Goal: Task Accomplishment & Management: Manage account settings

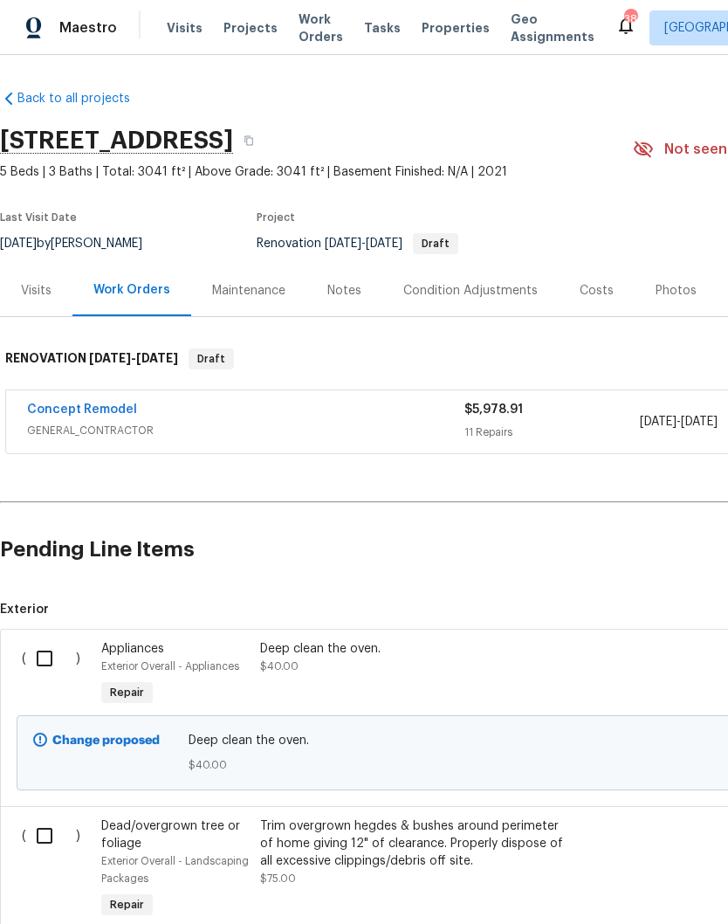
click at [44, 657] on input "checkbox" at bounding box center [51, 658] width 50 height 37
checkbox input "true"
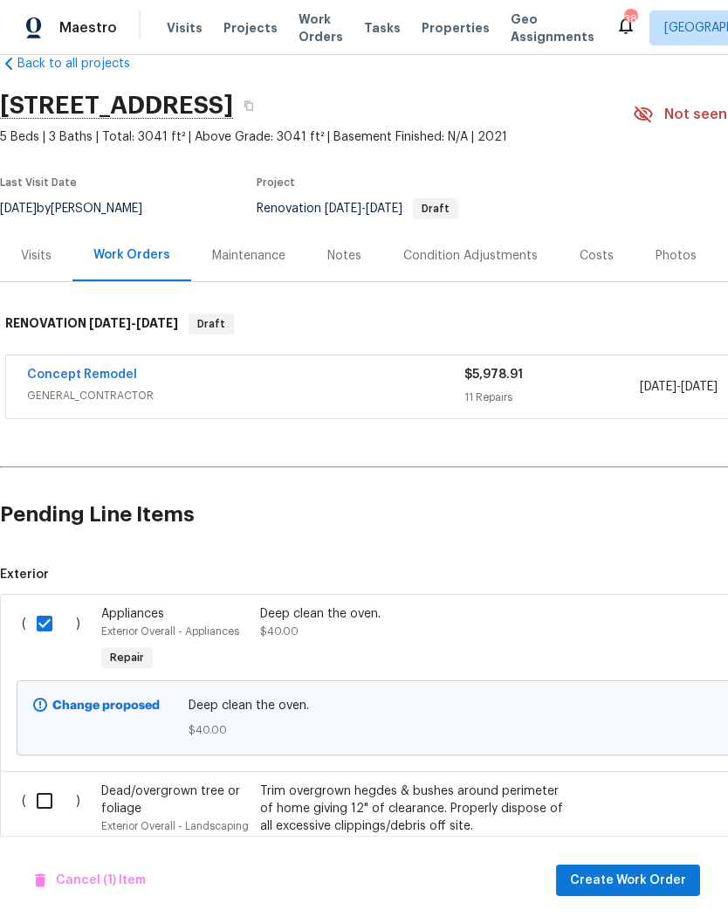
scroll to position [34, 0]
click at [631, 876] on span "Create Work Order" at bounding box center [628, 880] width 116 height 22
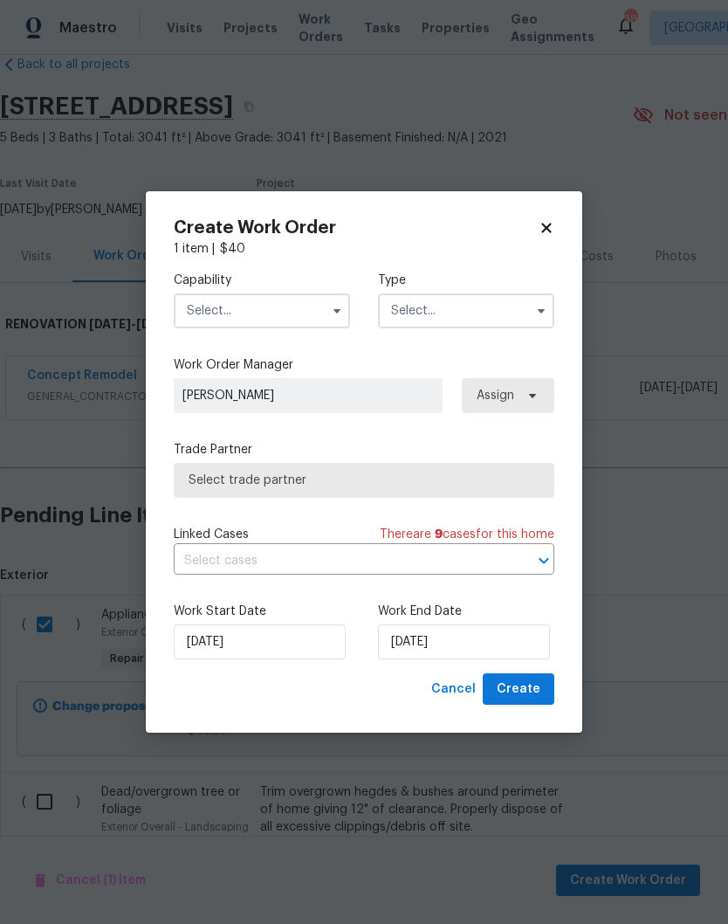
click at [204, 299] on input "text" at bounding box center [262, 310] width 176 height 35
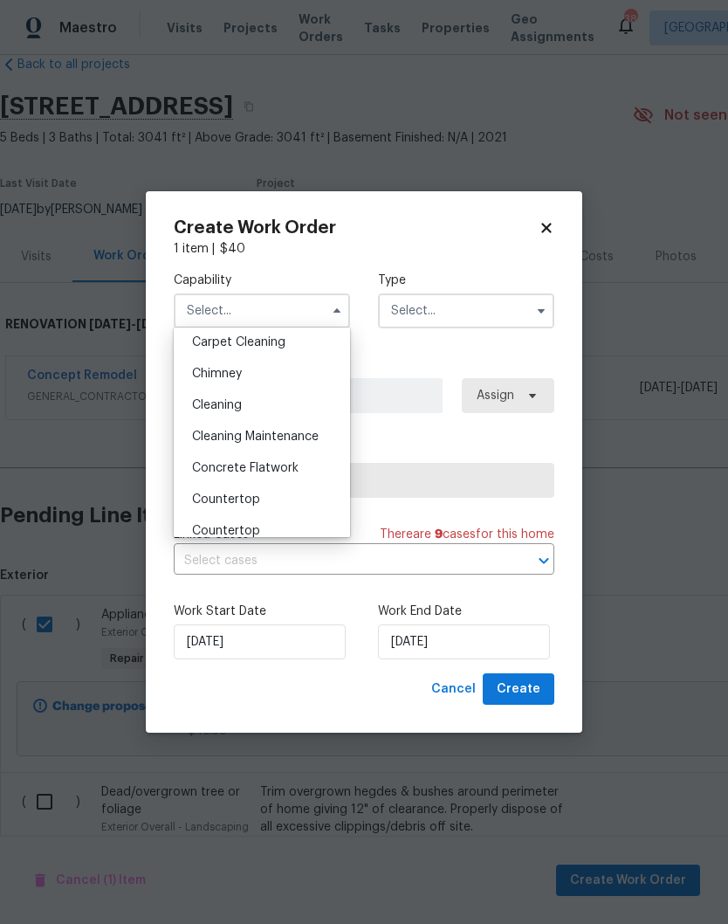
scroll to position [154, 0]
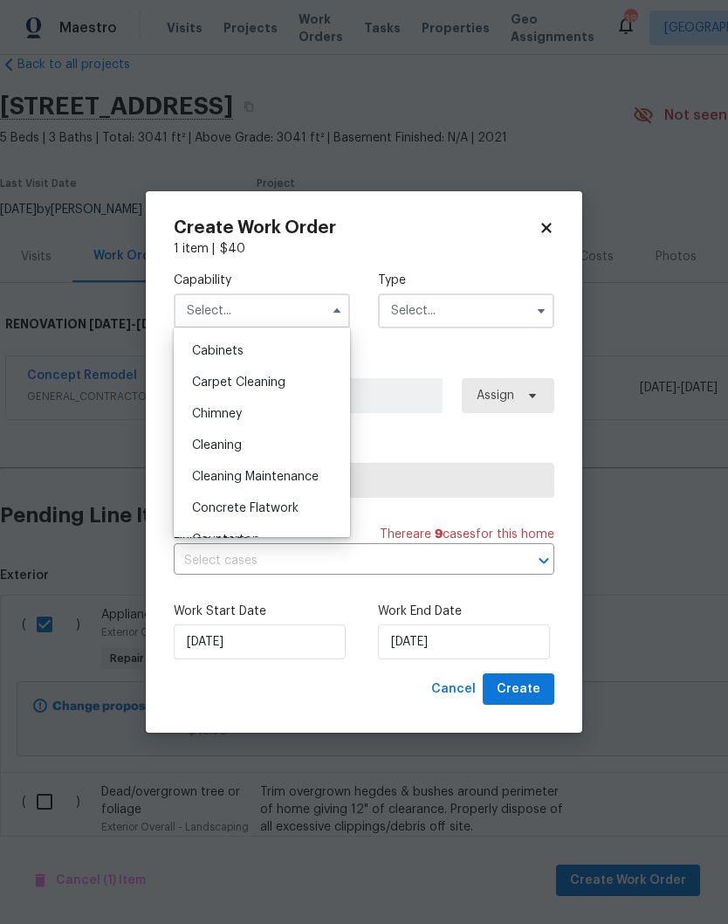
click at [207, 449] on span "Cleaning" at bounding box center [217, 445] width 50 height 12
type input "Cleaning"
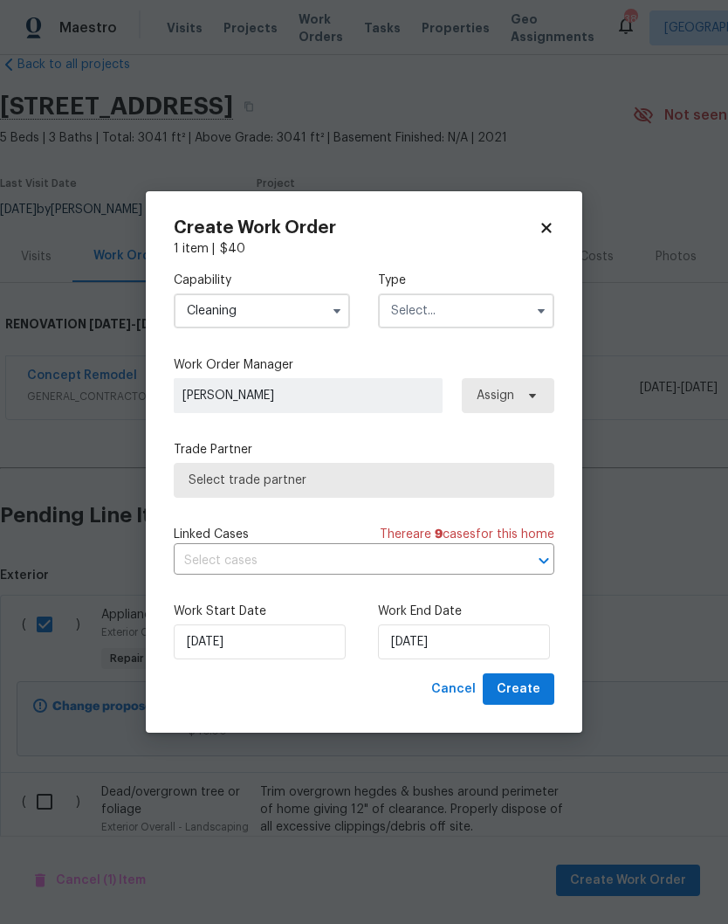
click at [406, 306] on input "text" at bounding box center [466, 310] width 176 height 35
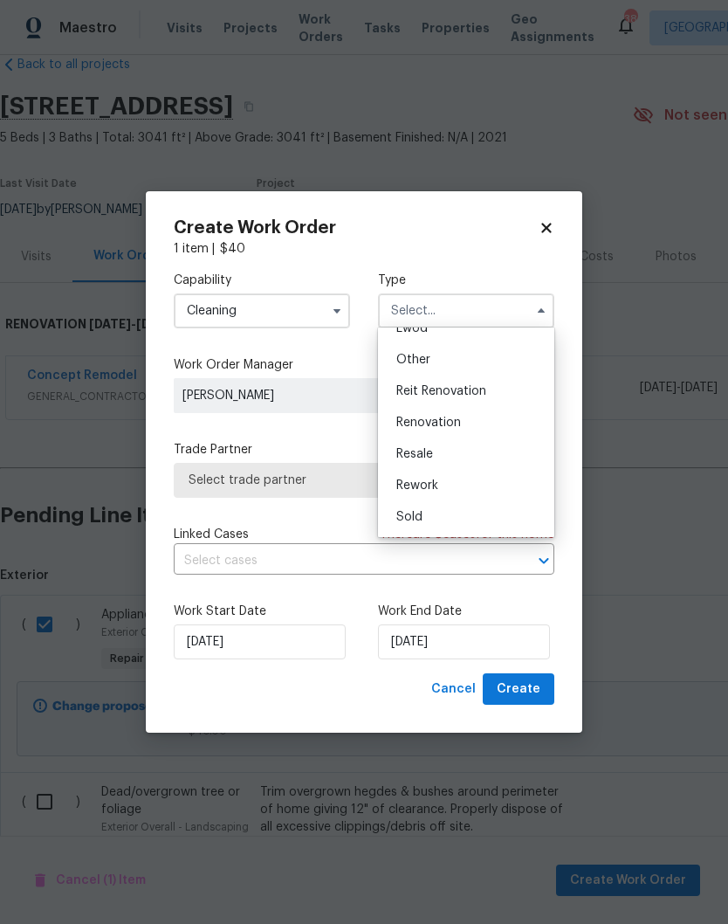
scroll to position [208, 0]
click at [406, 420] on span "Renovation" at bounding box center [428, 422] width 65 height 12
type input "Renovation"
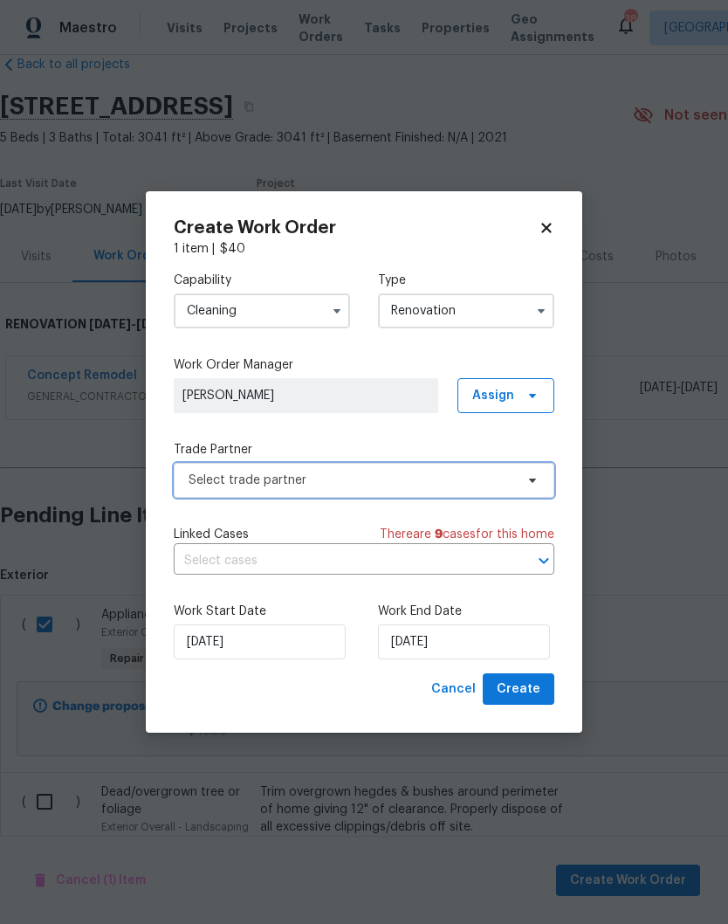
click at [229, 490] on span "Select trade partner" at bounding box center [364, 480] width 381 height 35
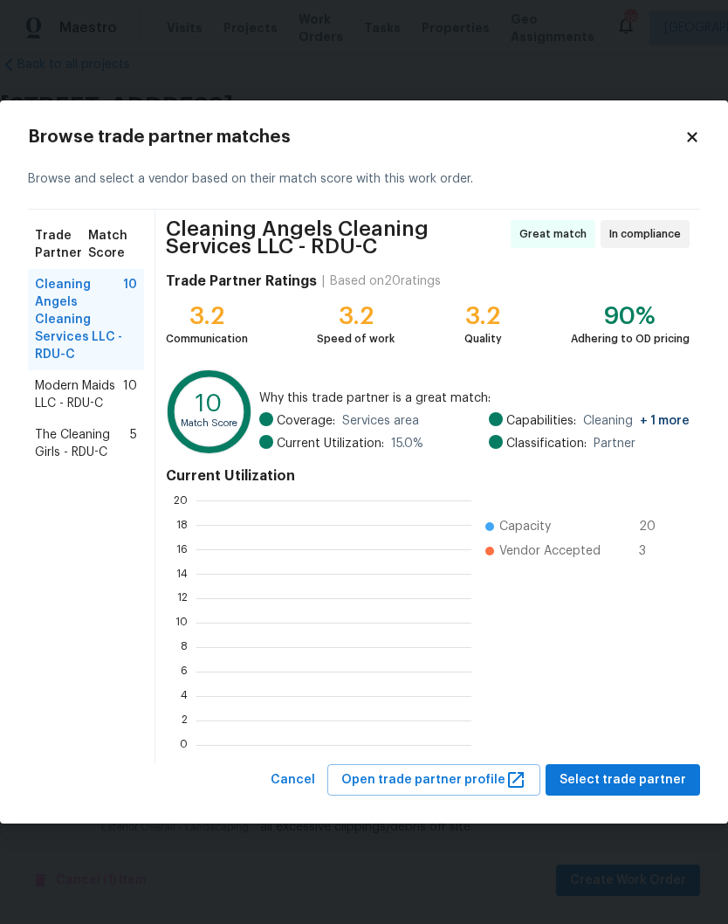
scroll to position [244, 275]
click at [63, 448] on span "The Cleaning Girls - RDU-C" at bounding box center [82, 443] width 95 height 35
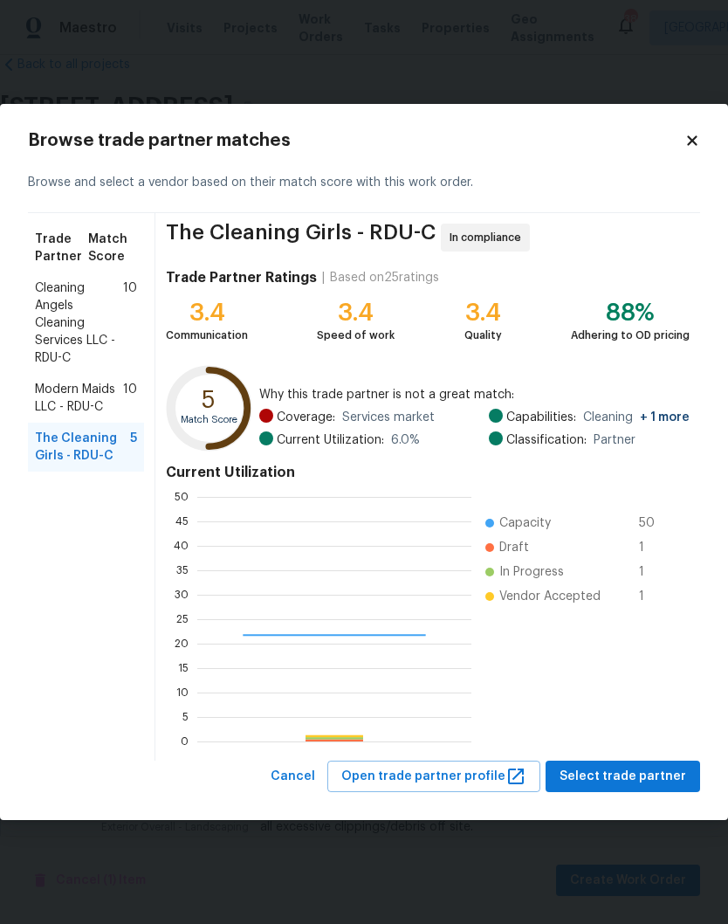
scroll to position [244, 274]
click at [56, 392] on span "Modern Maids LLC - RDU-C" at bounding box center [79, 398] width 88 height 35
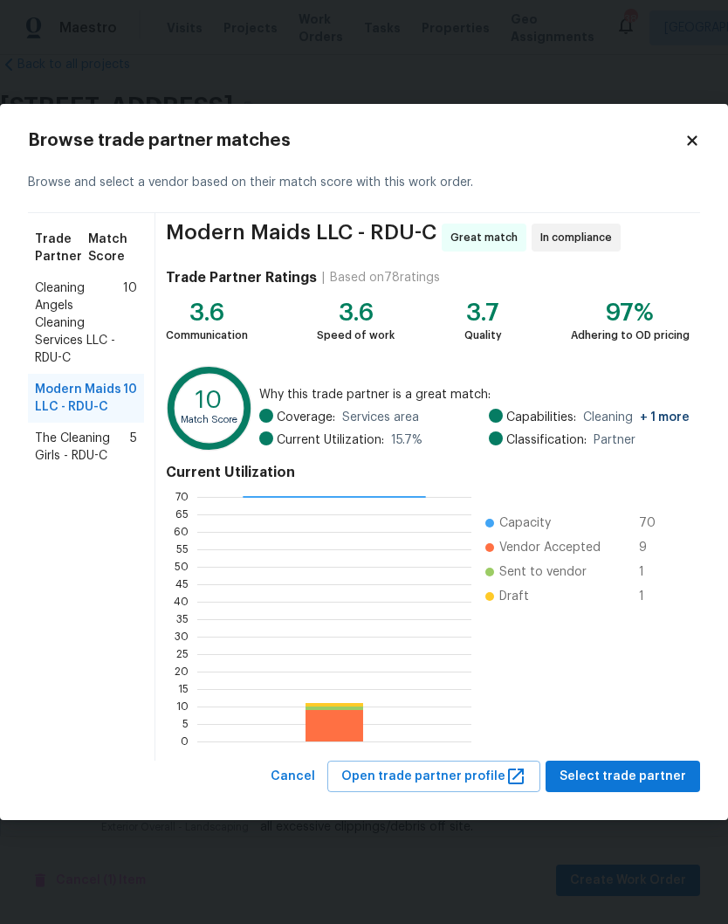
click at [58, 455] on span "The Cleaning Girls - RDU-C" at bounding box center [82, 446] width 95 height 35
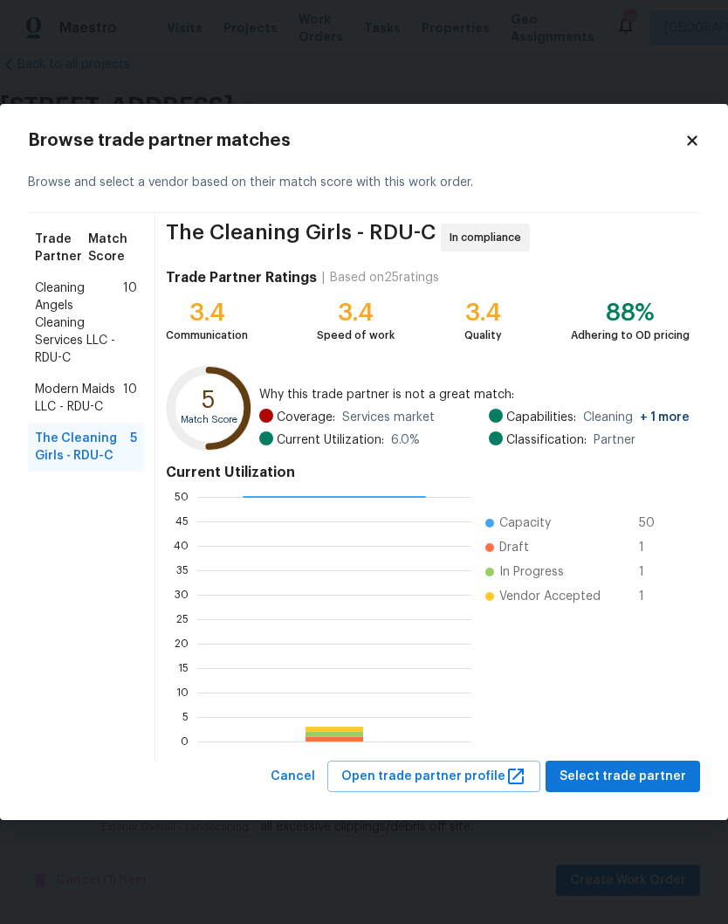
click at [73, 319] on span "Cleaning Angels Cleaning Services LLC - RDU-C" at bounding box center [79, 322] width 88 height 87
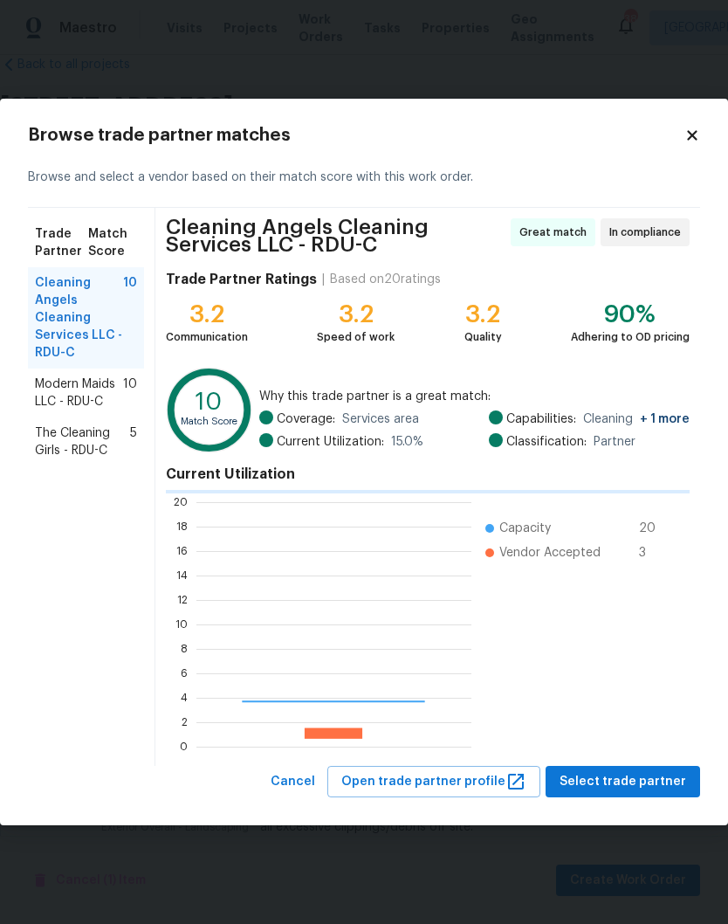
scroll to position [2, 2]
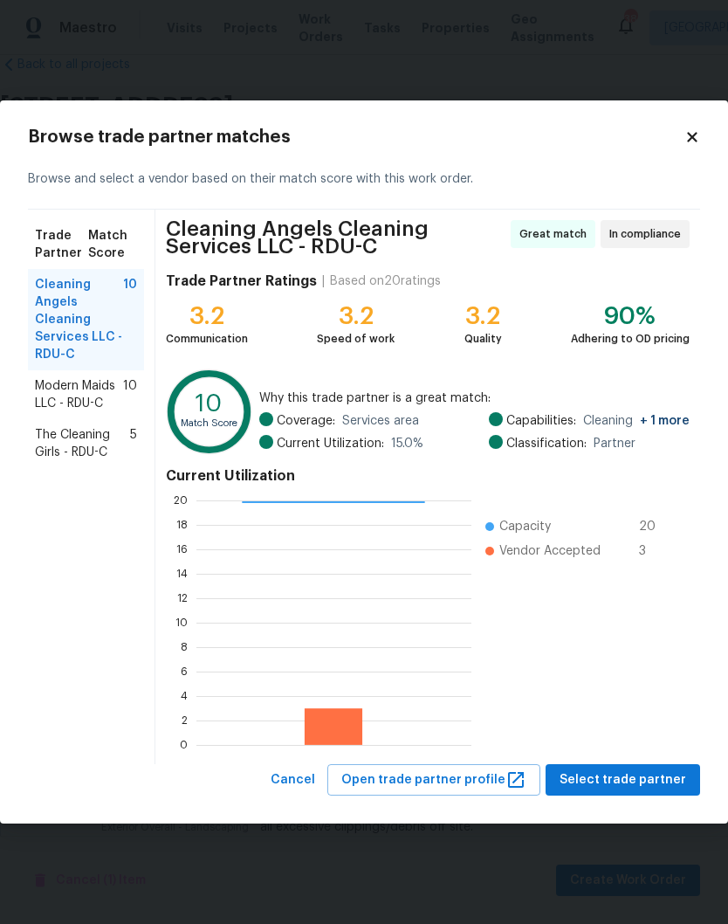
click at [62, 399] on span "Modern Maids LLC - RDU-C" at bounding box center [79, 394] width 88 height 35
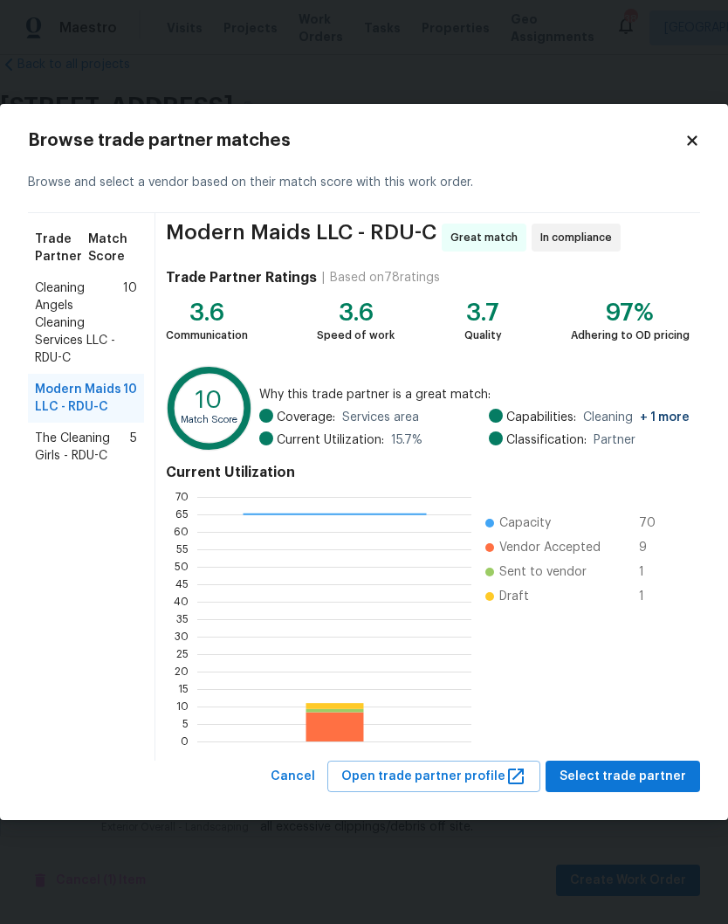
click at [53, 454] on span "The Cleaning Girls - RDU-C" at bounding box center [82, 446] width 95 height 35
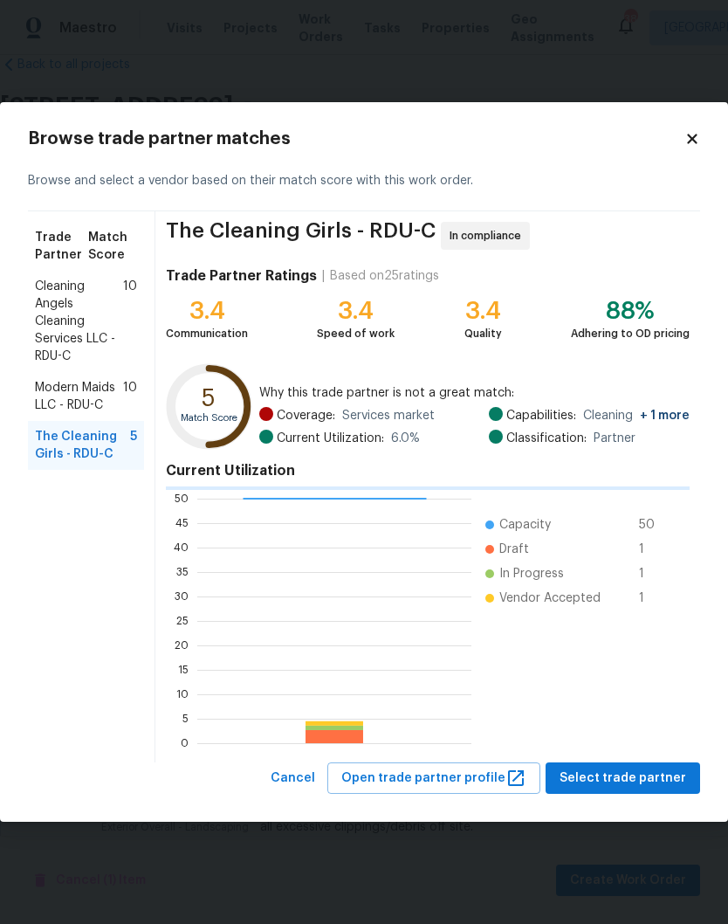
click at [51, 399] on span "Modern Maids LLC - RDU-C" at bounding box center [79, 396] width 88 height 35
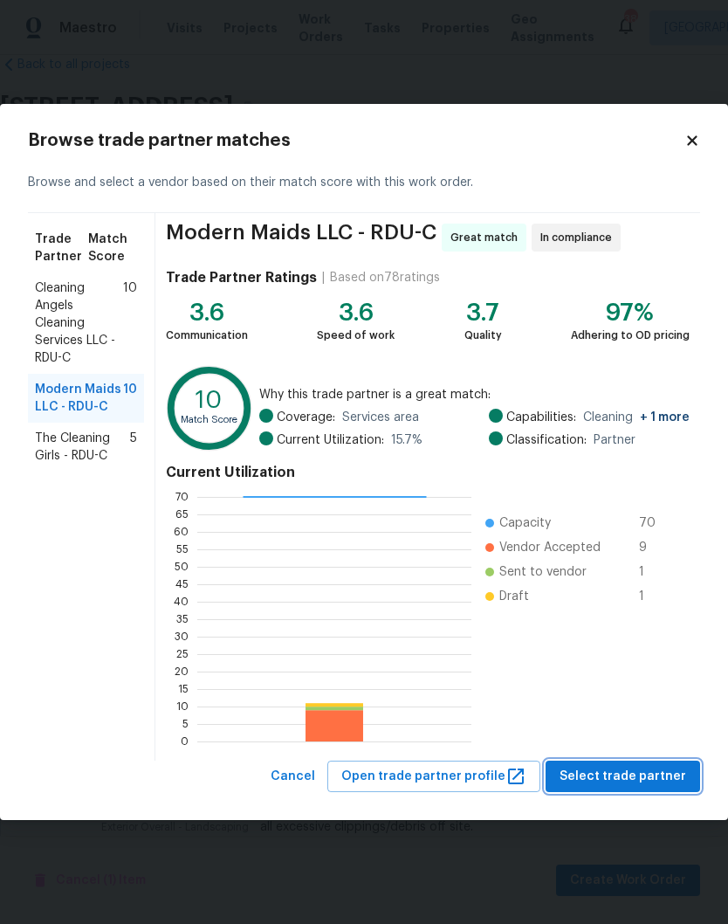
click at [619, 778] on span "Select trade partner" at bounding box center [623, 777] width 127 height 22
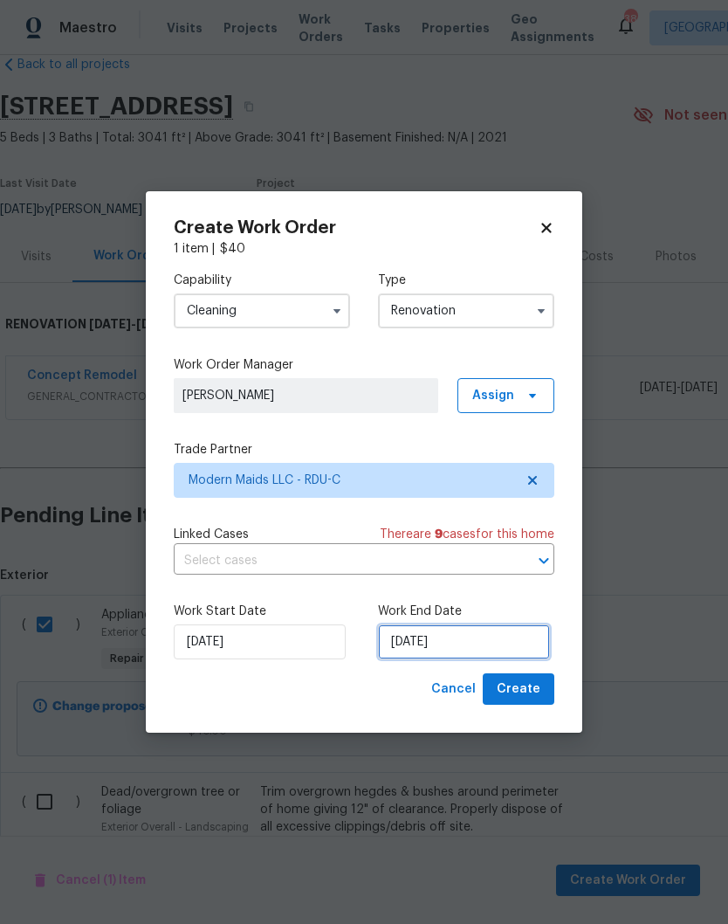
click at [468, 651] on input "[DATE]" at bounding box center [464, 641] width 172 height 35
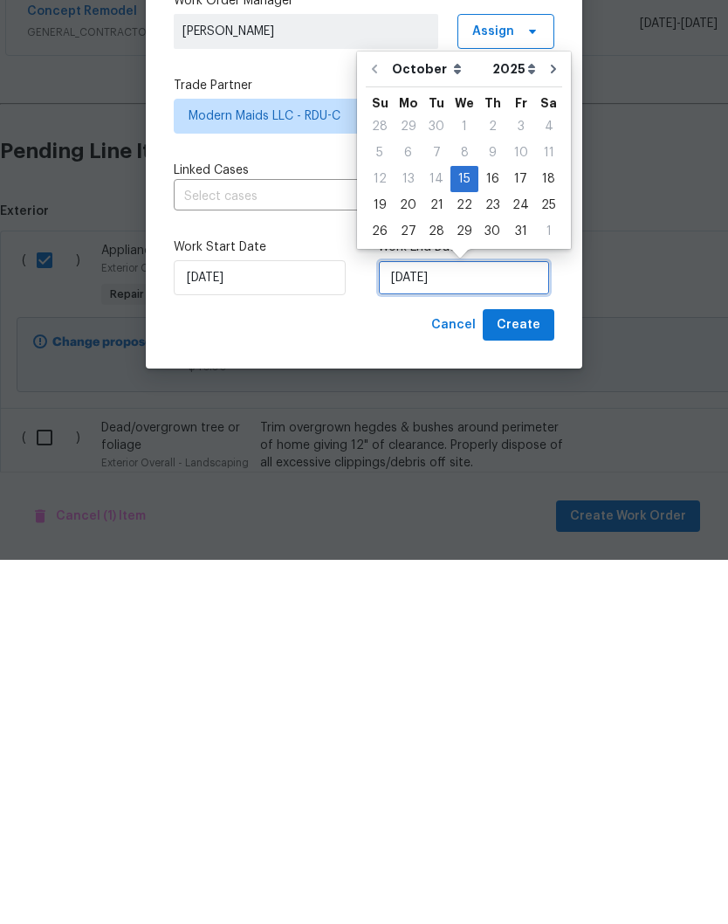
scroll to position [5, 0]
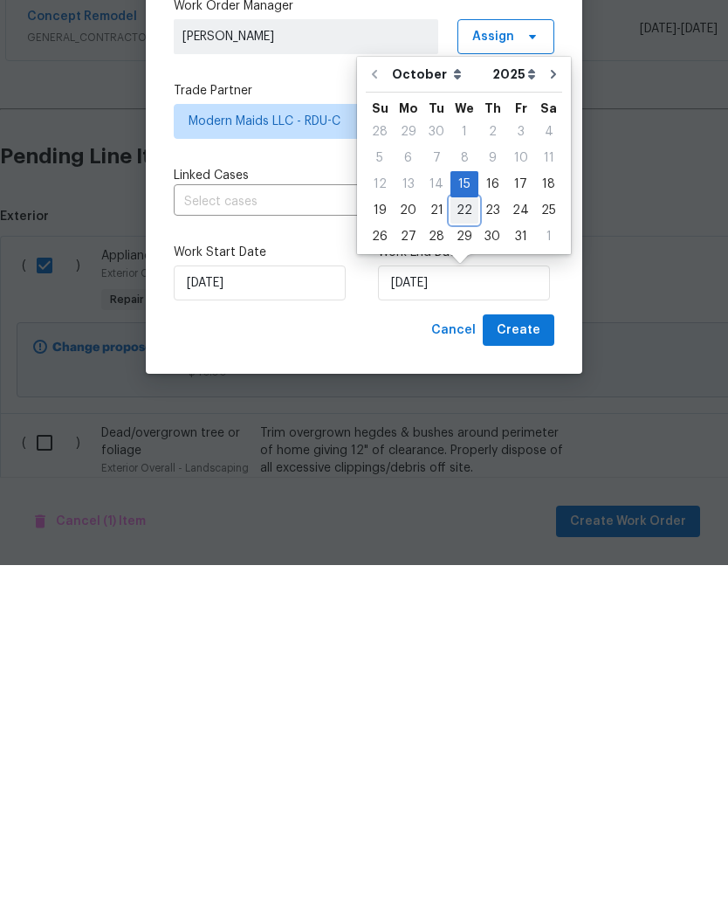
click at [468, 557] on div "22" at bounding box center [464, 569] width 28 height 24
type input "[DATE]"
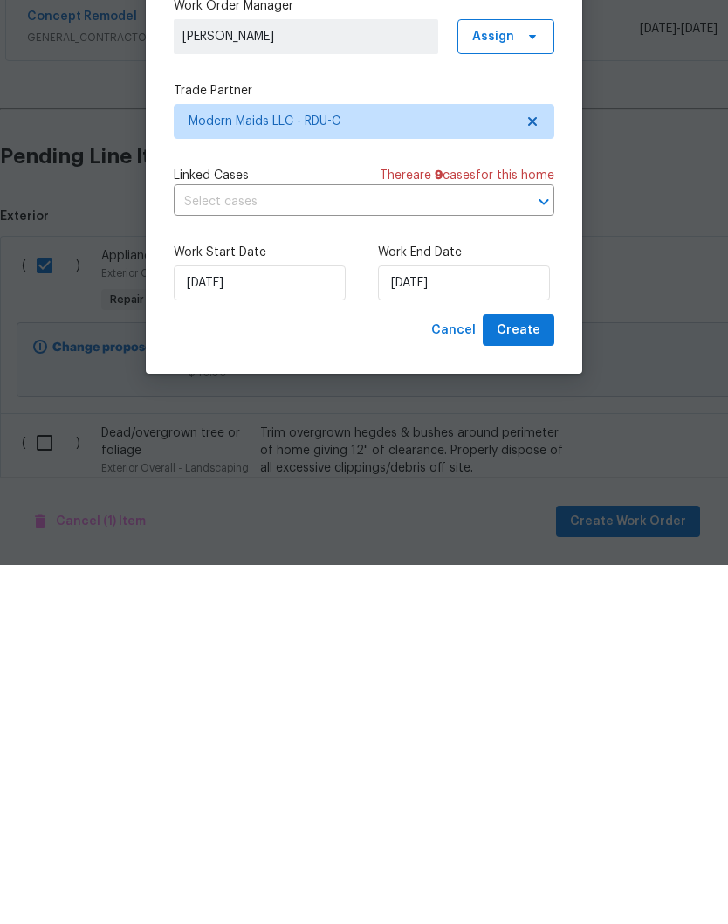
scroll to position [72, 0]
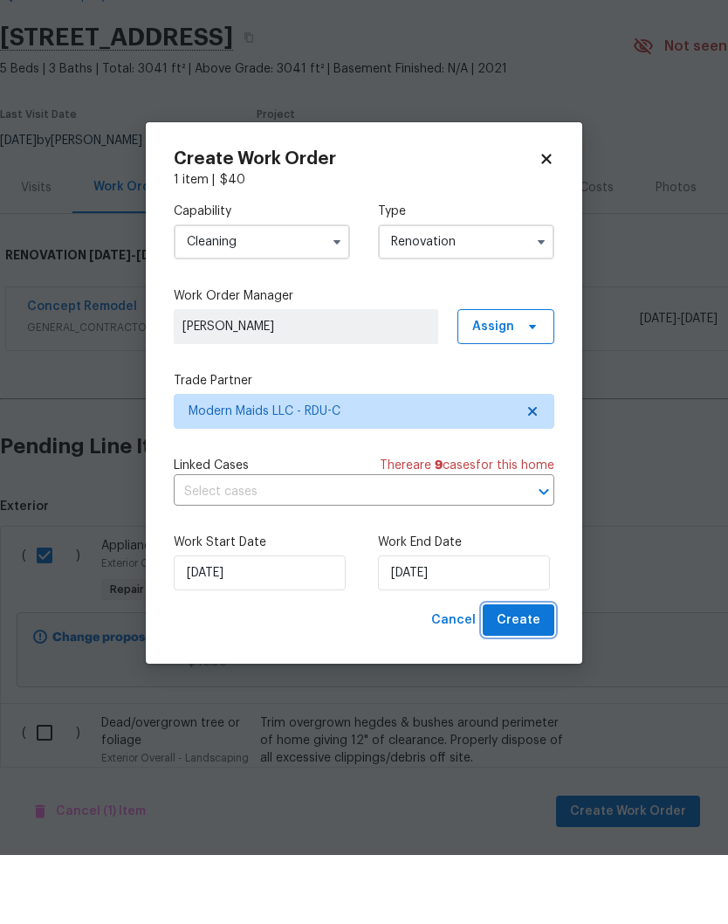
click at [524, 678] on span "Create" at bounding box center [519, 689] width 44 height 22
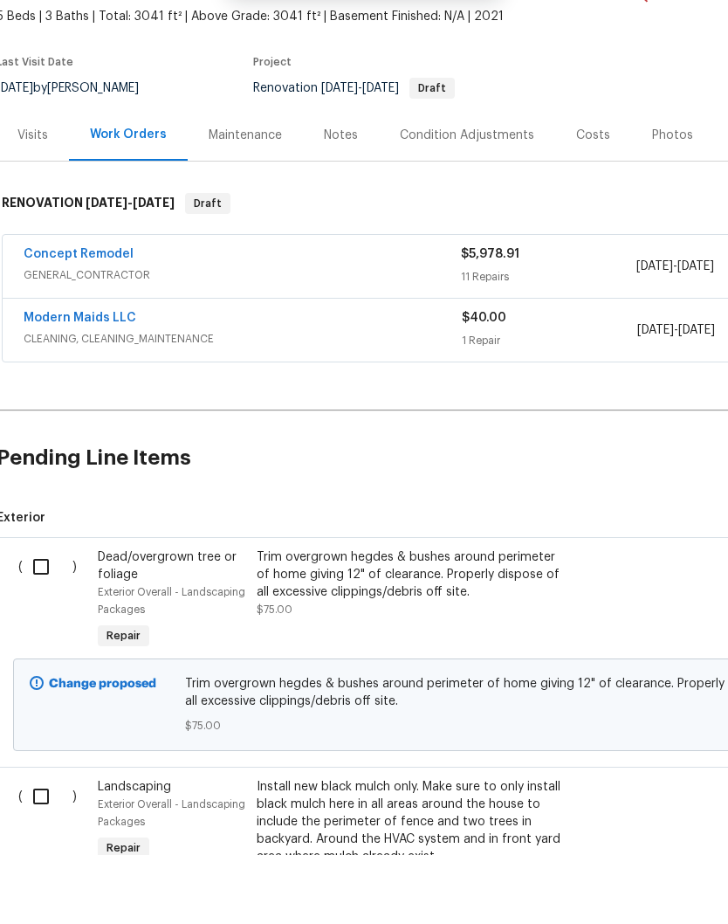
scroll to position [86, 4]
click at [44, 617] on input "checkbox" at bounding box center [47, 635] width 50 height 37
checkbox input "true"
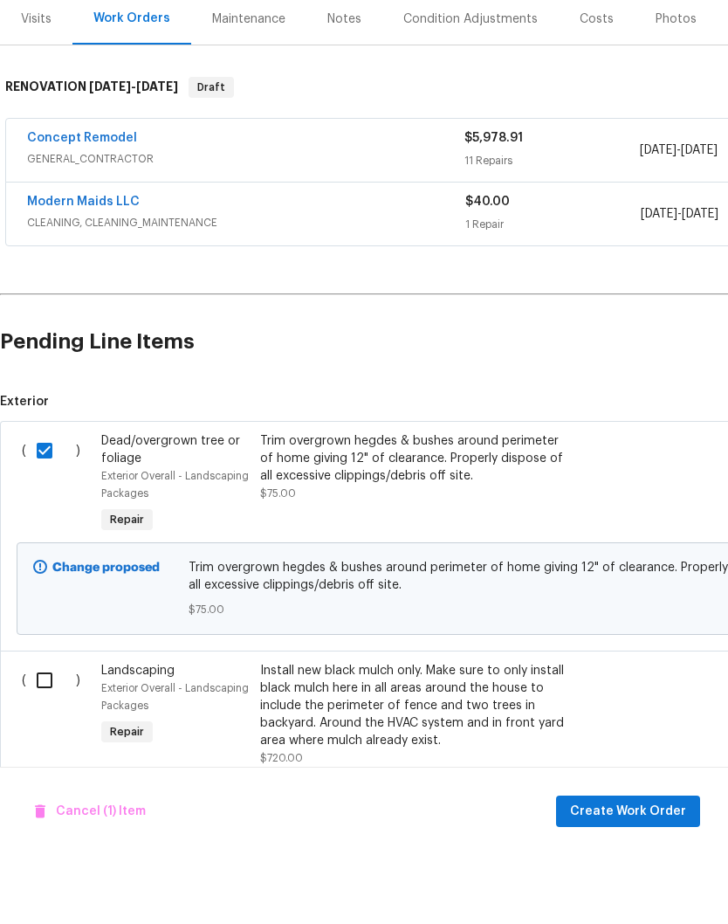
scroll to position [339, 0]
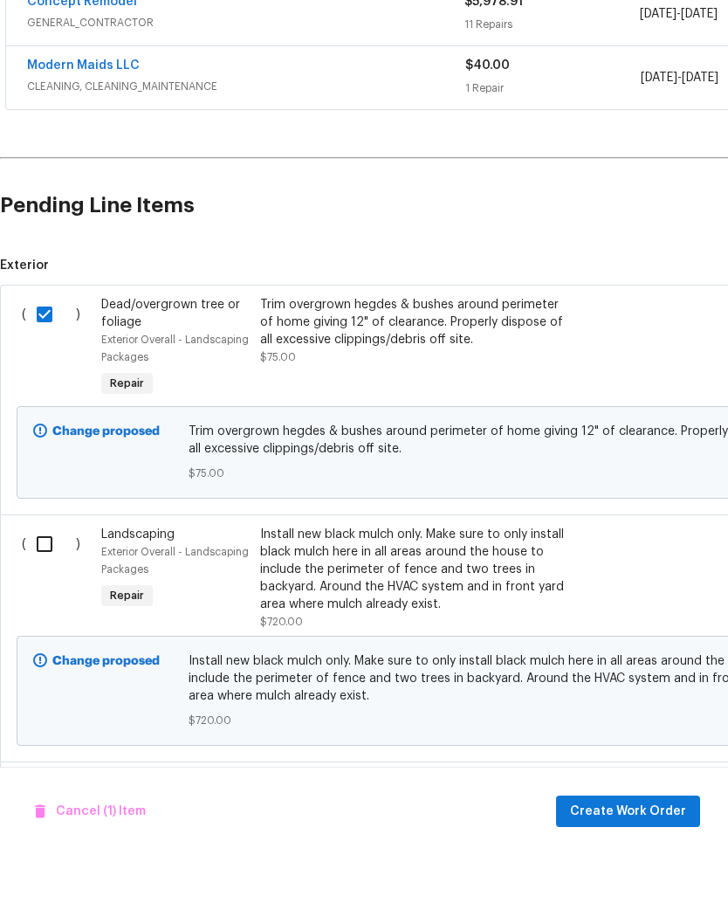
click at [49, 594] on input "checkbox" at bounding box center [51, 612] width 50 height 37
checkbox input "true"
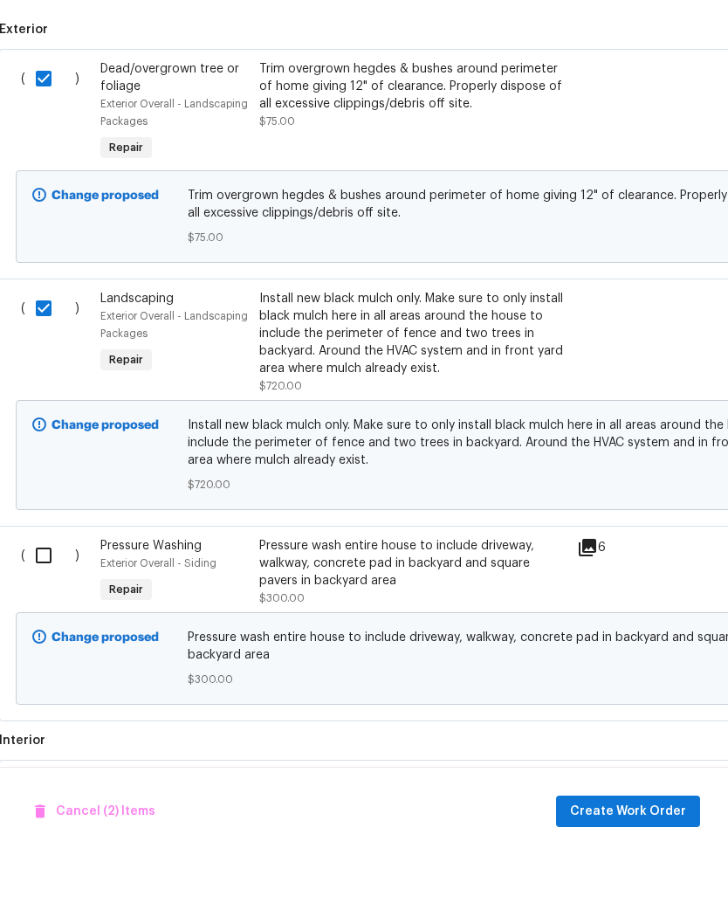
scroll to position [574, 2]
click at [39, 606] on input "checkbox" at bounding box center [49, 624] width 50 height 37
checkbox input "true"
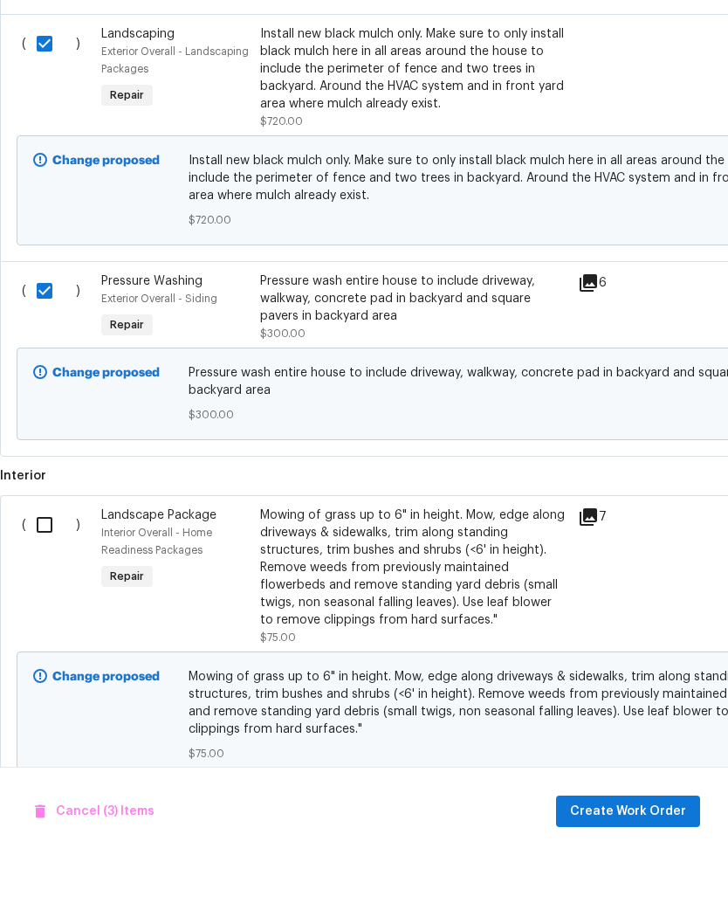
scroll to position [844, 0]
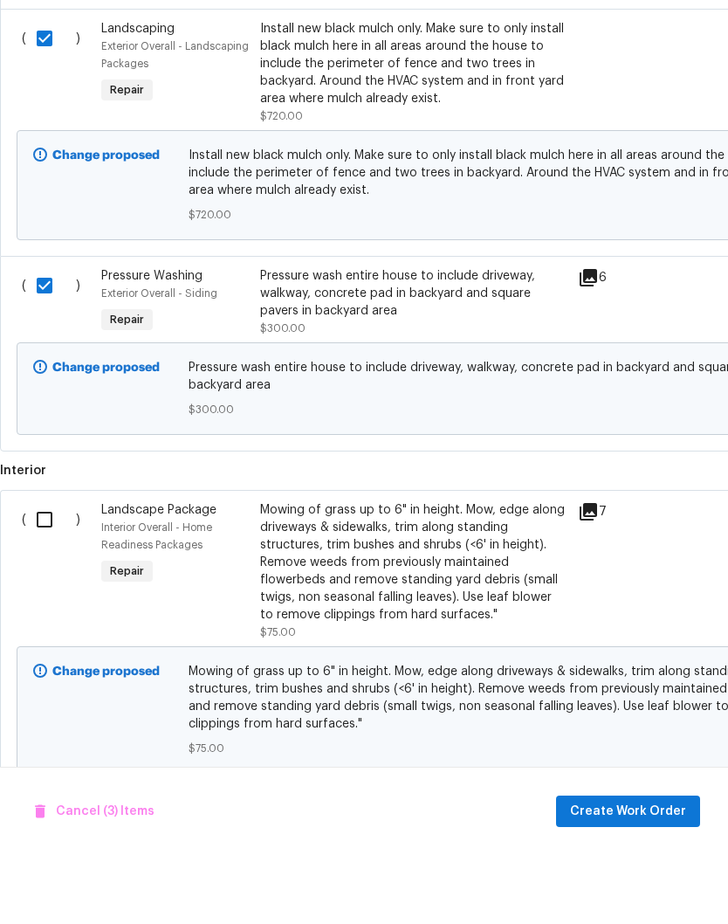
click at [38, 570] on input "checkbox" at bounding box center [51, 588] width 50 height 37
checkbox input "true"
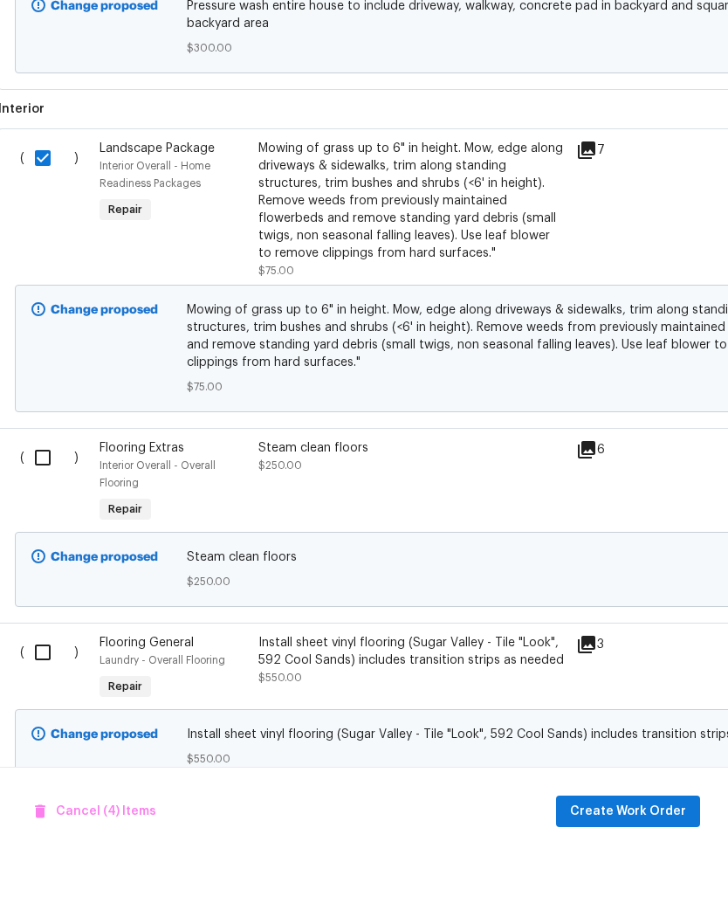
scroll to position [1205, 2]
click at [645, 869] on span "Create Work Order" at bounding box center [628, 880] width 116 height 22
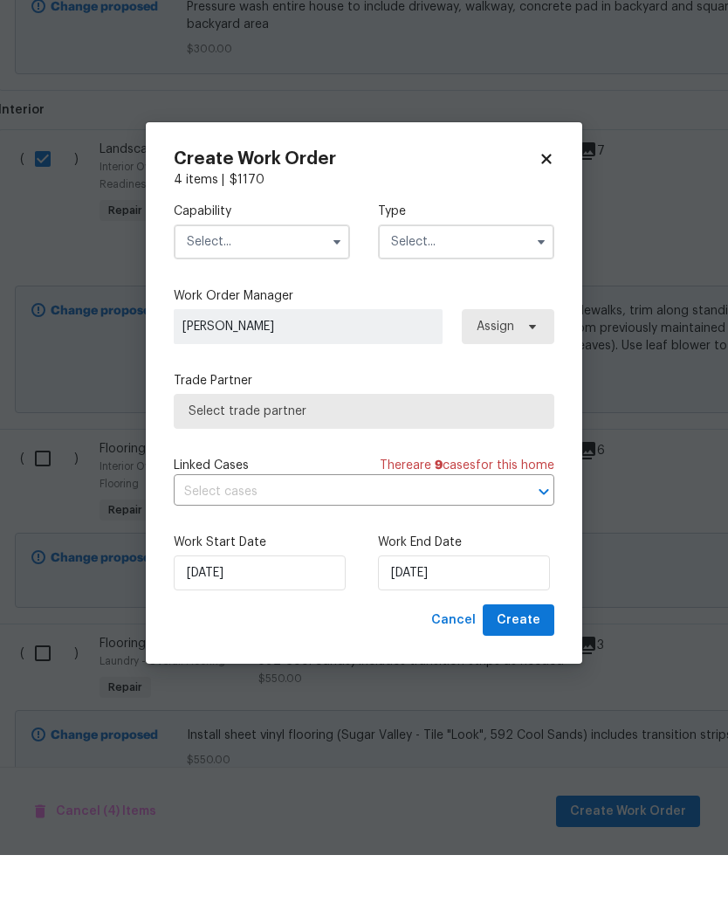
click at [218, 293] on input "text" at bounding box center [262, 310] width 176 height 35
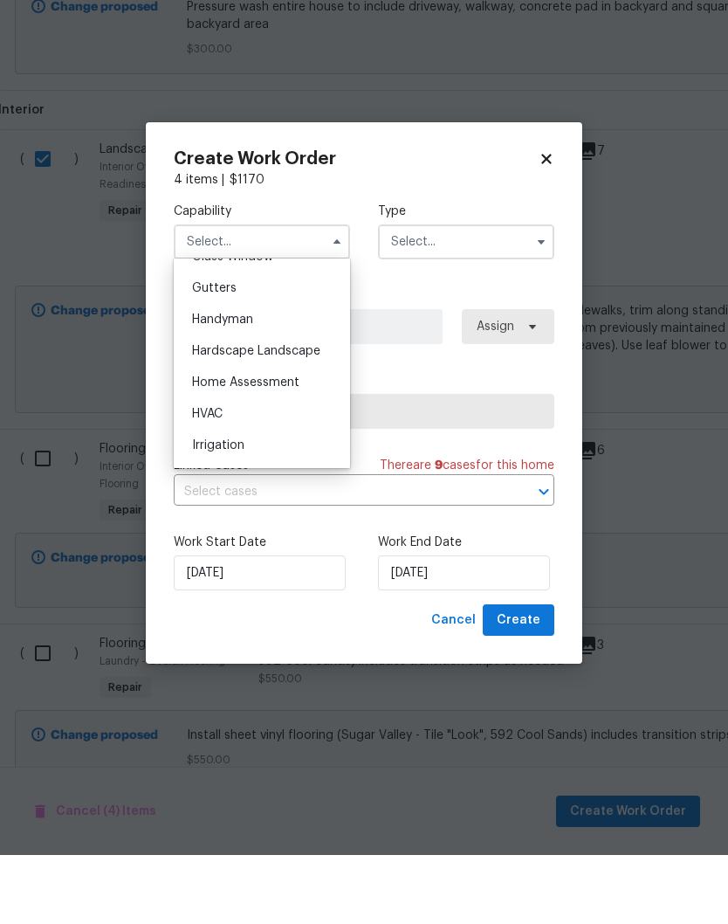
scroll to position [928, 0]
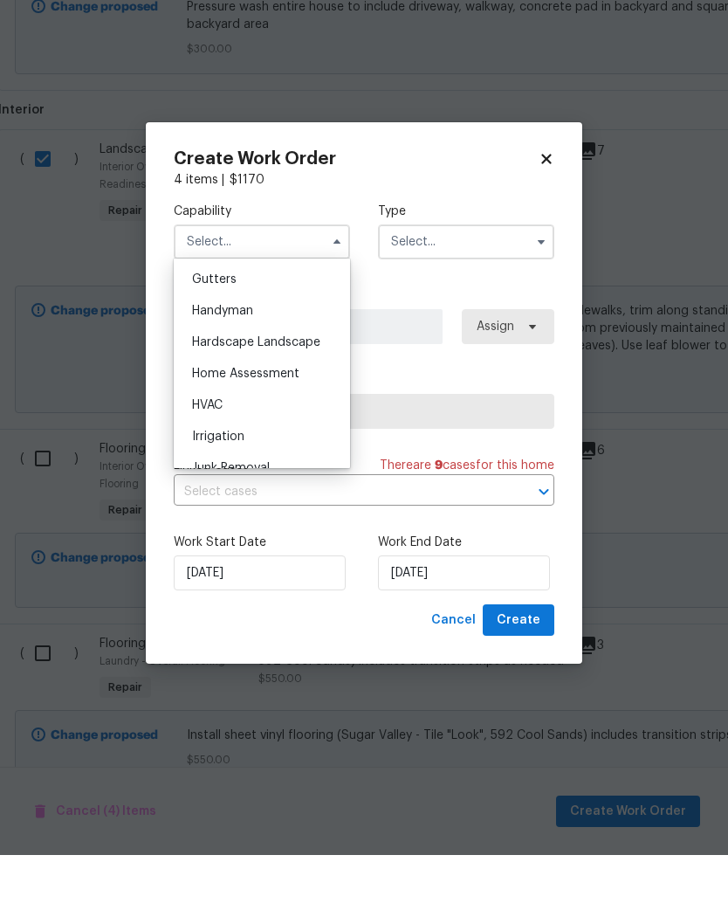
click at [207, 395] on div "Hardscape Landscape" at bounding box center [262, 410] width 168 height 31
type input "Hardscape Landscape"
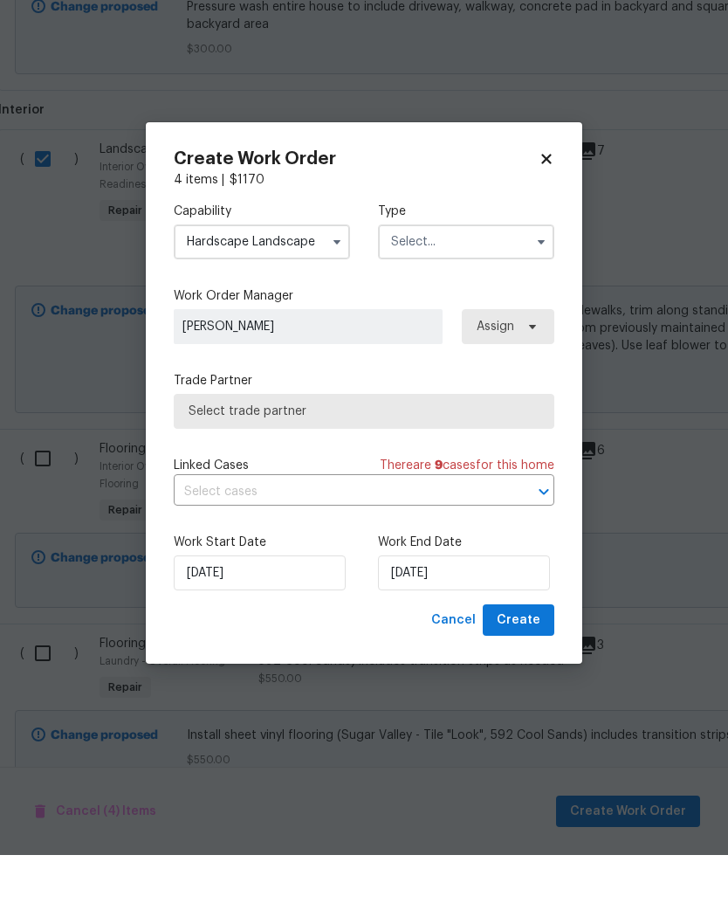
click at [509, 293] on input "text" at bounding box center [466, 310] width 176 height 35
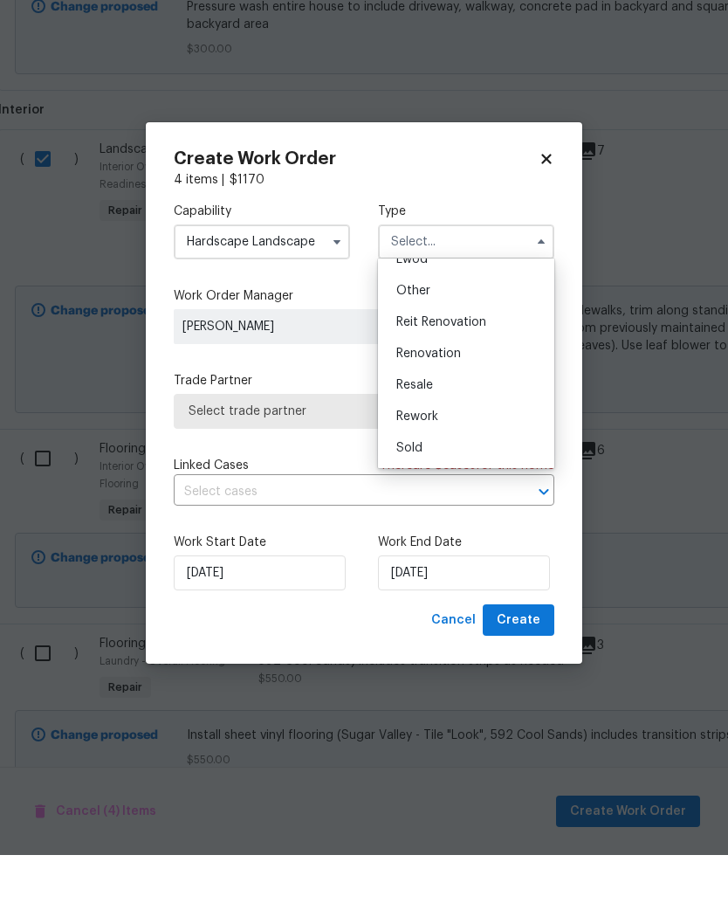
scroll to position [208, 0]
click at [450, 416] on span "Renovation" at bounding box center [428, 422] width 65 height 12
type input "Renovation"
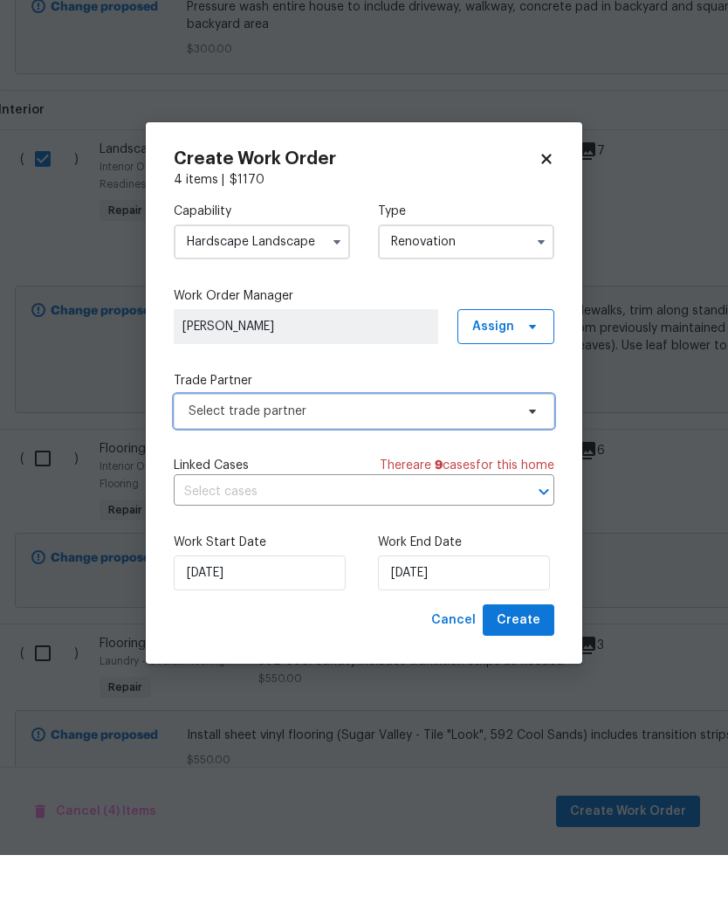
click at [423, 471] on span "Select trade partner" at bounding box center [352, 479] width 326 height 17
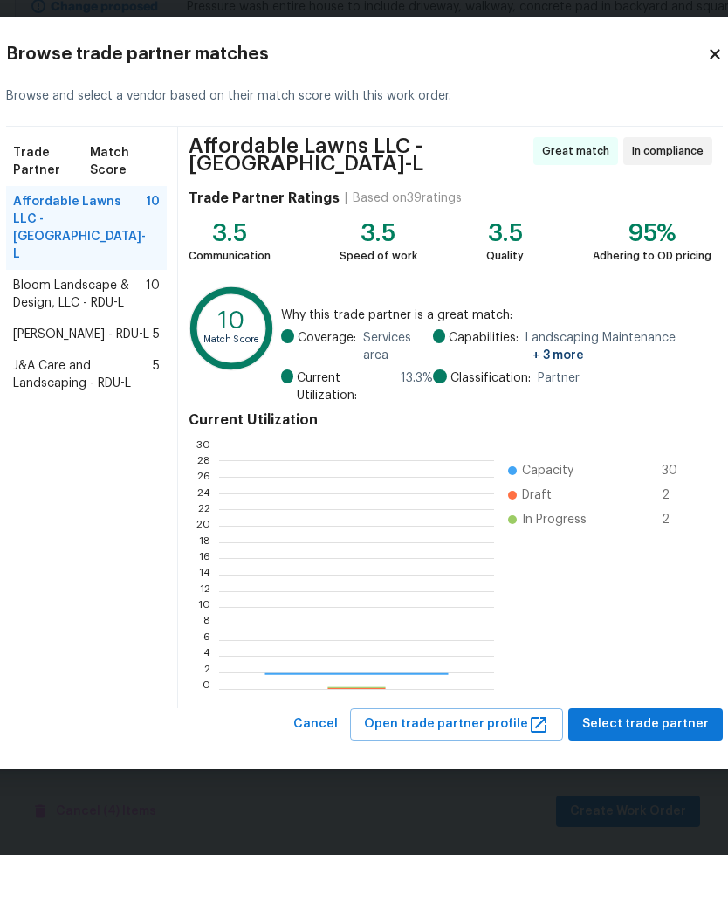
scroll to position [244, 274]
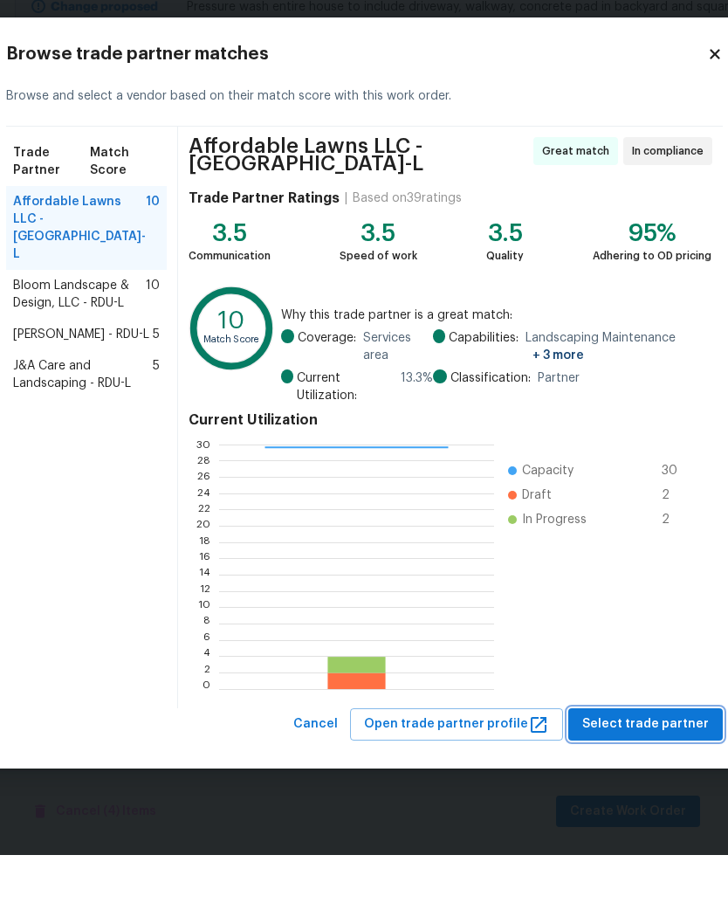
click at [642, 782] on span "Select trade partner" at bounding box center [645, 793] width 127 height 22
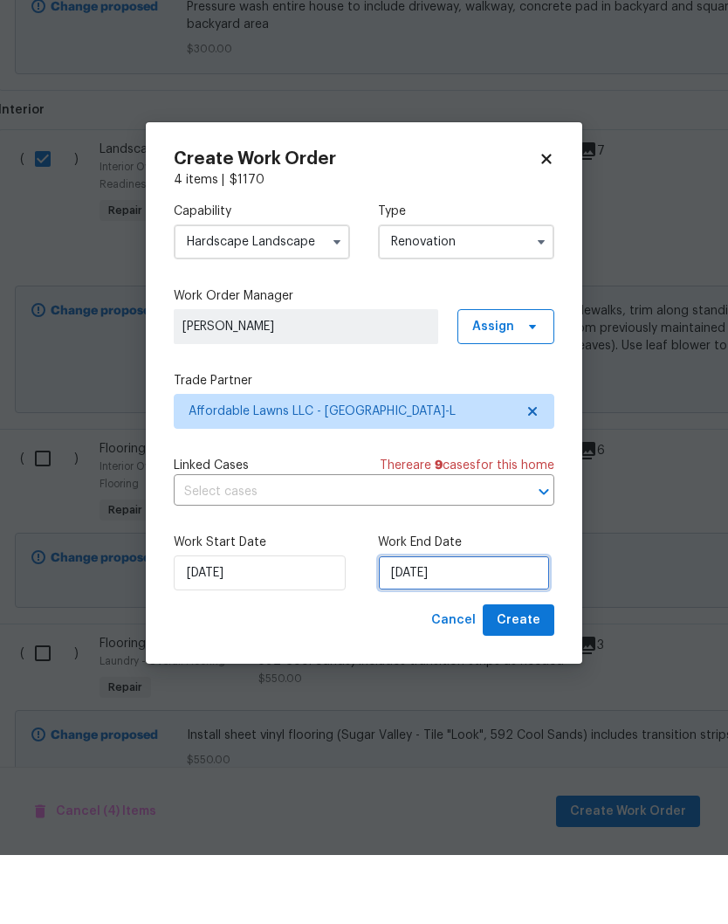
click at [489, 624] on input "[DATE]" at bounding box center [464, 641] width 172 height 35
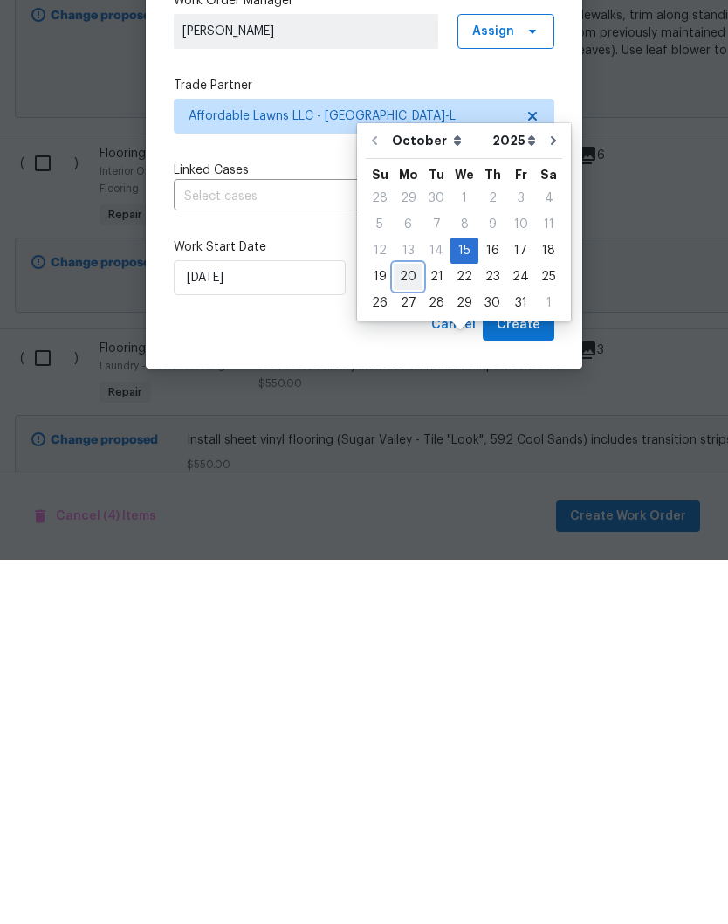
click at [419, 628] on div "19 20 21 22 23 24 25" at bounding box center [464, 641] width 196 height 26
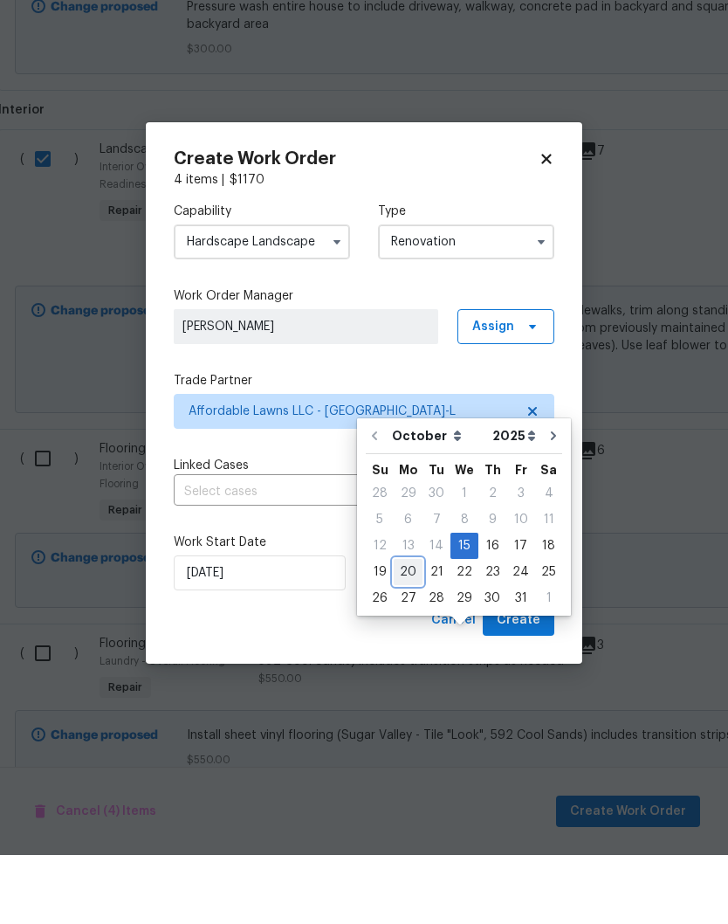
click at [403, 628] on div "20" at bounding box center [408, 640] width 29 height 24
type input "[DATE]"
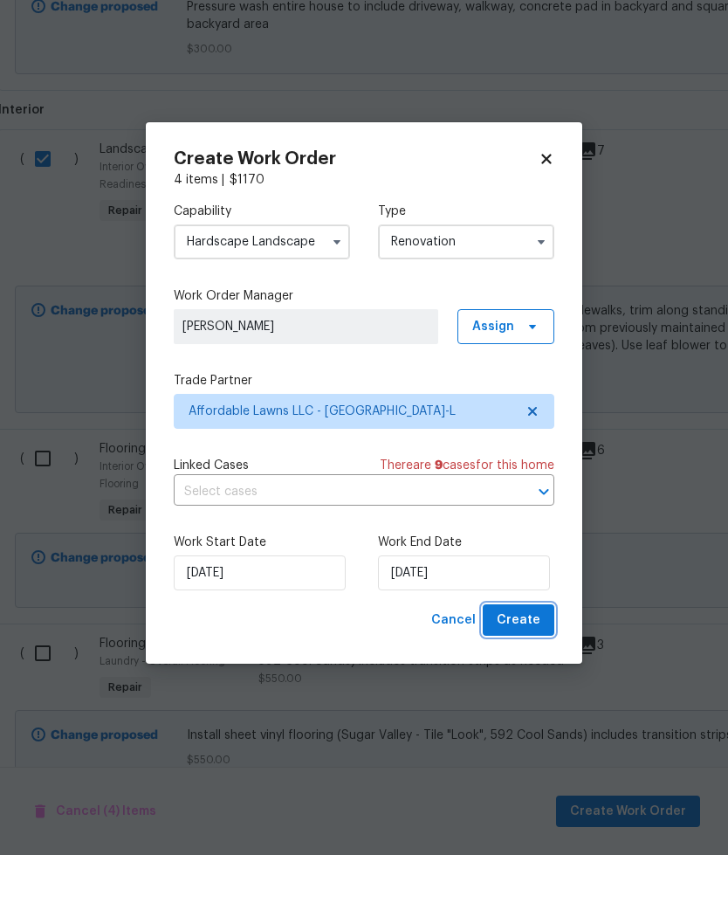
click at [530, 678] on span "Create" at bounding box center [519, 689] width 44 height 22
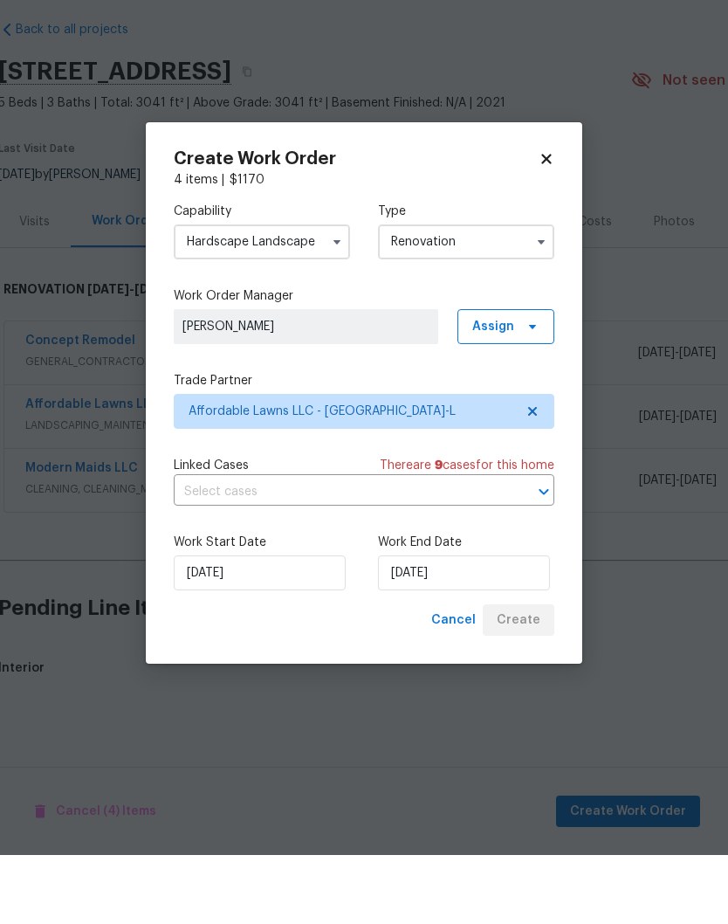
scroll to position [0, 2]
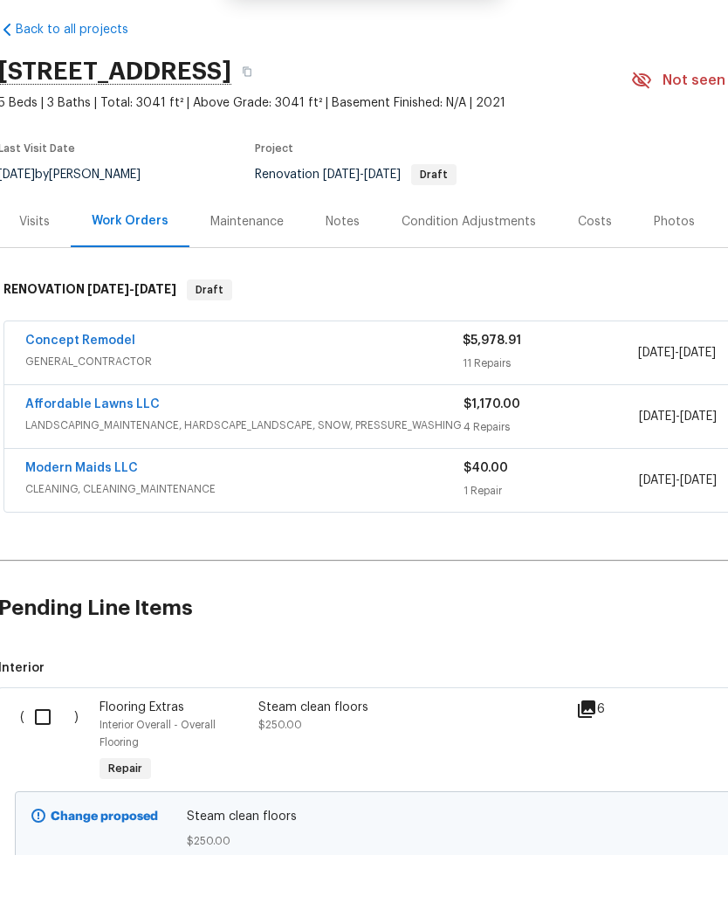
click at [64, 467] on link "Affordable Lawns LLC" at bounding box center [92, 473] width 134 height 12
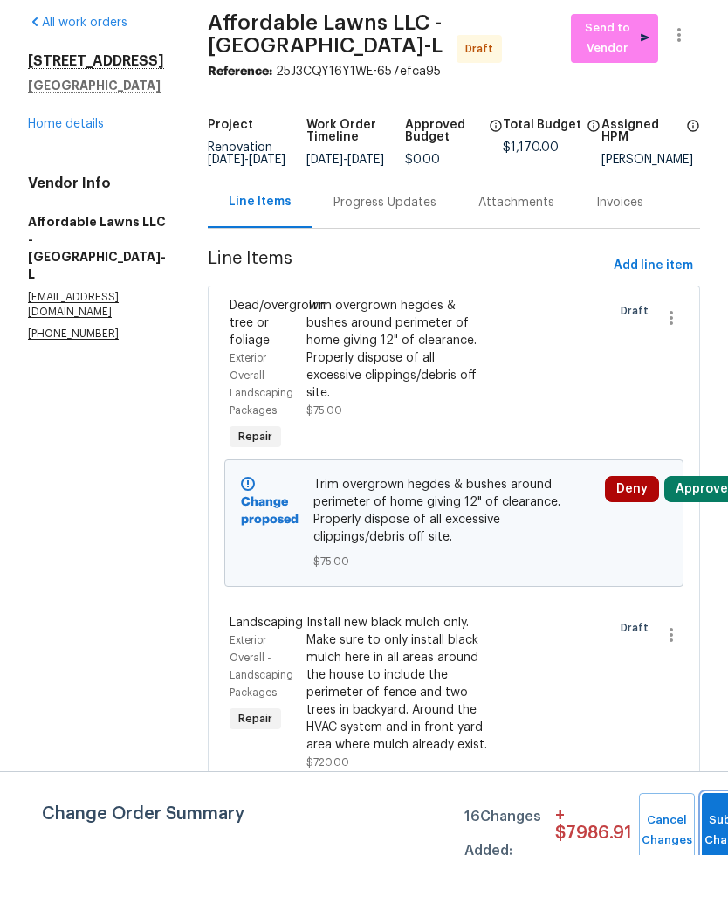
click at [706, 862] on button "Submit Changes" at bounding box center [730, 899] width 56 height 75
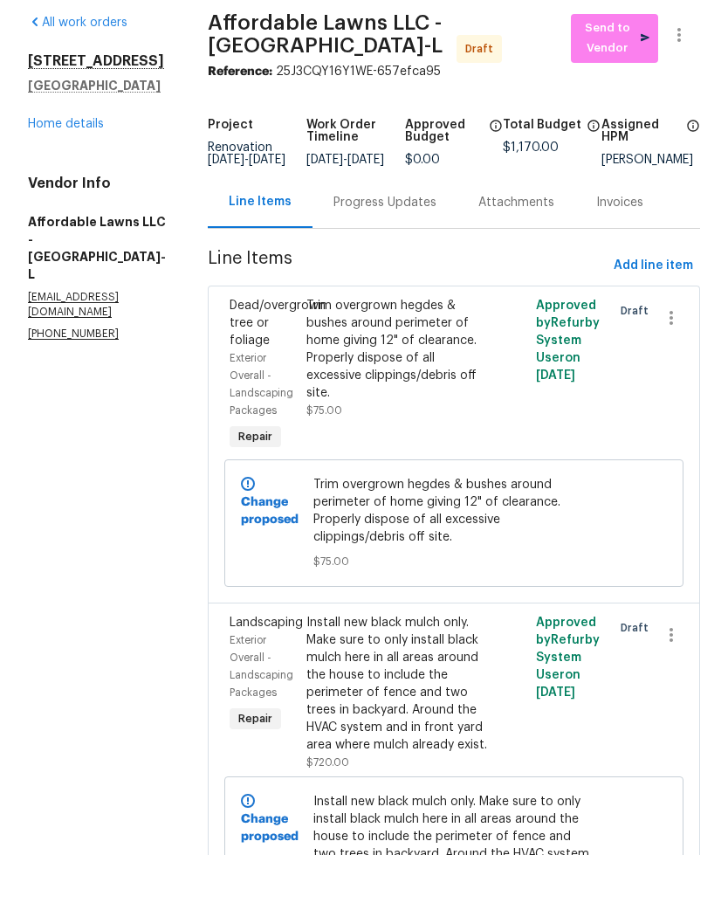
click at [704, 517] on div "All work orders [STREET_ADDRESS] Home details Vendor Info Affordable Lawns LLC …" at bounding box center [364, 933] width 728 height 1756
click at [426, 263] on div "Progress Updates" at bounding box center [384, 271] width 103 height 17
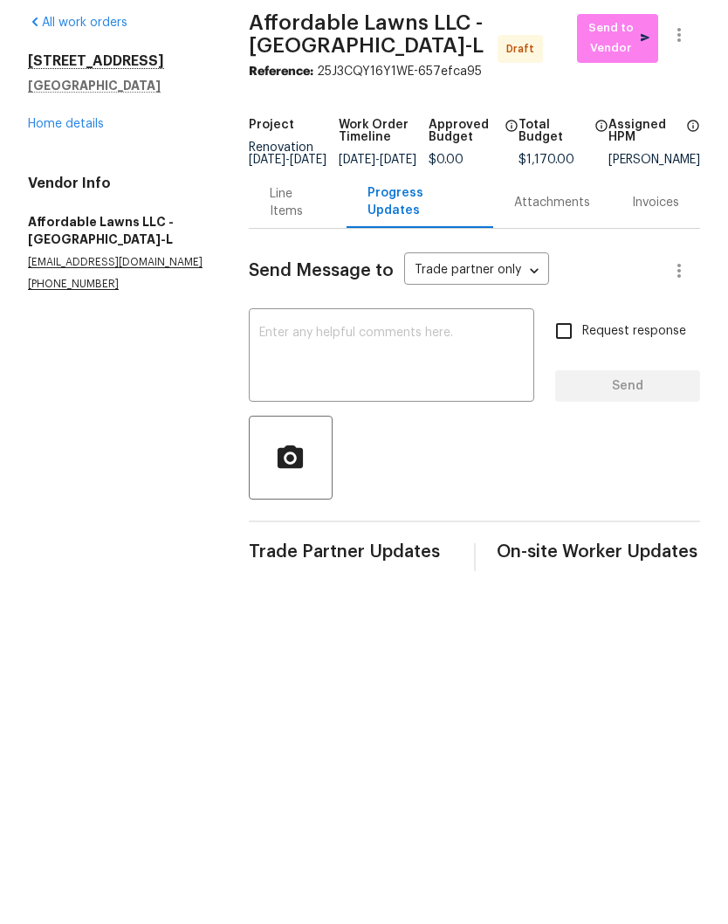
click at [376, 395] on textarea at bounding box center [391, 425] width 264 height 61
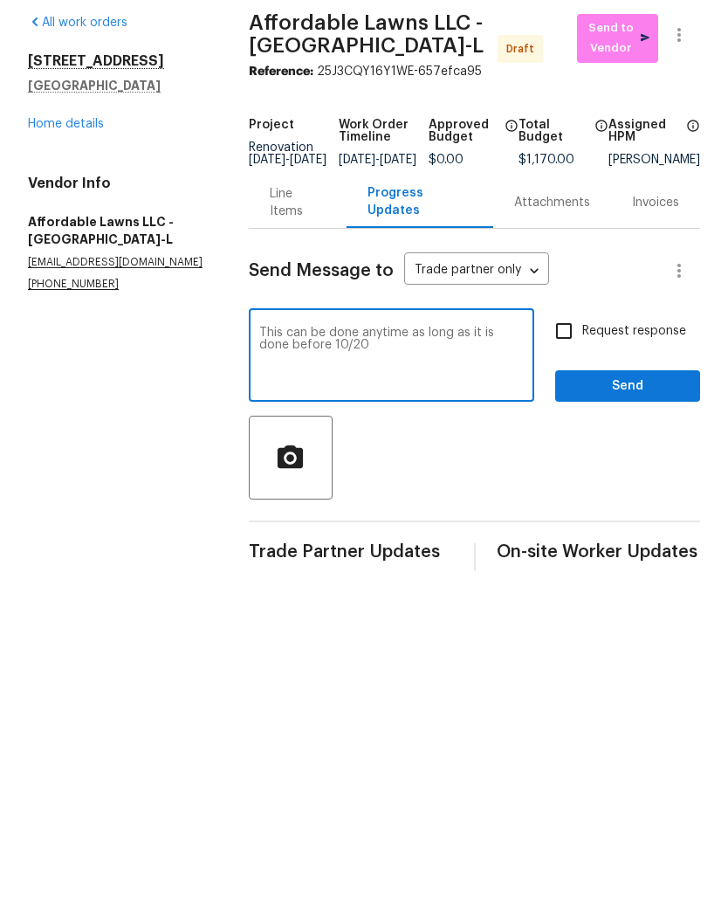
type textarea "This can be done anytime as long as it is done before 10/20"
click at [564, 381] on input "Request response" at bounding box center [564, 399] width 37 height 37
checkbox input "true"
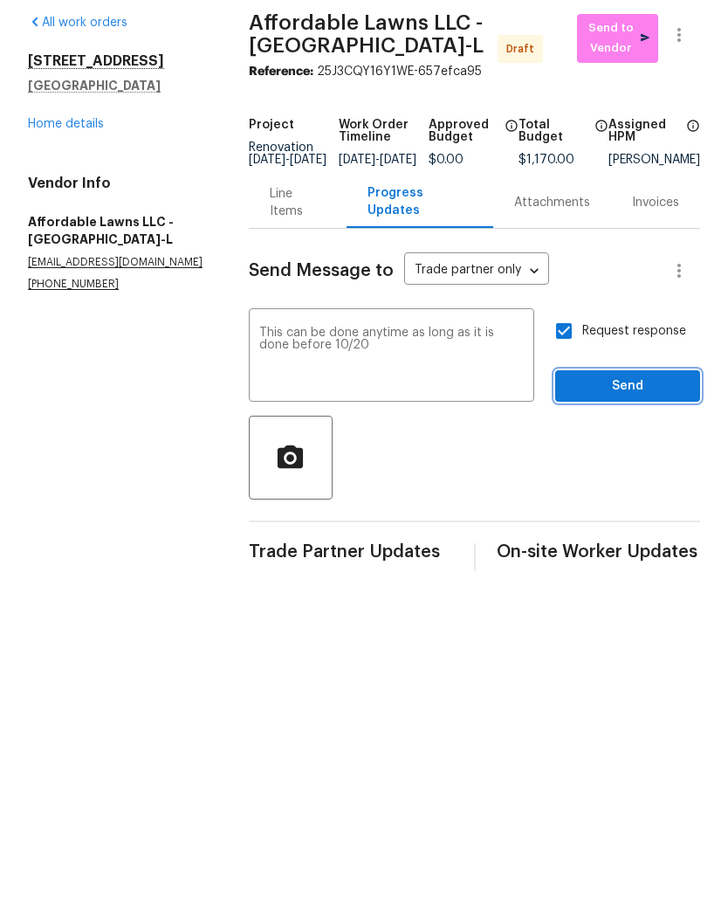
click at [603, 439] on button "Send" at bounding box center [627, 455] width 145 height 32
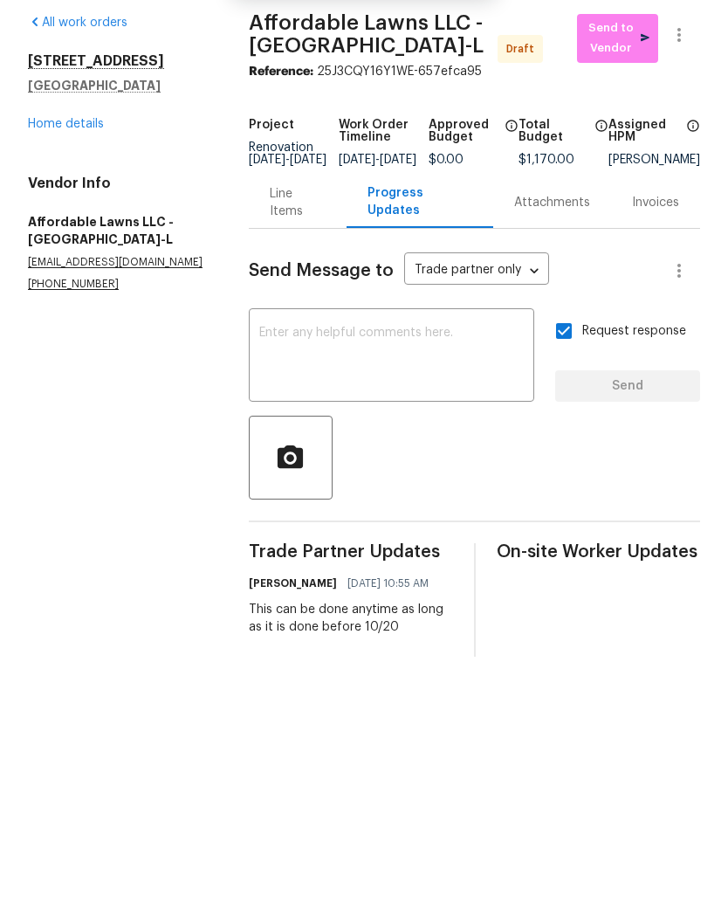
click at [66, 187] on link "Home details" at bounding box center [66, 193] width 76 height 12
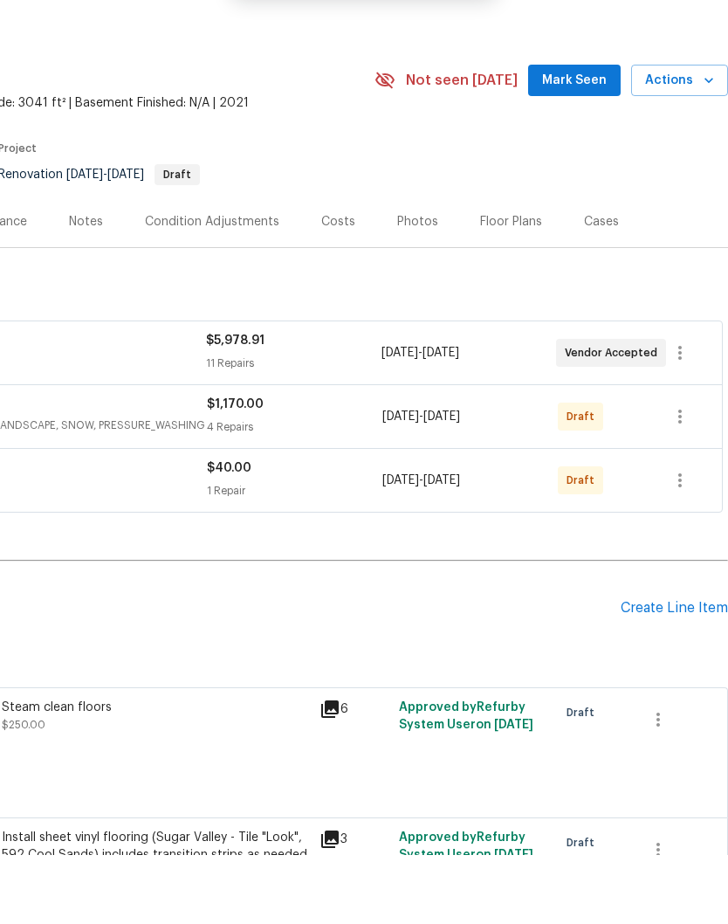
scroll to position [0, 258]
click at [689, 475] on icon "button" at bounding box center [680, 485] width 21 height 21
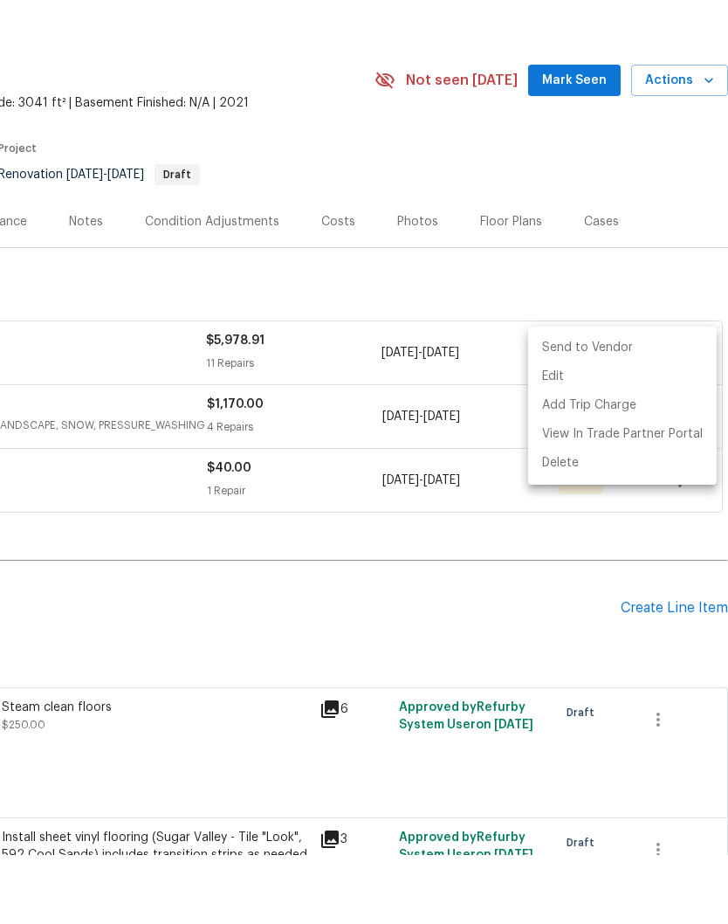
click at [664, 402] on li "Send to Vendor" at bounding box center [622, 416] width 189 height 29
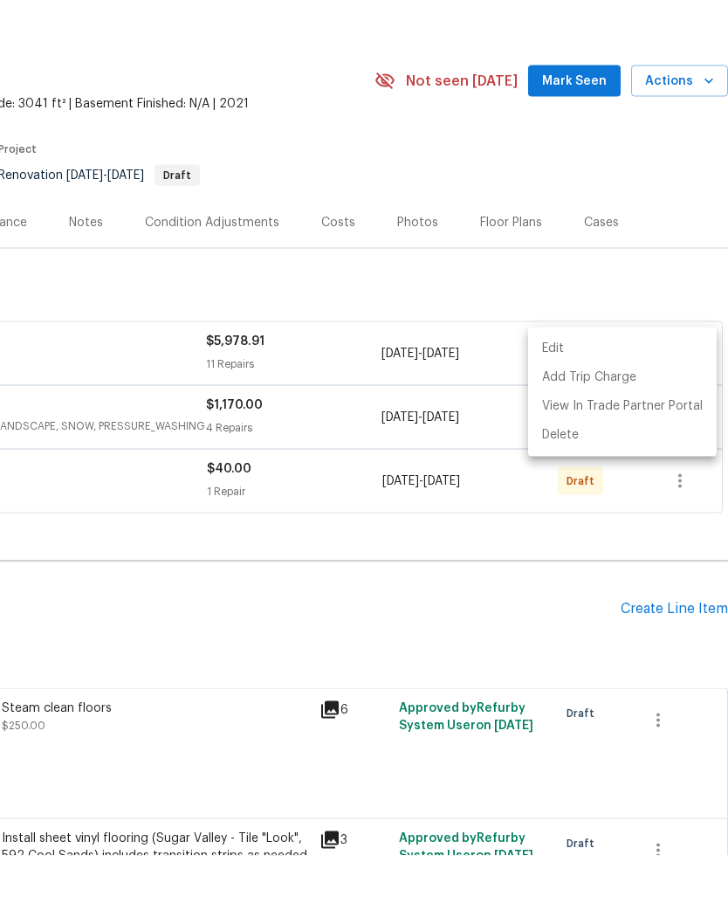
click at [133, 527] on div at bounding box center [364, 462] width 728 height 924
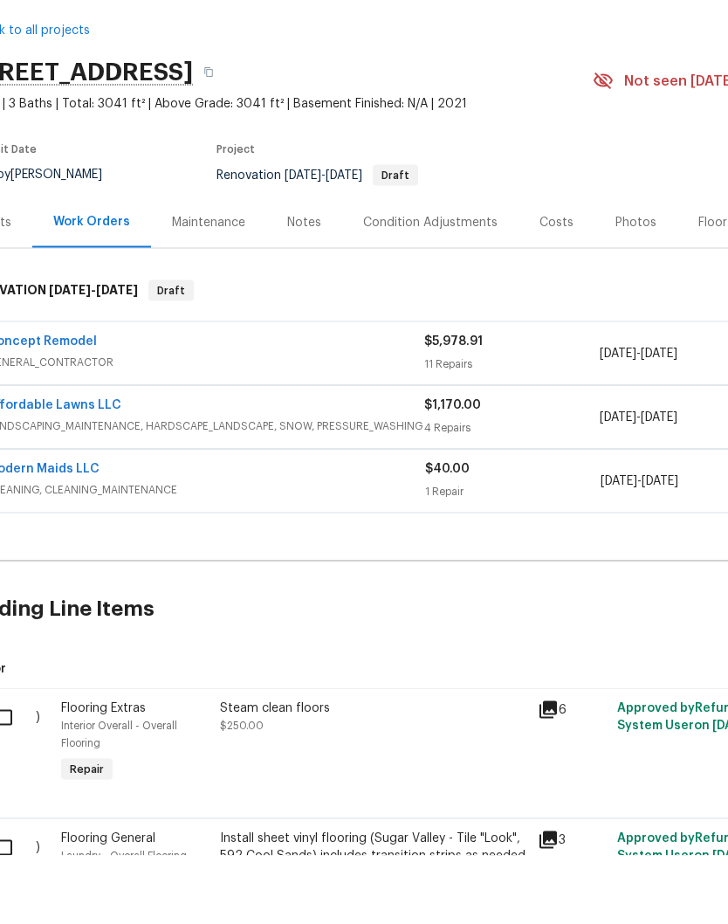
scroll to position [0, 41]
click at [68, 403] on link "Concept Remodel" at bounding box center [41, 409] width 110 height 12
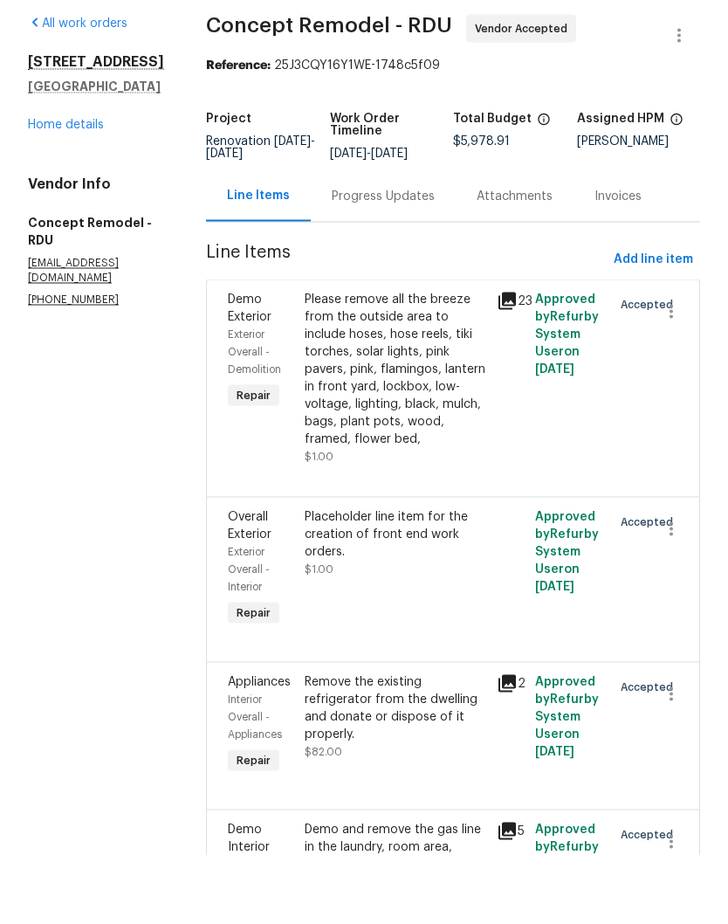
click at [667, 587] on icon "button" at bounding box center [671, 597] width 21 height 21
click at [687, 498] on li "Cancel" at bounding box center [679, 512] width 67 height 29
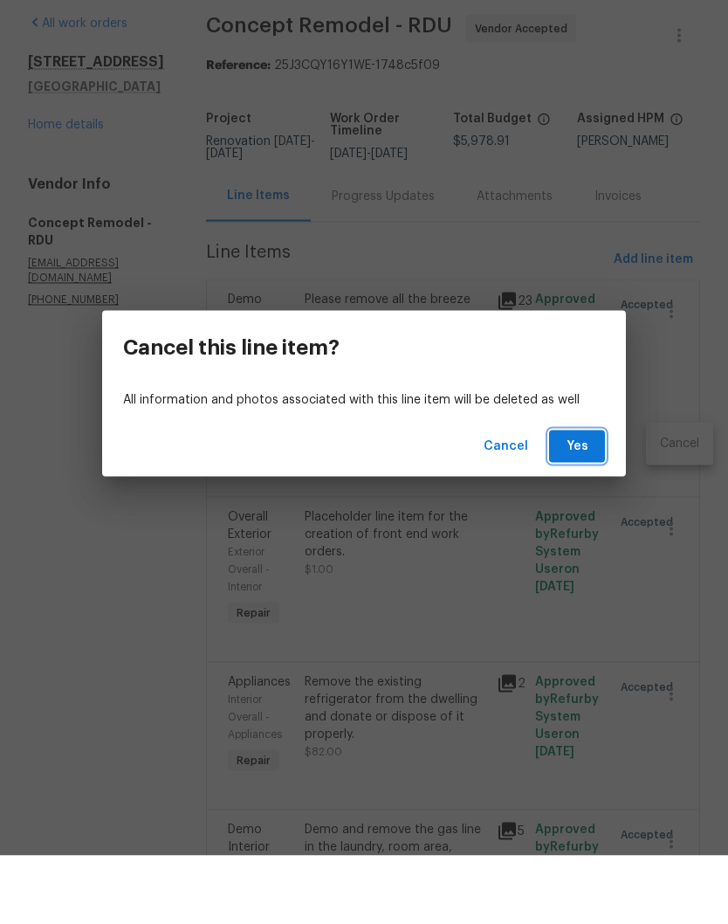
click at [580, 504] on span "Yes" at bounding box center [577, 515] width 28 height 22
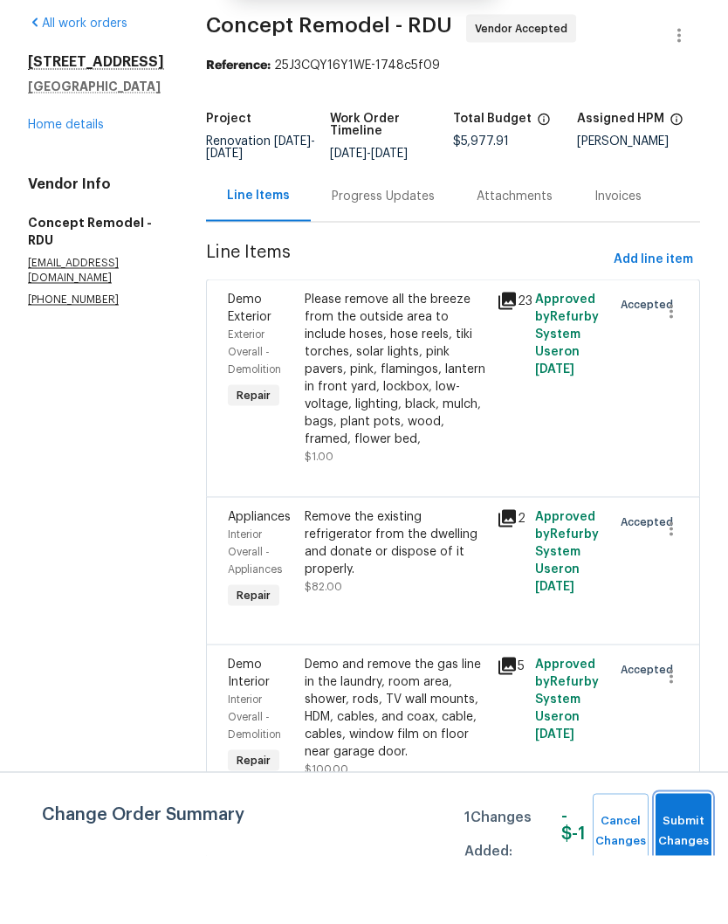
click at [683, 862] on button "Submit Changes" at bounding box center [684, 899] width 56 height 75
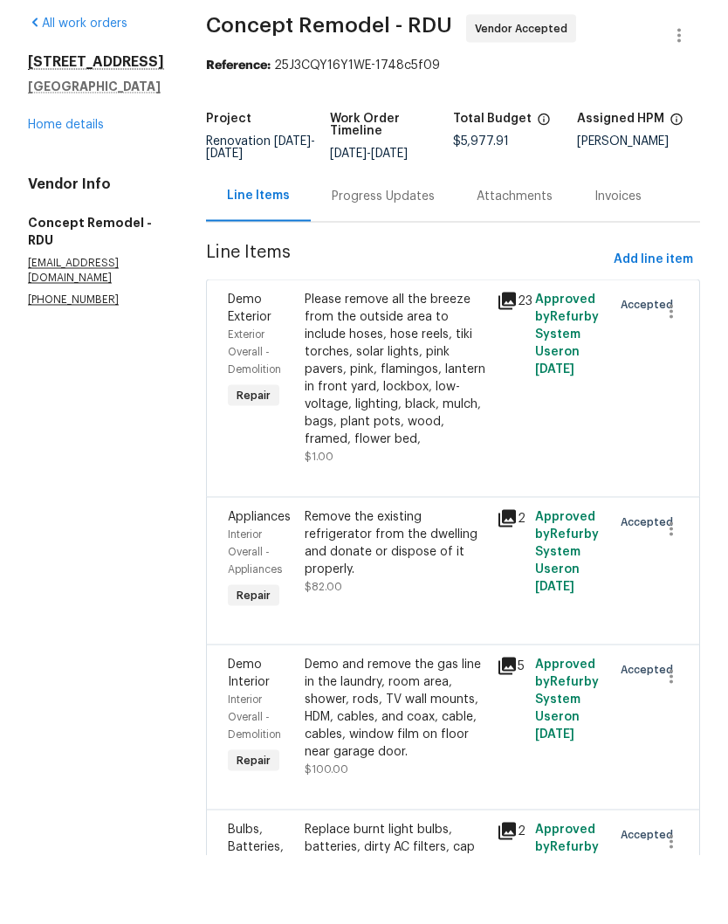
click at [65, 189] on link "Home details" at bounding box center [66, 193] width 76 height 12
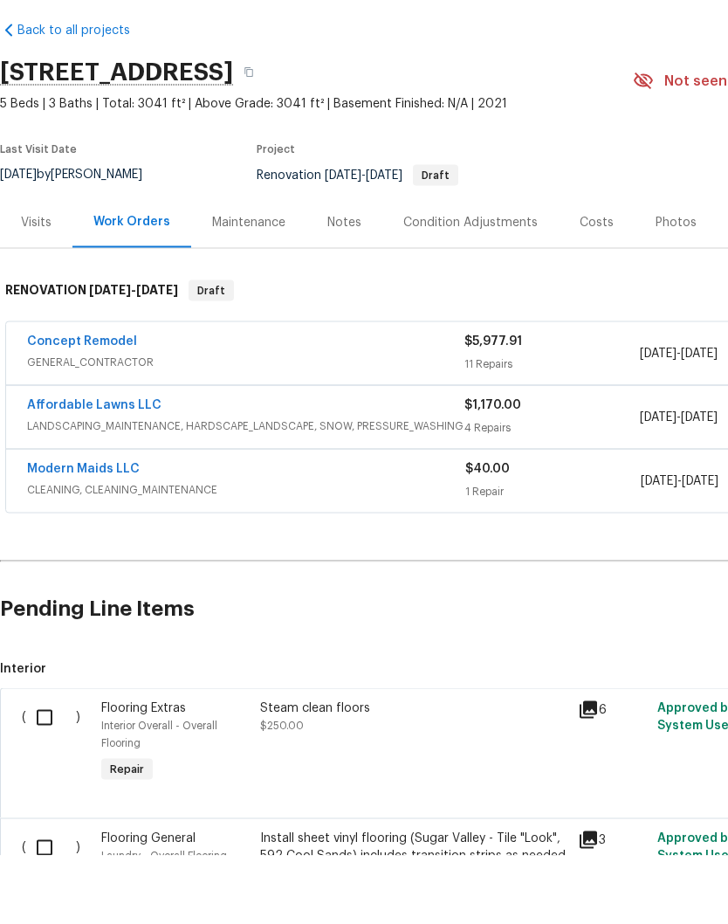
click at [70, 531] on link "Modern Maids LLC" at bounding box center [83, 537] width 113 height 12
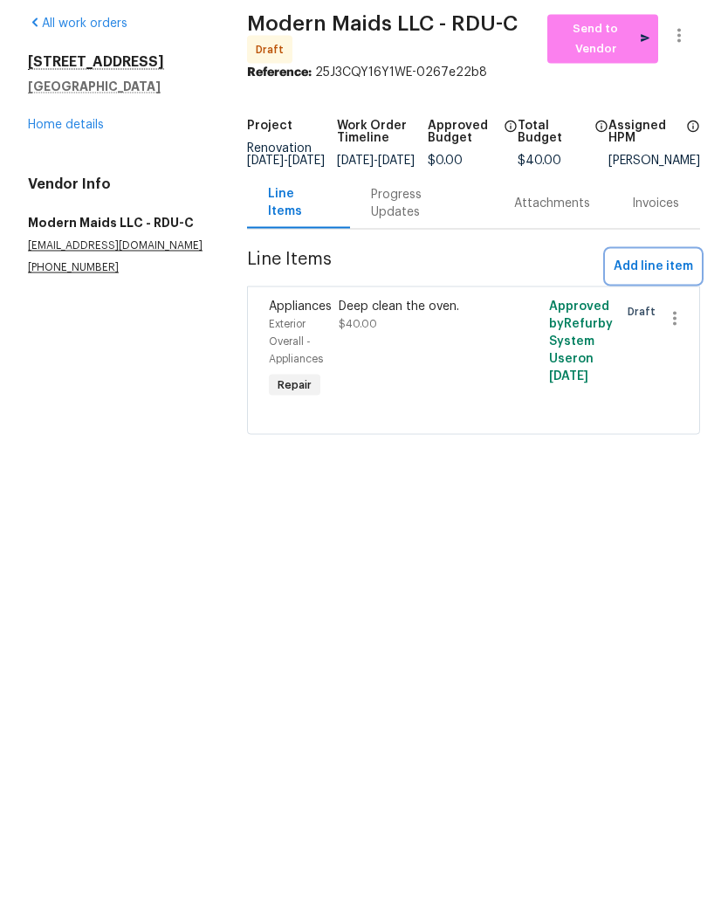
click at [670, 324] on span "Add line item" at bounding box center [653, 335] width 79 height 22
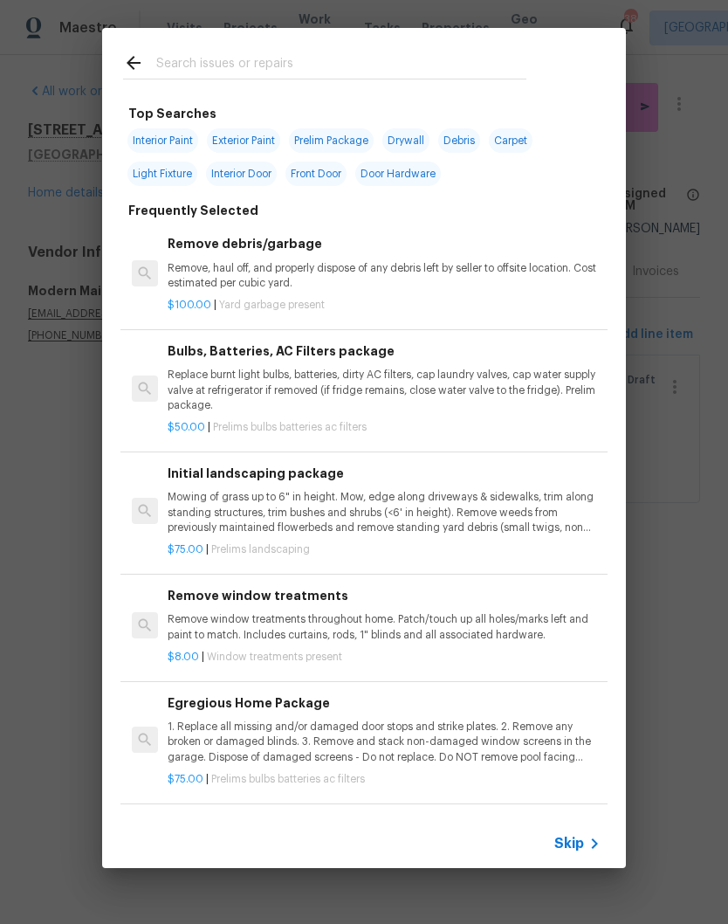
click at [196, 66] on input "text" at bounding box center [341, 65] width 370 height 26
type input "Clean"
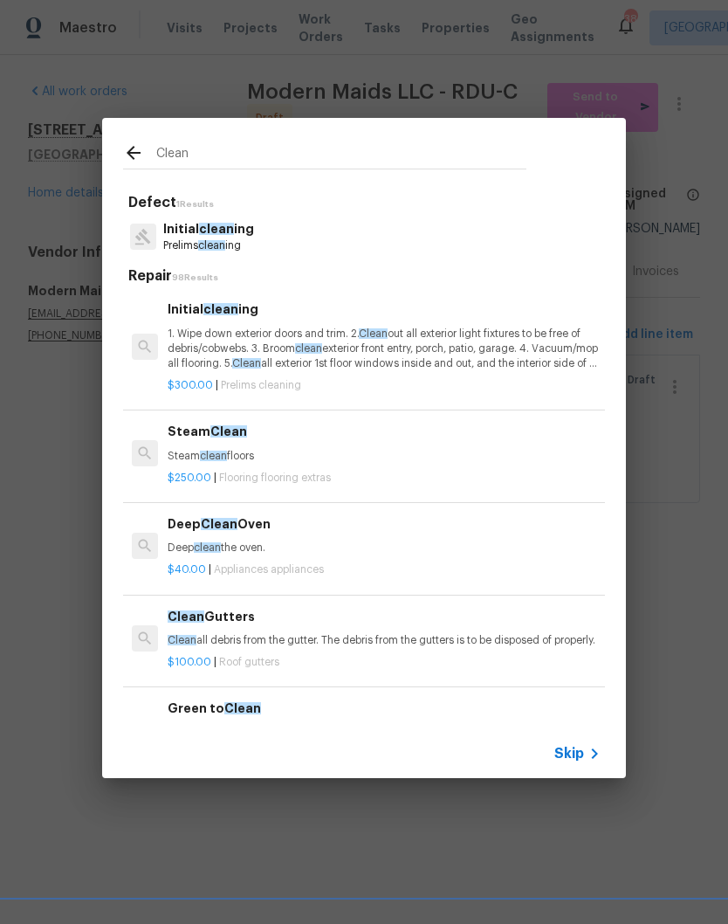
click at [223, 344] on p "1. Wipe down exterior doors and trim. 2. Clean out all exterior light fixtures …" at bounding box center [384, 348] width 433 height 45
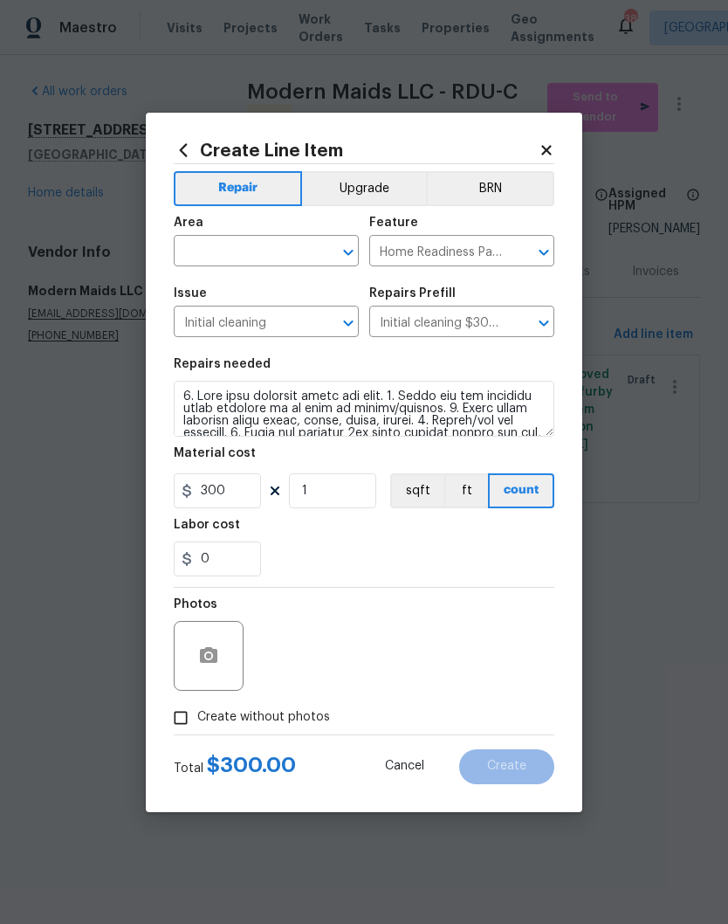
click at [217, 246] on input "text" at bounding box center [242, 252] width 136 height 27
click at [231, 324] on li "Interior Overall" at bounding box center [266, 320] width 185 height 29
type input "Interior Overall"
click at [551, 545] on div "0" at bounding box center [364, 558] width 381 height 35
click at [174, 713] on input "Create without photos" at bounding box center [180, 717] width 33 height 33
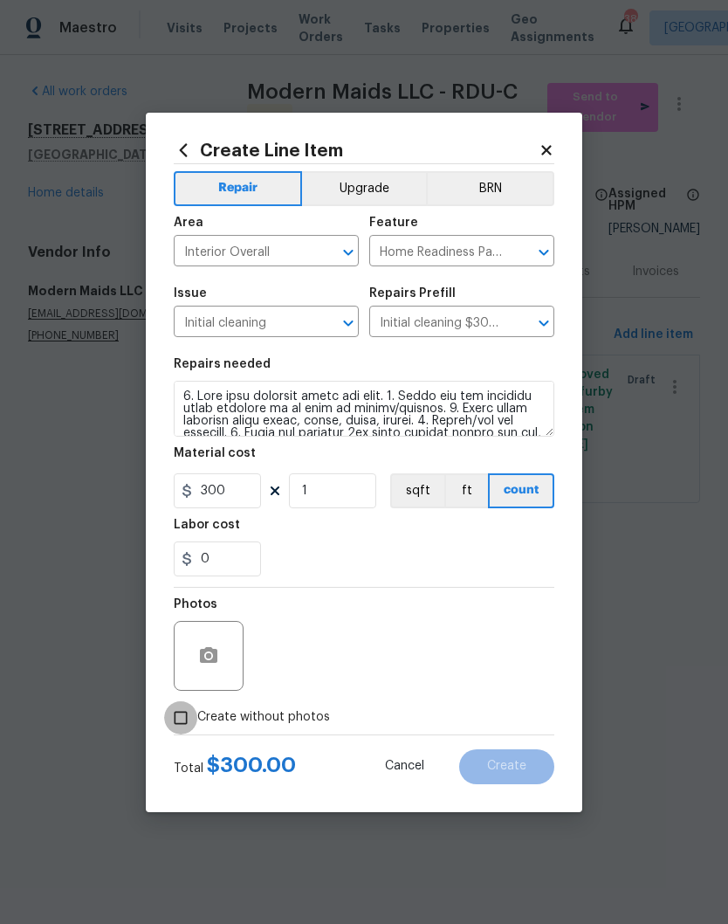
checkbox input "true"
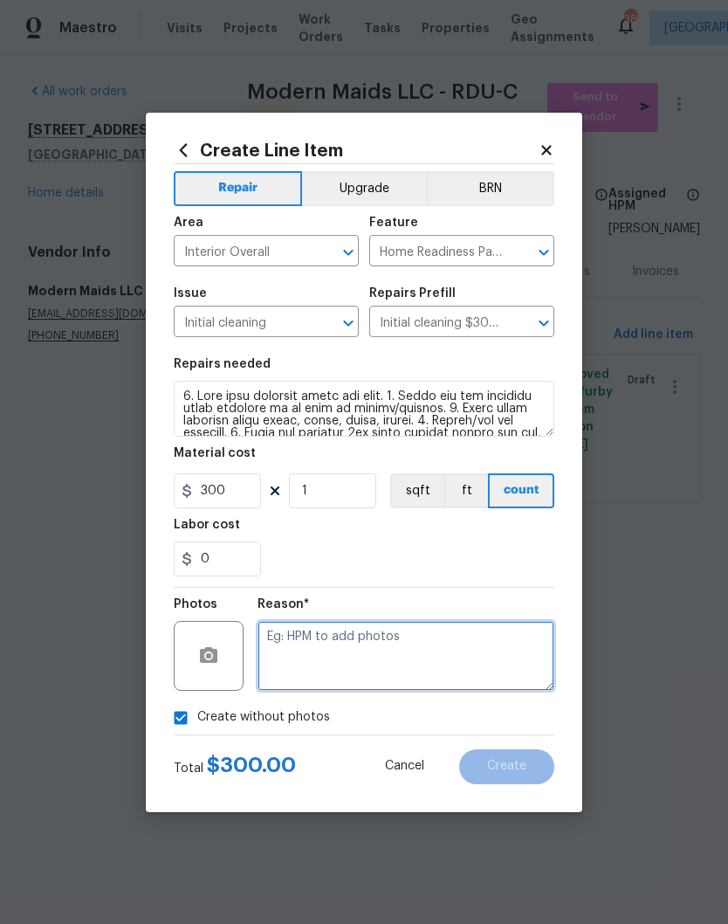
click at [502, 652] on textarea at bounding box center [406, 656] width 297 height 70
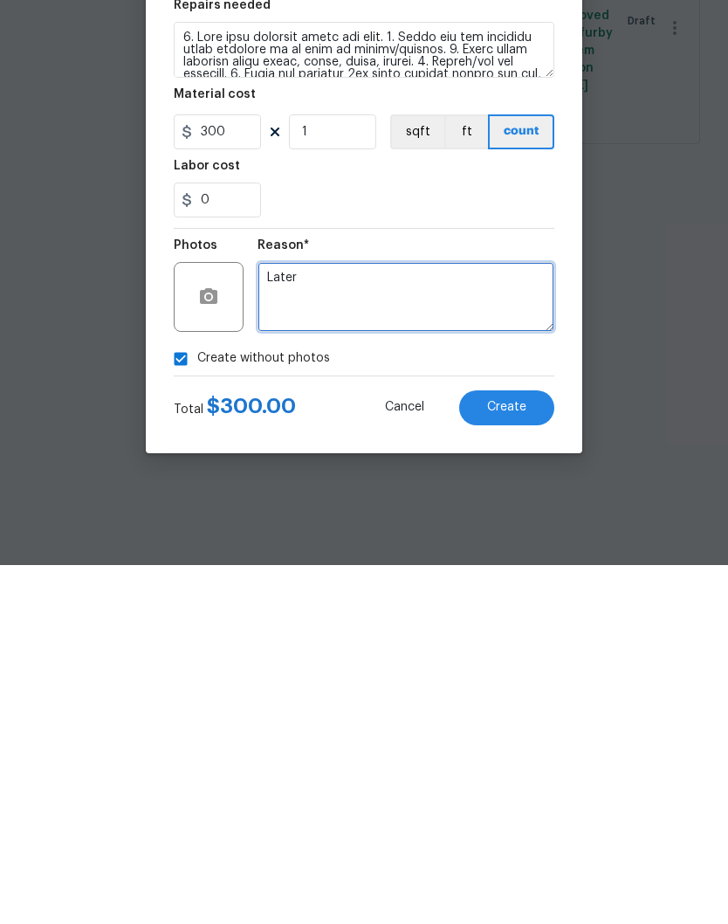
type textarea "Later"
click at [516, 759] on span "Create" at bounding box center [506, 765] width 39 height 13
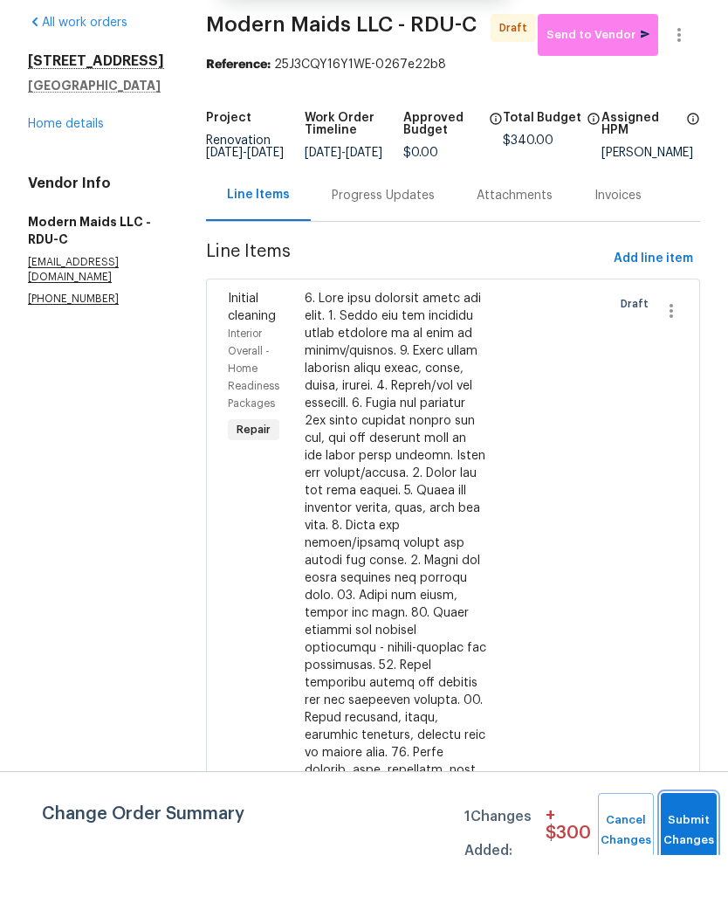
click at [677, 862] on button "Submit Changes" at bounding box center [689, 899] width 56 height 75
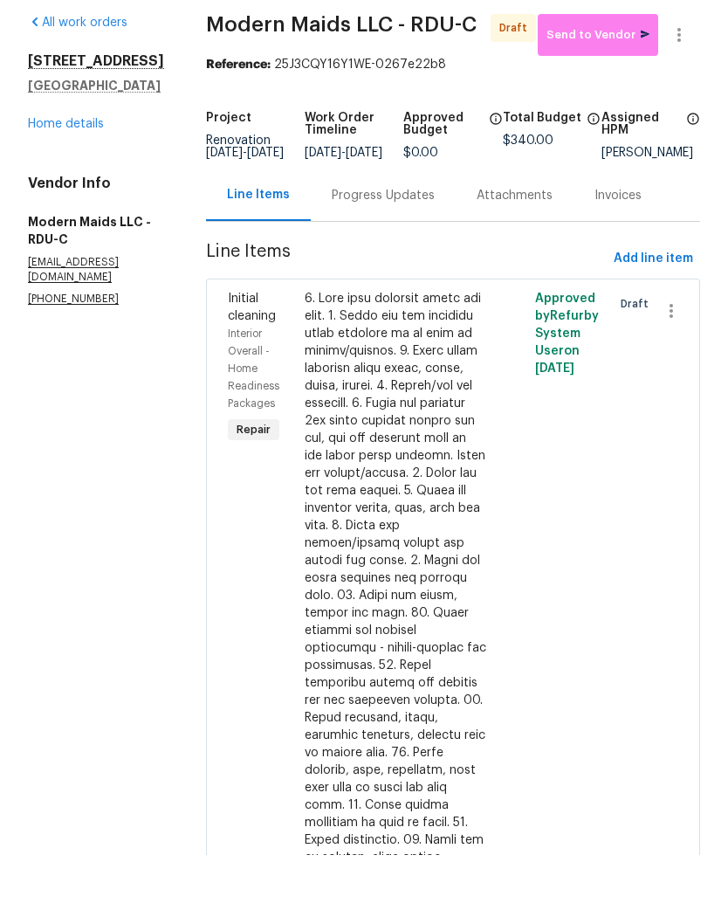
click at [67, 187] on link "Home details" at bounding box center [66, 193] width 76 height 12
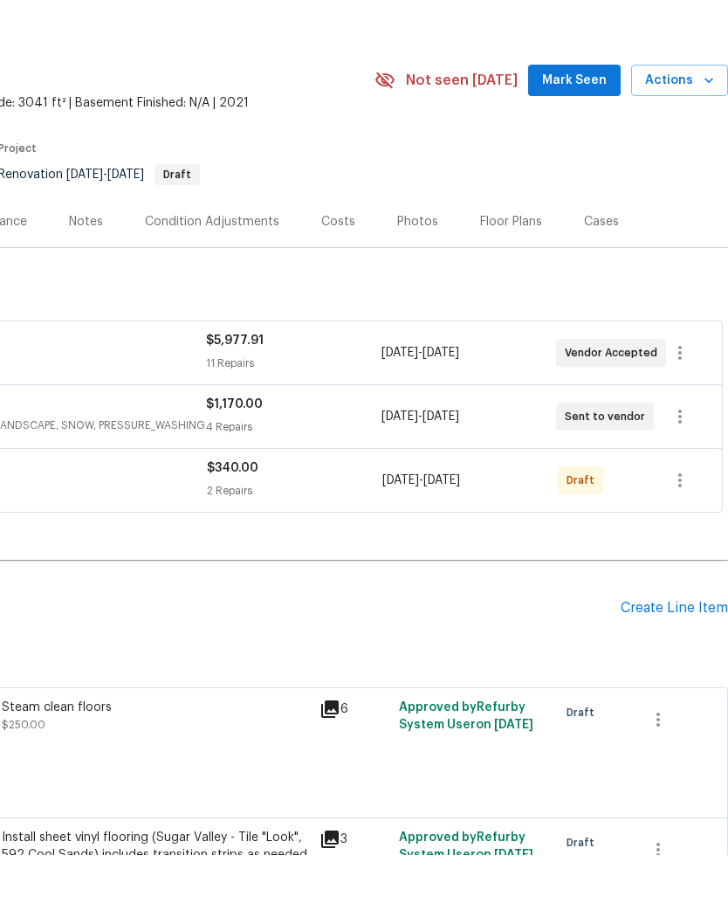
scroll to position [0, 258]
click at [686, 539] on icon "button" at bounding box center [680, 549] width 21 height 21
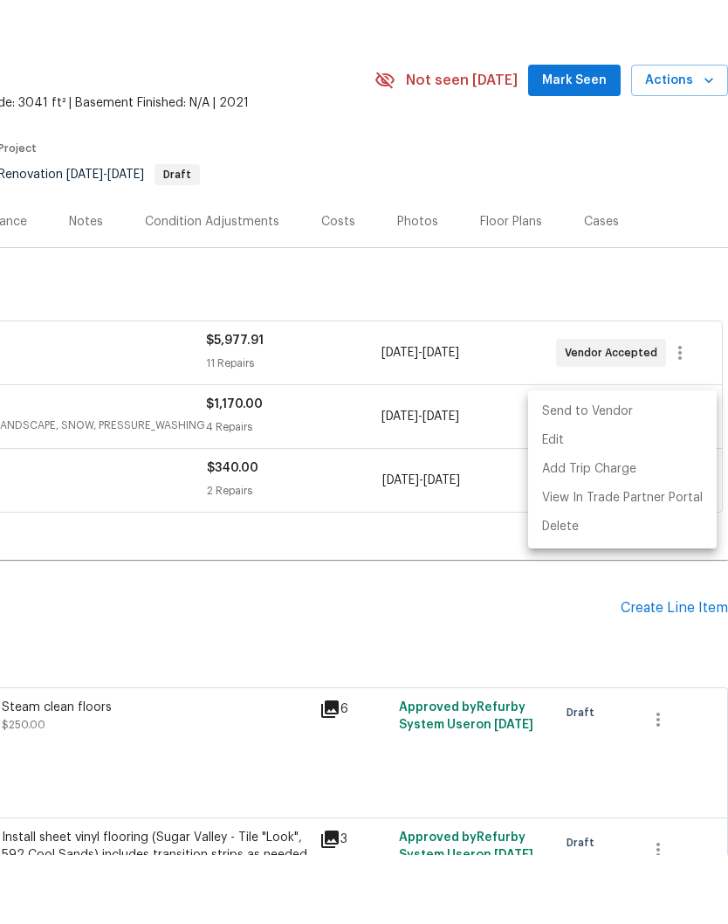
click at [669, 466] on li "Send to Vendor" at bounding box center [622, 480] width 189 height 29
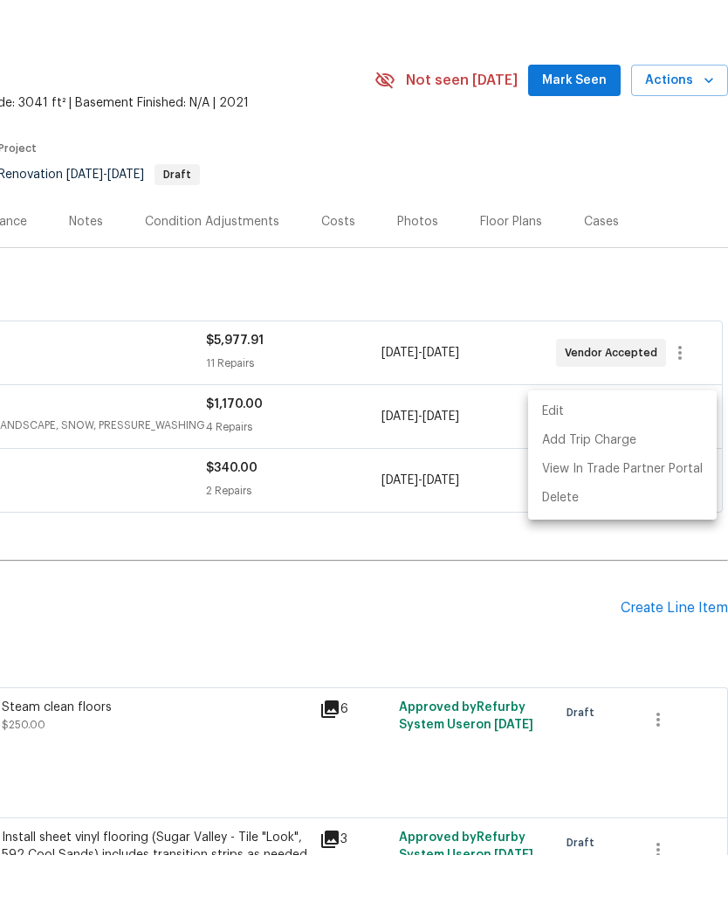
click at [548, 576] on div at bounding box center [364, 462] width 728 height 924
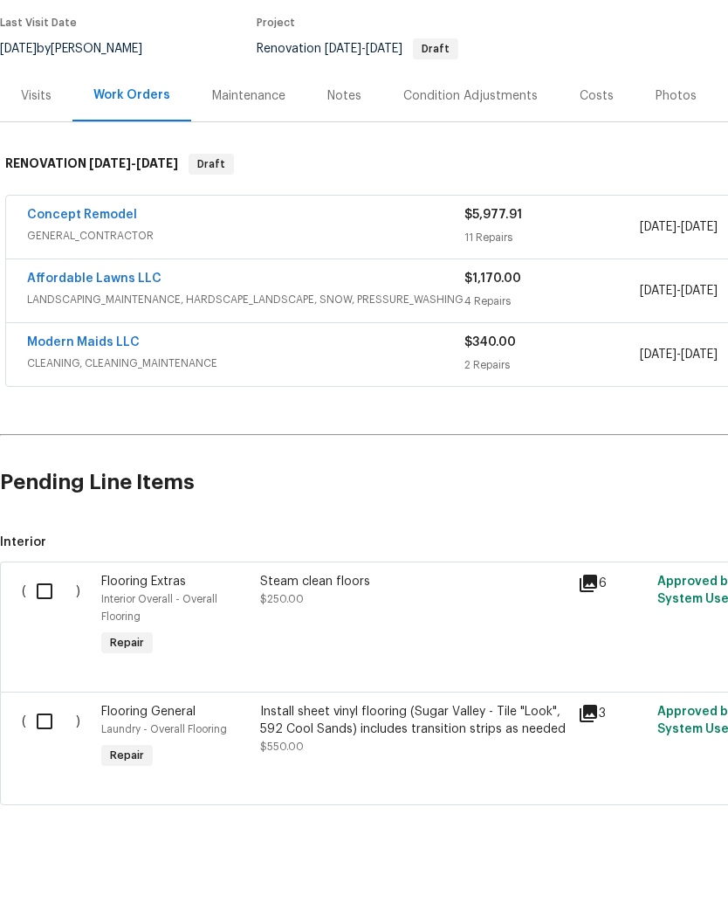
scroll to position [125, 0]
click at [40, 642] on input "checkbox" at bounding box center [51, 660] width 50 height 37
checkbox input "true"
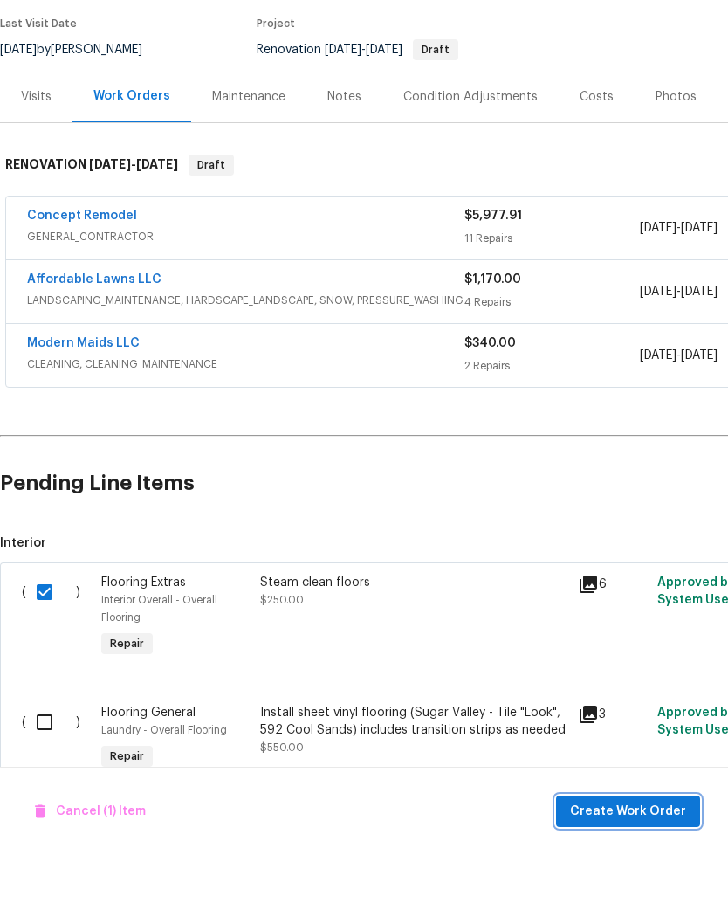
click at [640, 869] on span "Create Work Order" at bounding box center [628, 880] width 116 height 22
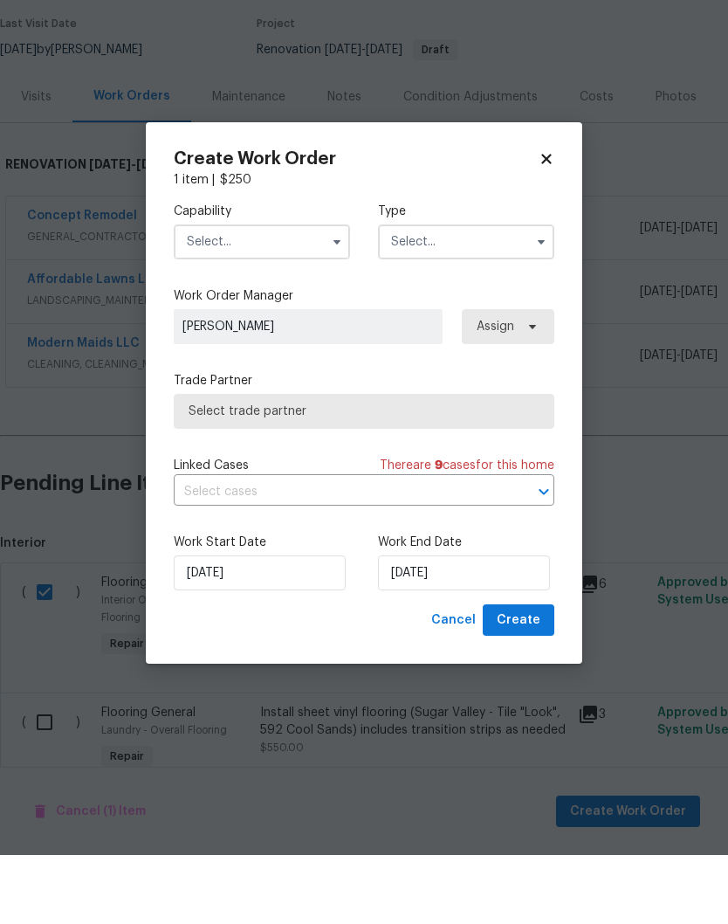
click at [214, 293] on input "text" at bounding box center [262, 310] width 176 height 35
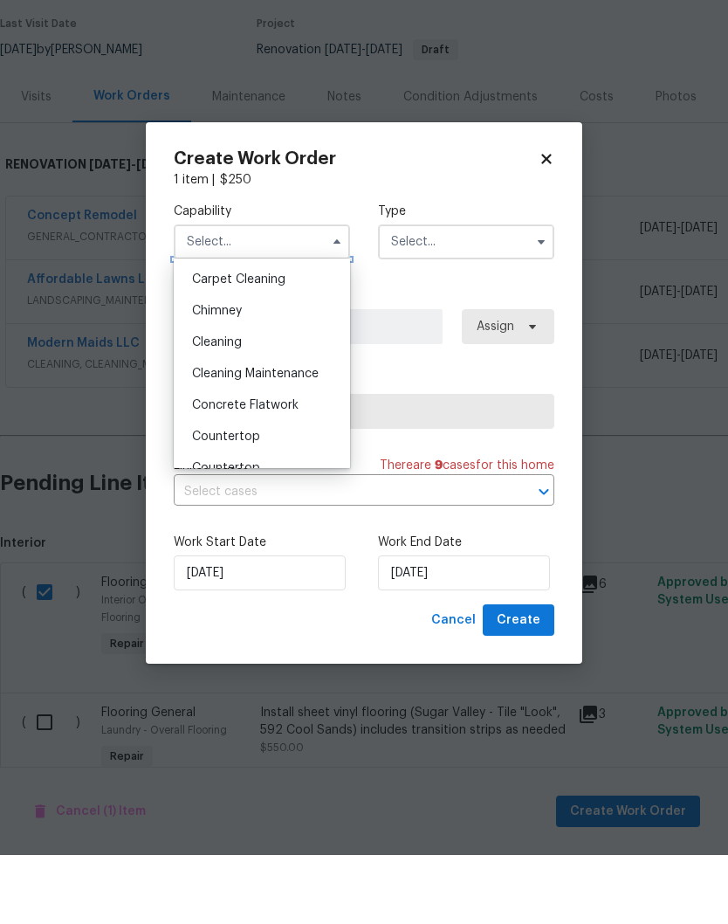
scroll to position [187, 0]
click at [213, 333] on div "Carpet Cleaning" at bounding box center [262, 348] width 168 height 31
type input "Carpet Cleaning"
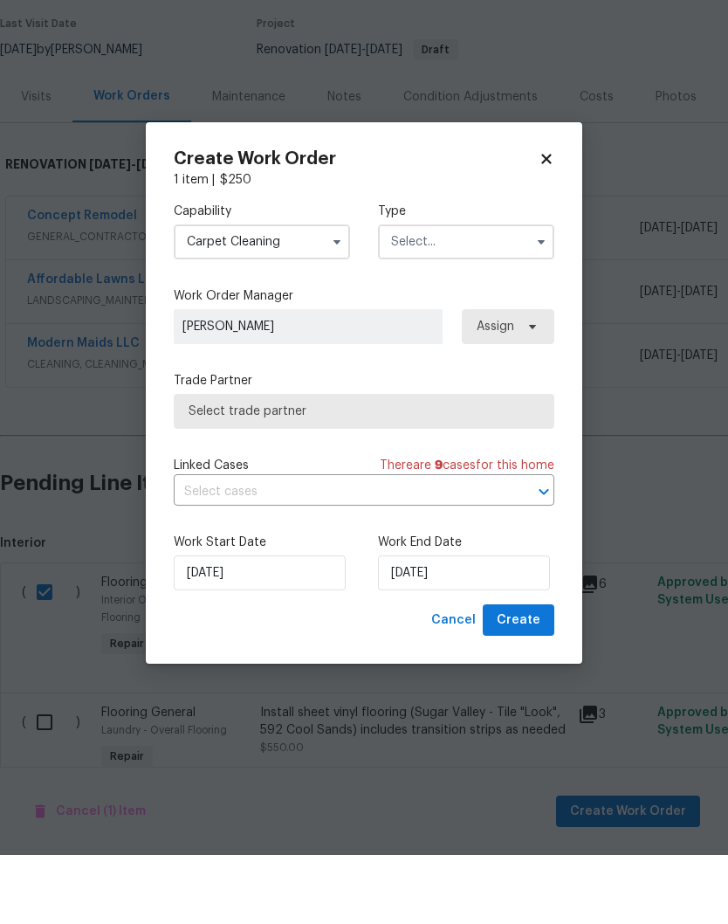
click at [435, 293] on input "text" at bounding box center [466, 310] width 176 height 35
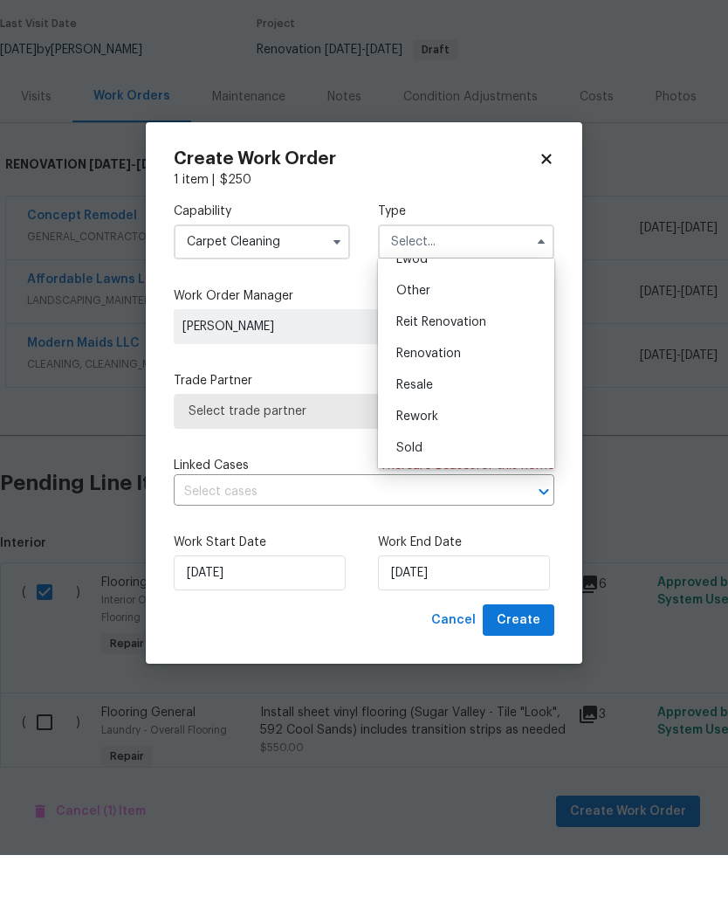
scroll to position [208, 0]
click at [403, 416] on span "Renovation" at bounding box center [428, 422] width 65 height 12
type input "Renovation"
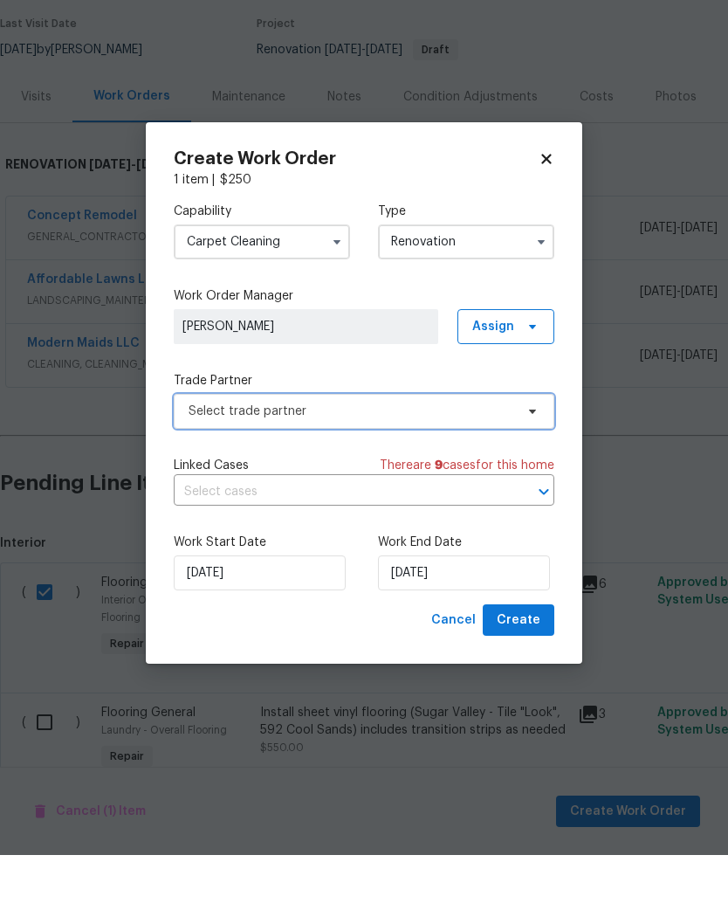
click at [237, 471] on span "Select trade partner" at bounding box center [352, 479] width 326 height 17
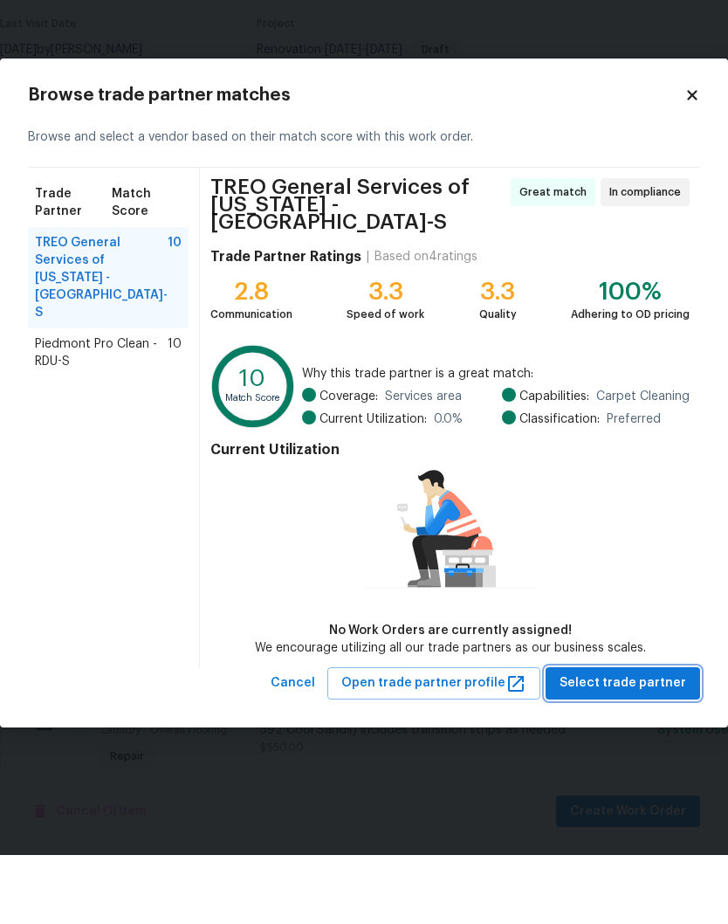
click at [649, 741] on span "Select trade partner" at bounding box center [623, 752] width 127 height 22
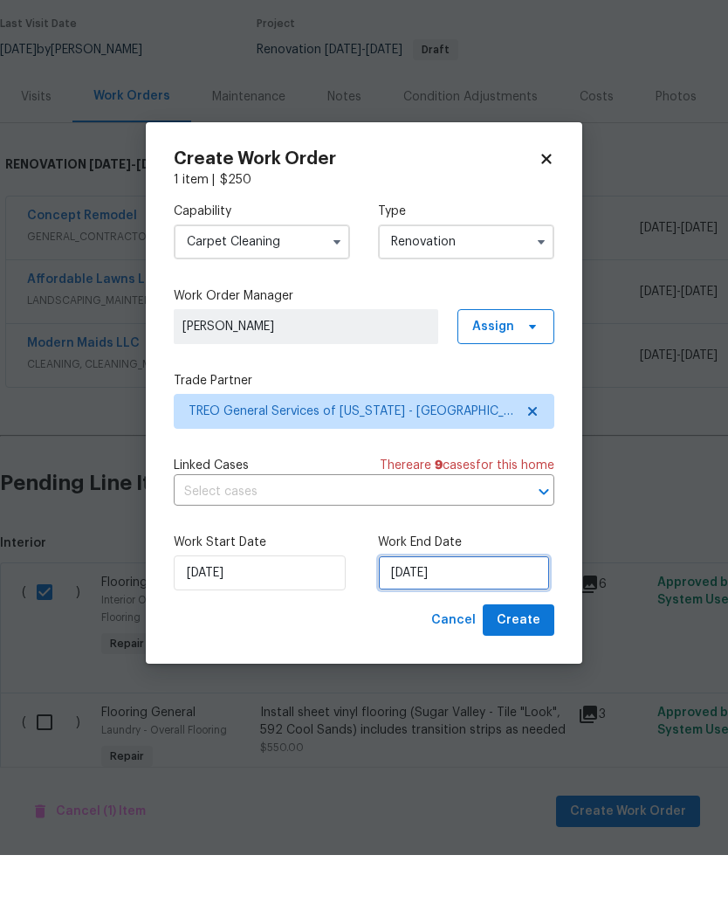
click at [507, 624] on input "[DATE]" at bounding box center [464, 641] width 172 height 35
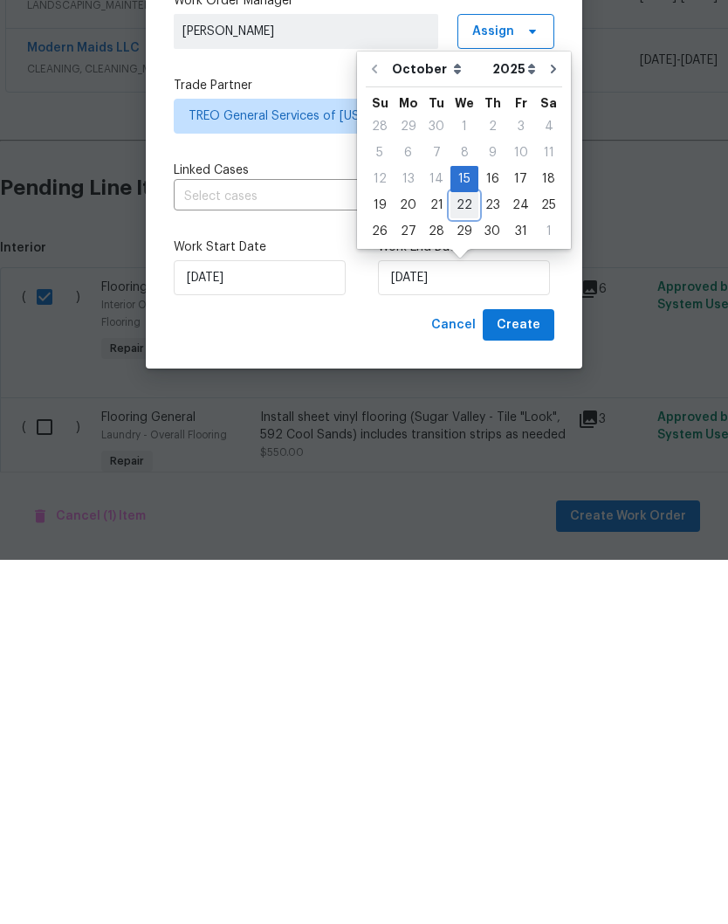
click at [463, 557] on div "22" at bounding box center [464, 569] width 28 height 24
type input "[DATE]"
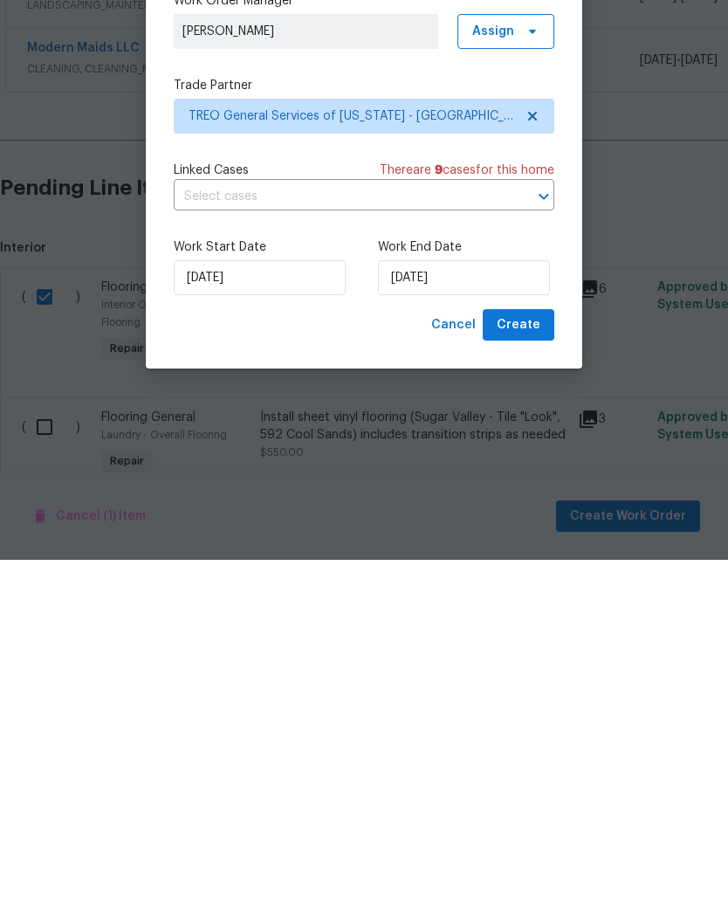
scroll to position [72, 0]
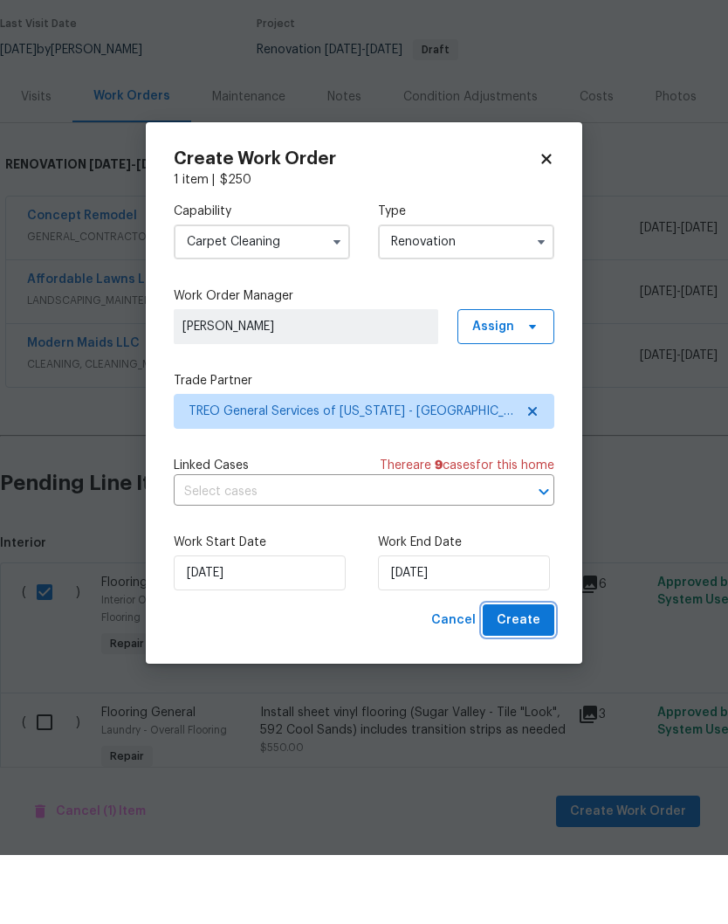
click at [525, 678] on span "Create" at bounding box center [519, 689] width 44 height 22
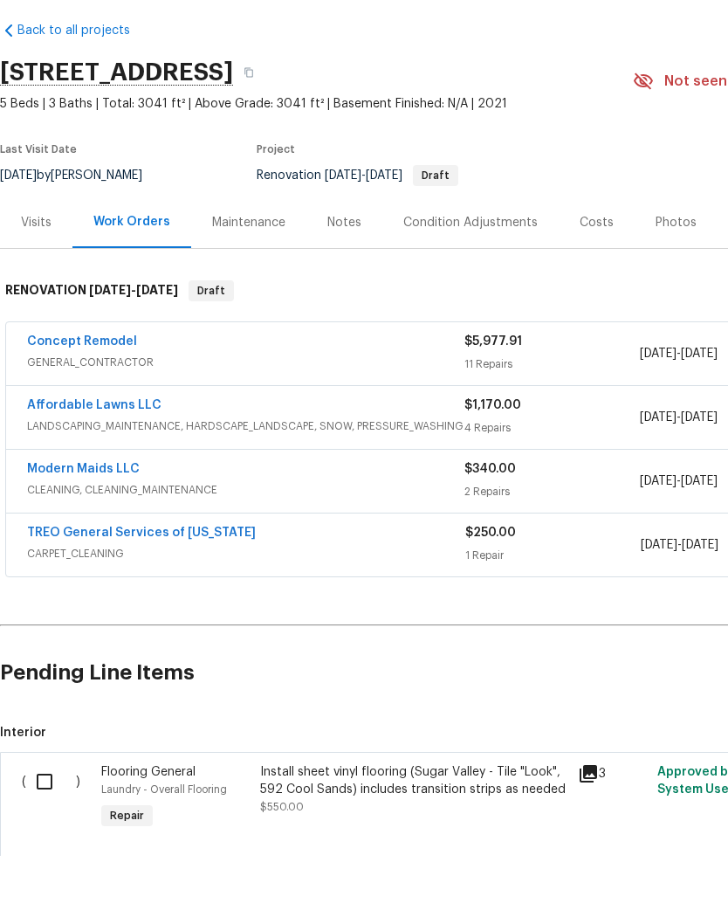
click at [68, 594] on link "TREO General Services of [US_STATE]" at bounding box center [141, 600] width 229 height 12
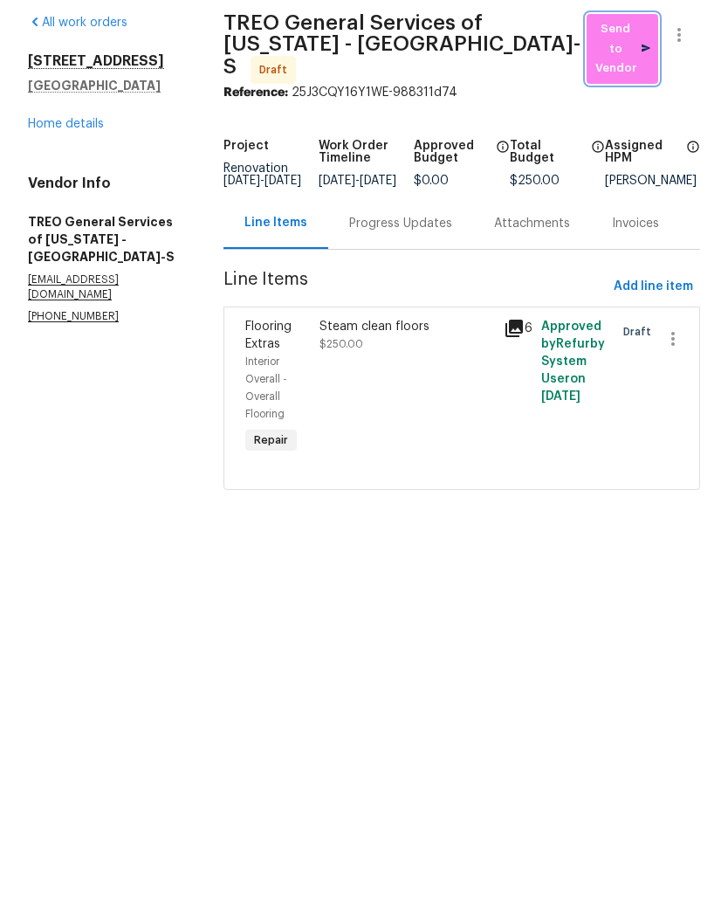
click at [598, 88] on span "Send to Vendor" at bounding box center [622, 117] width 54 height 59
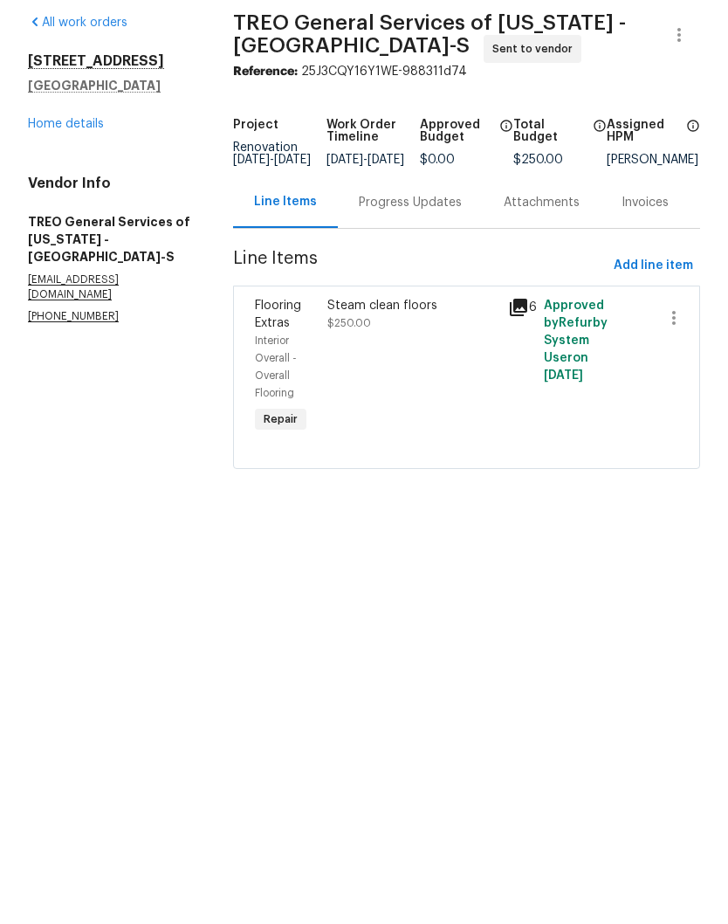
click at [412, 245] on div "Progress Updates" at bounding box center [410, 271] width 145 height 52
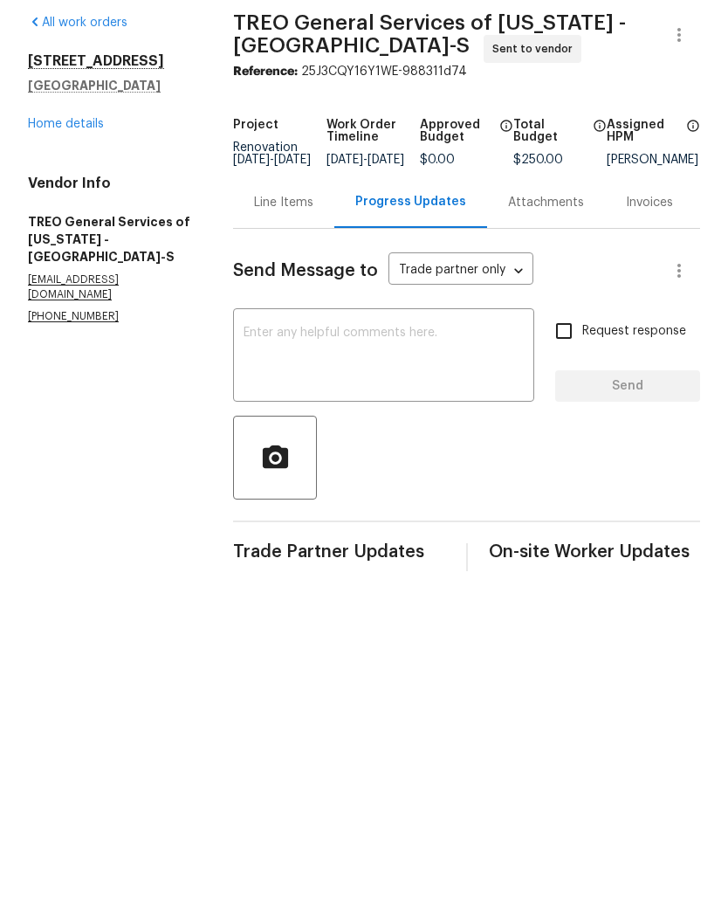
click at [293, 395] on textarea at bounding box center [384, 425] width 280 height 61
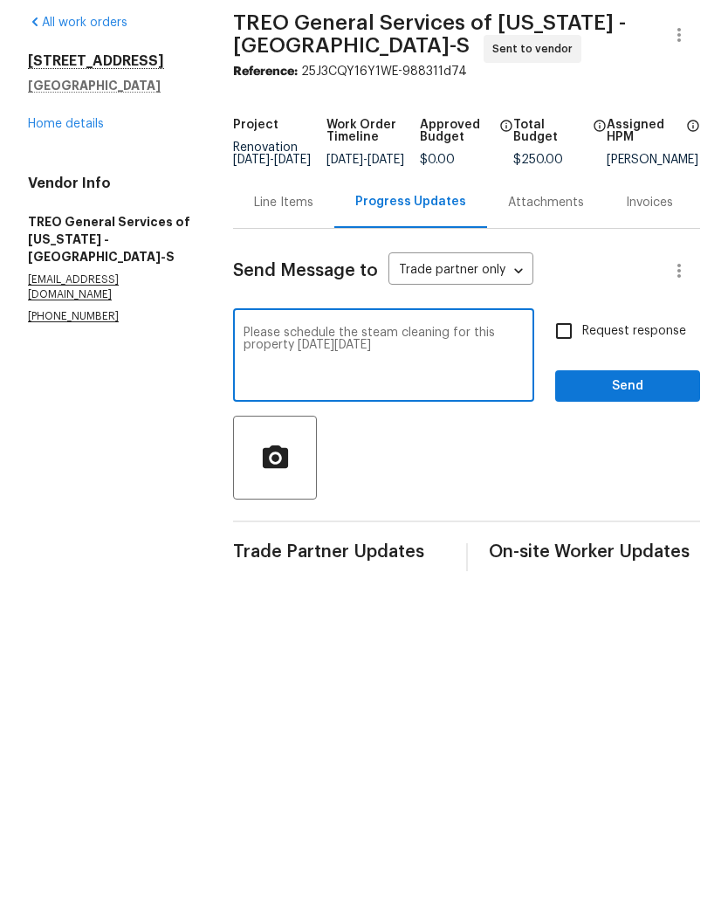
type textarea "Please schedule the steam cleaning for this property [DATE][DATE]"
click at [570, 381] on input "Request response" at bounding box center [564, 399] width 37 height 37
checkbox input "true"
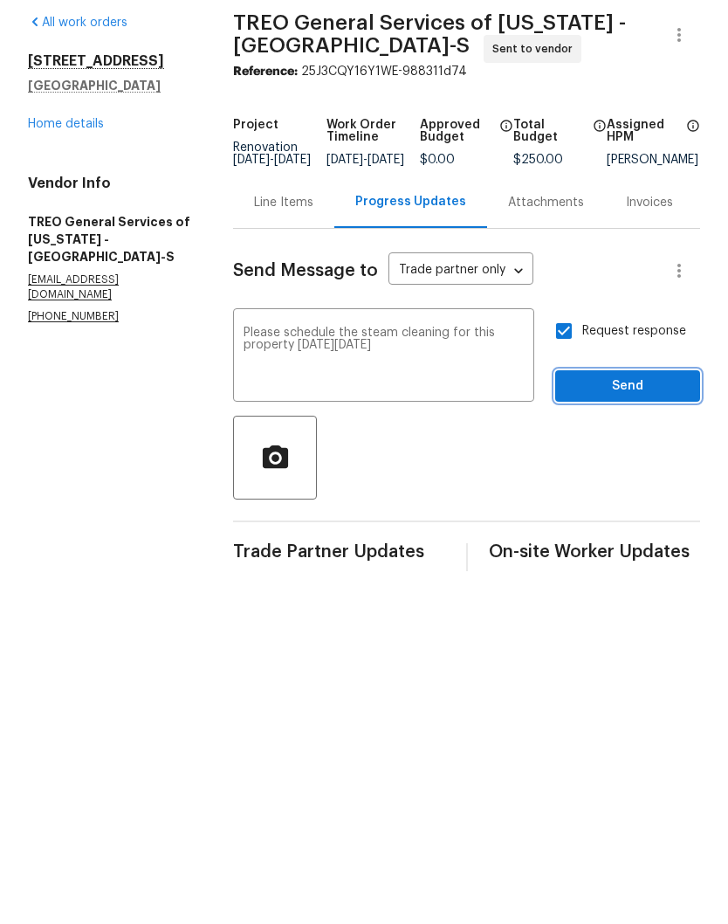
click at [600, 444] on span "Send" at bounding box center [627, 455] width 117 height 22
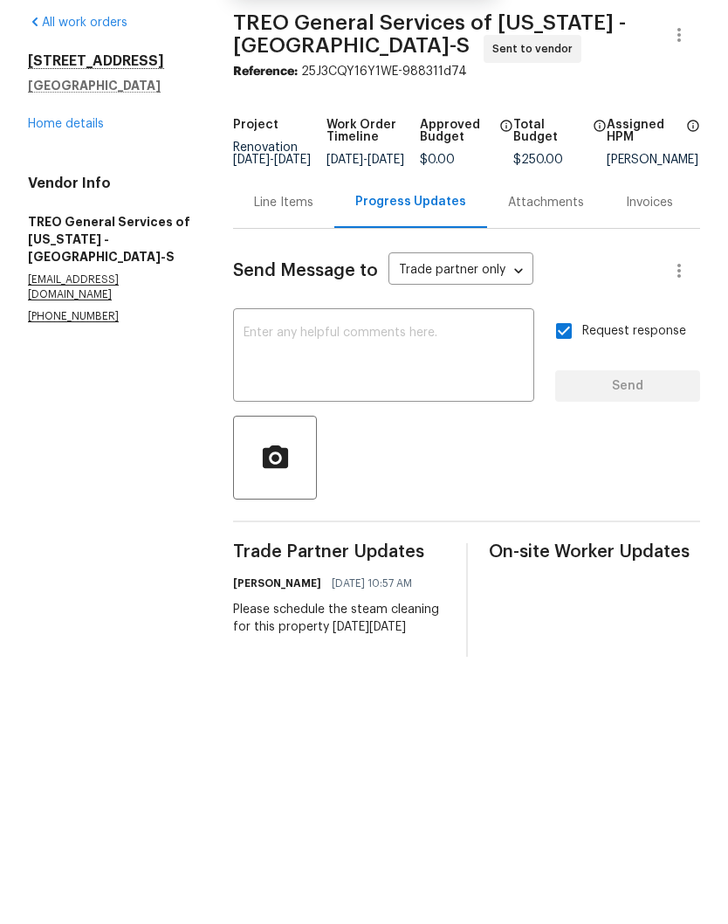
click at [58, 187] on link "Home details" at bounding box center [66, 193] width 76 height 12
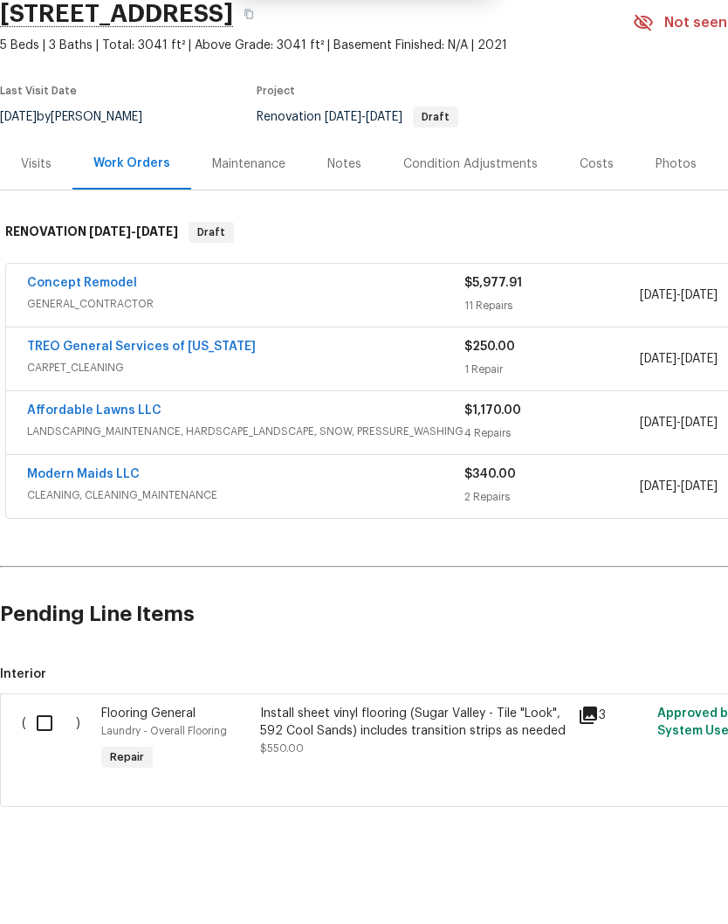
scroll to position [57, 0]
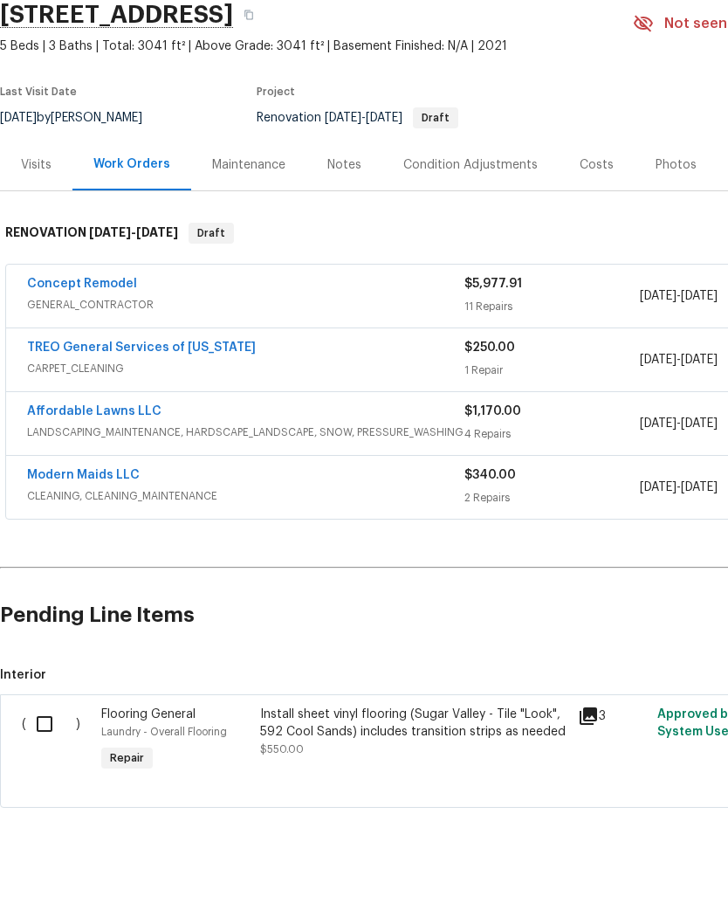
click at [45, 774] on input "checkbox" at bounding box center [51, 792] width 50 height 37
checkbox input "true"
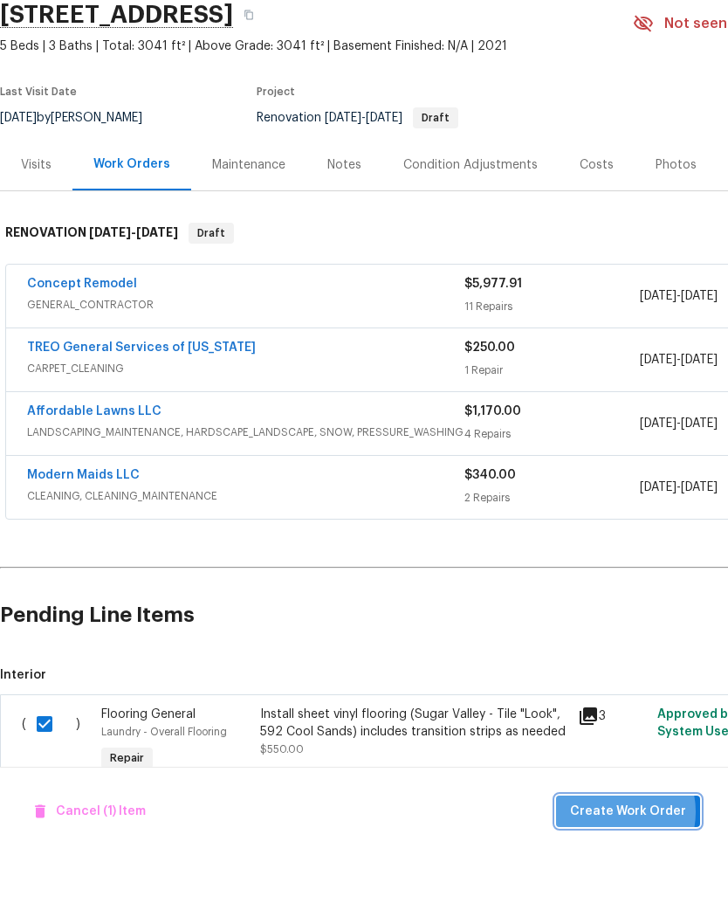
click at [619, 869] on span "Create Work Order" at bounding box center [628, 880] width 116 height 22
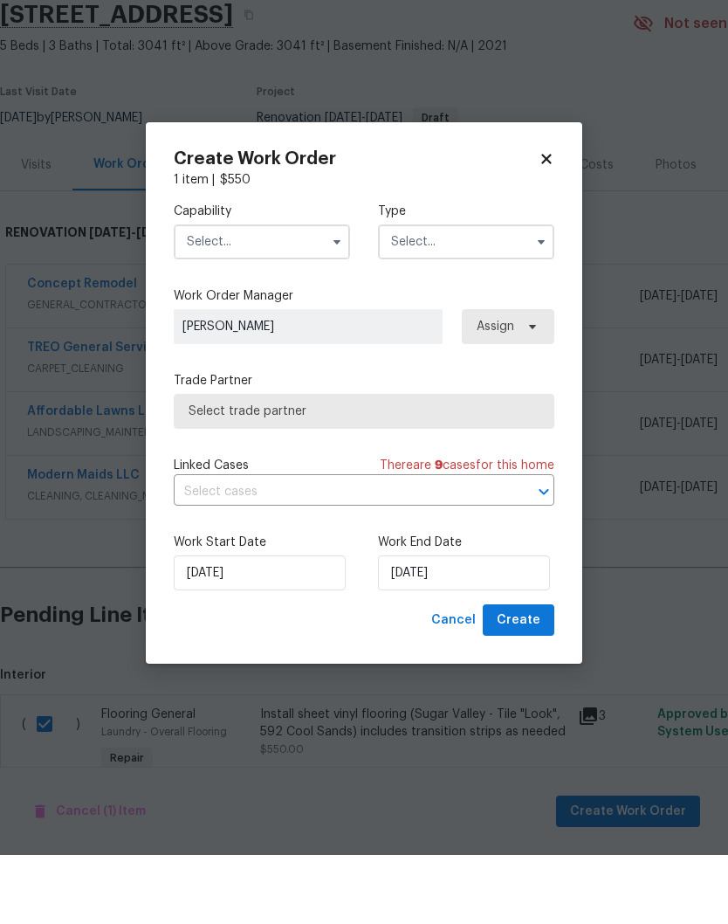
click at [199, 293] on input "text" at bounding box center [262, 310] width 176 height 35
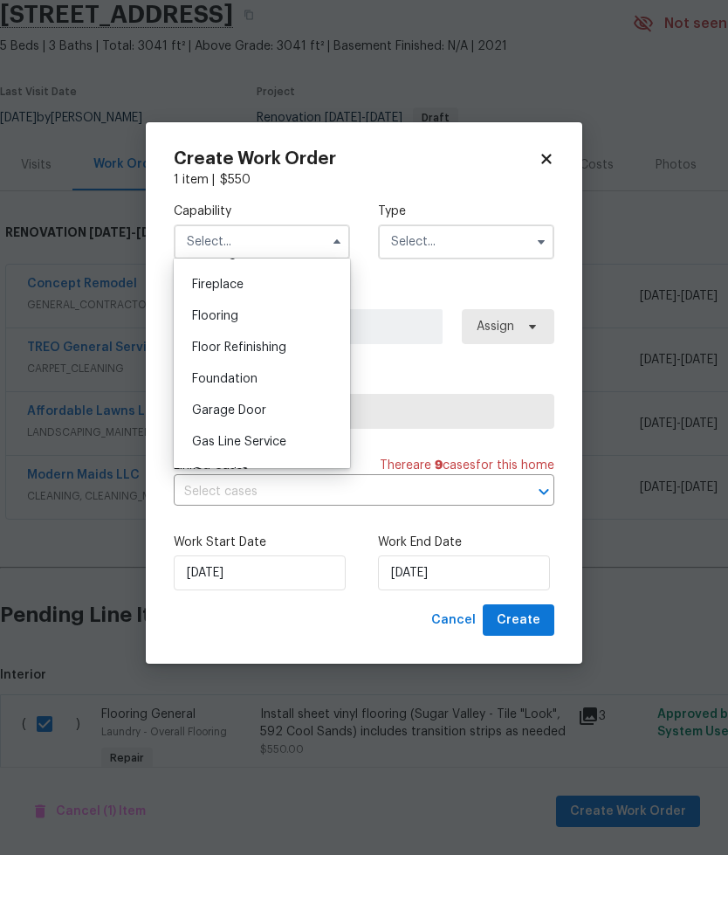
scroll to position [639, 0]
click at [219, 380] on span "Flooring" at bounding box center [215, 386] width 46 height 12
type input "Flooring"
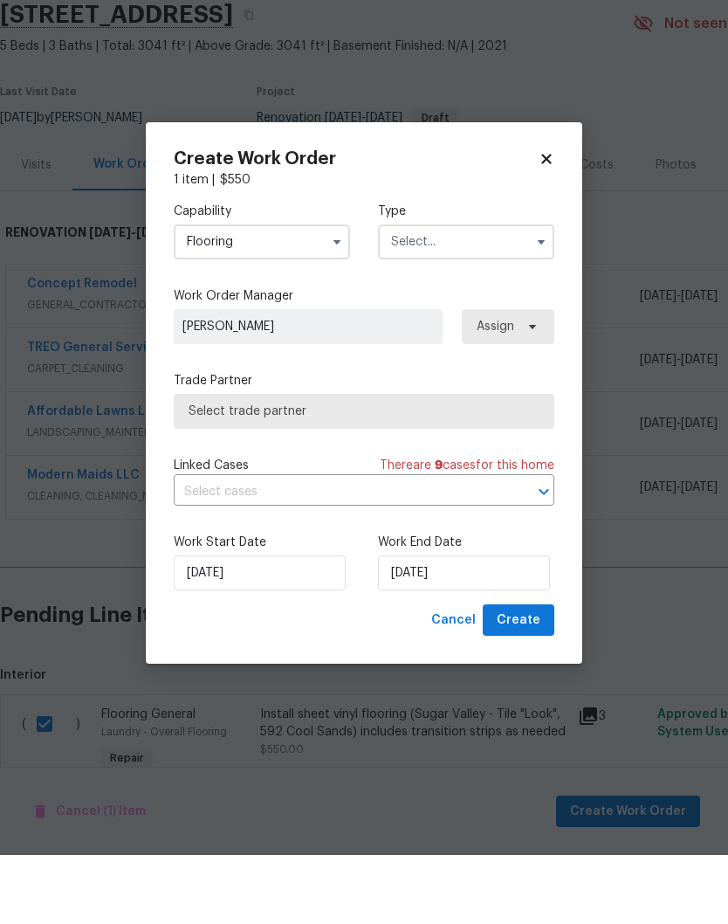
click at [433, 293] on input "text" at bounding box center [466, 310] width 176 height 35
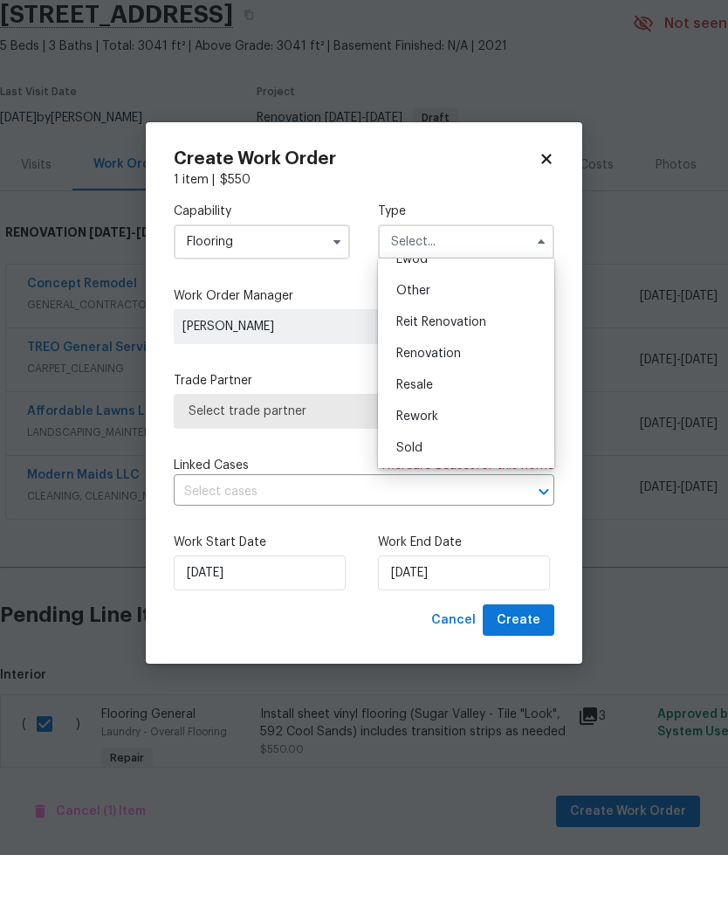
scroll to position [208, 0]
click at [417, 416] on span "Renovation" at bounding box center [428, 422] width 65 height 12
type input "Renovation"
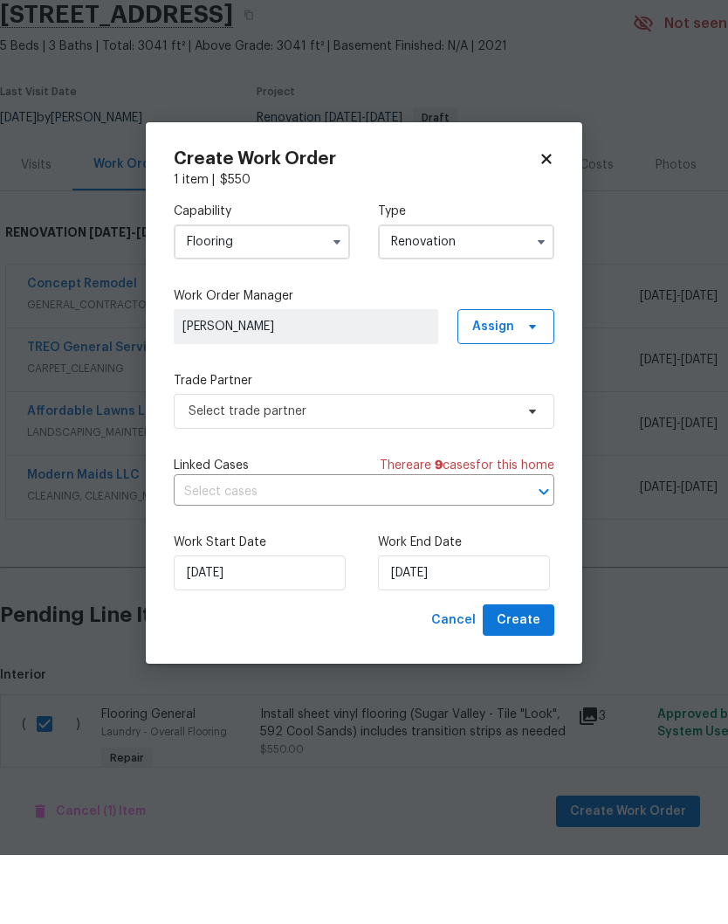
scroll to position [0, 0]
click at [505, 387] on span "Assign" at bounding box center [493, 395] width 42 height 17
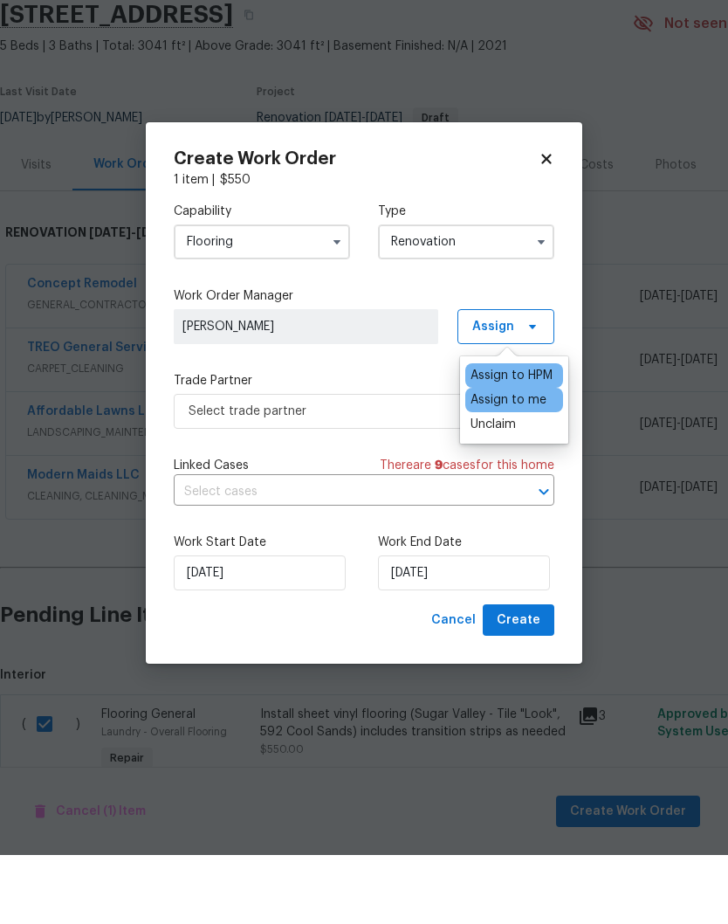
click at [335, 441] on label "Trade Partner" at bounding box center [364, 449] width 381 height 17
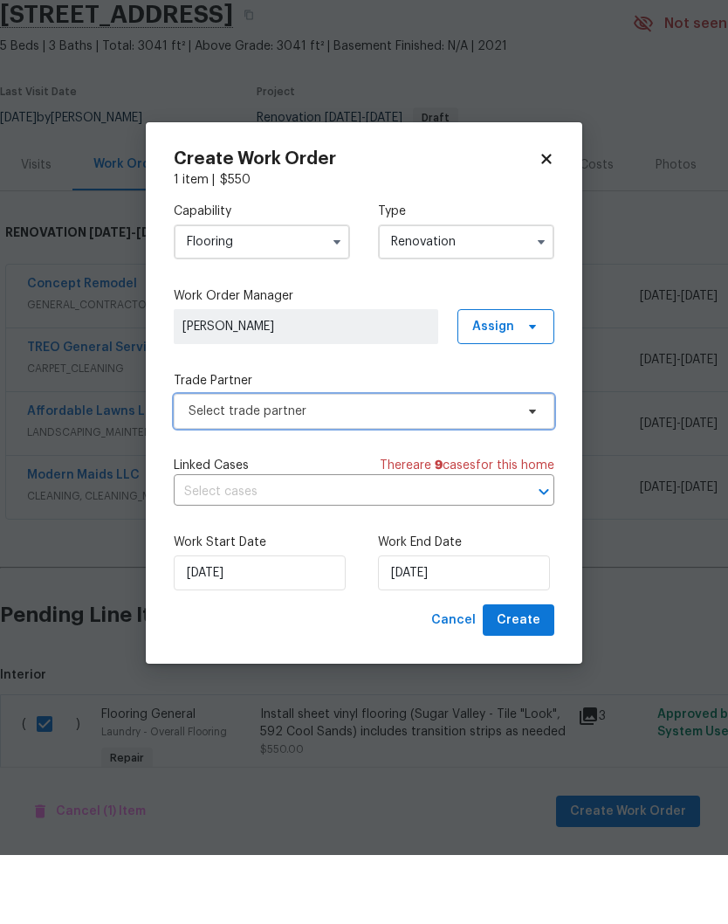
click at [351, 463] on span "Select trade partner" at bounding box center [364, 480] width 381 height 35
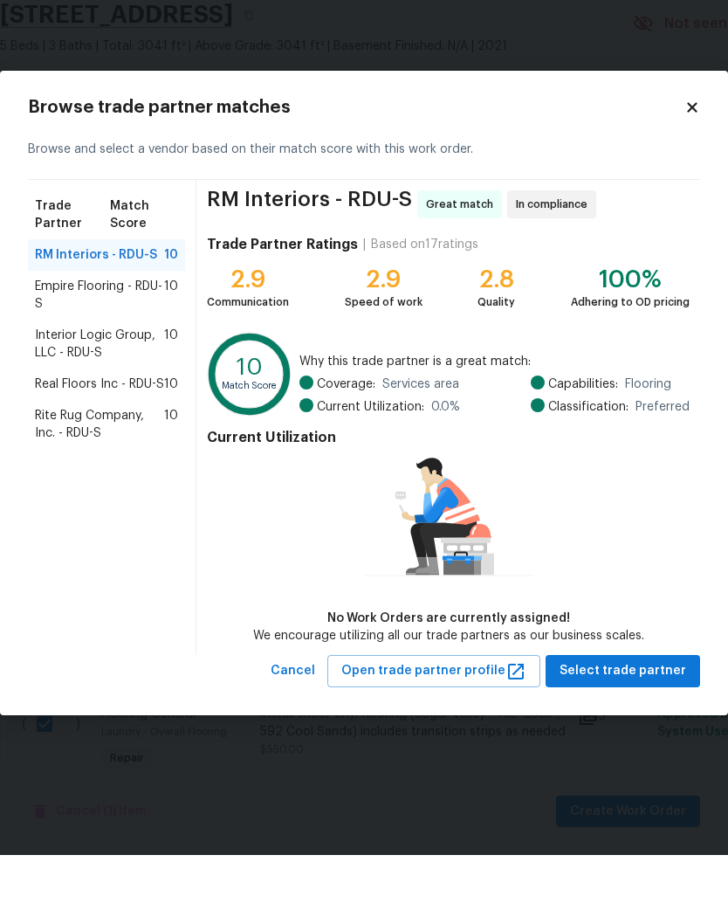
click at [75, 476] on span "Rite Rug Company, Inc. - RDU-S" at bounding box center [99, 493] width 129 height 35
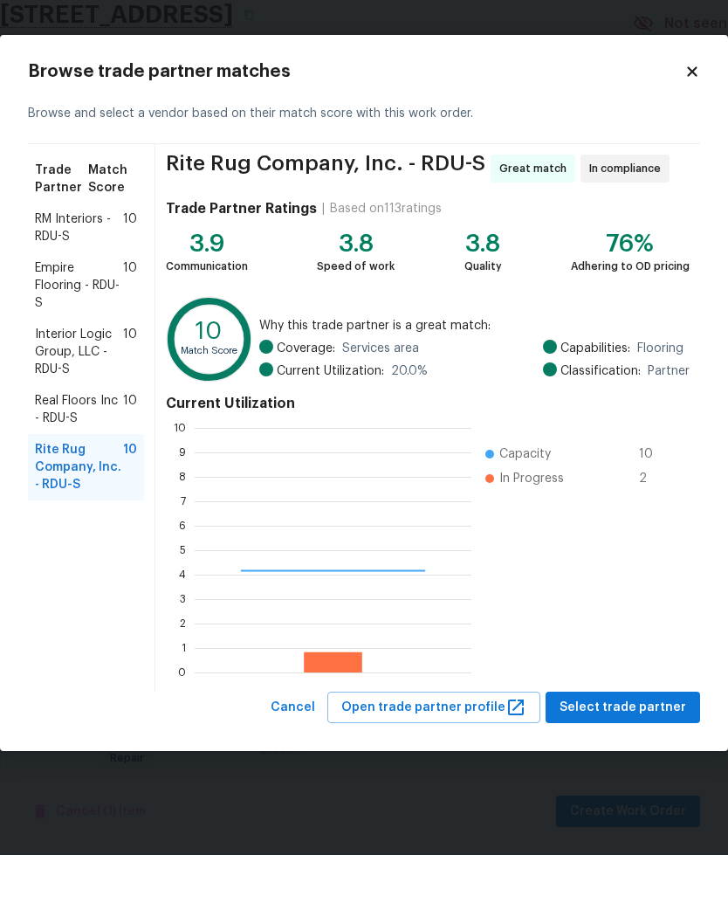
scroll to position [244, 277]
click at [608, 766] on span "Select trade partner" at bounding box center [623, 777] width 127 height 22
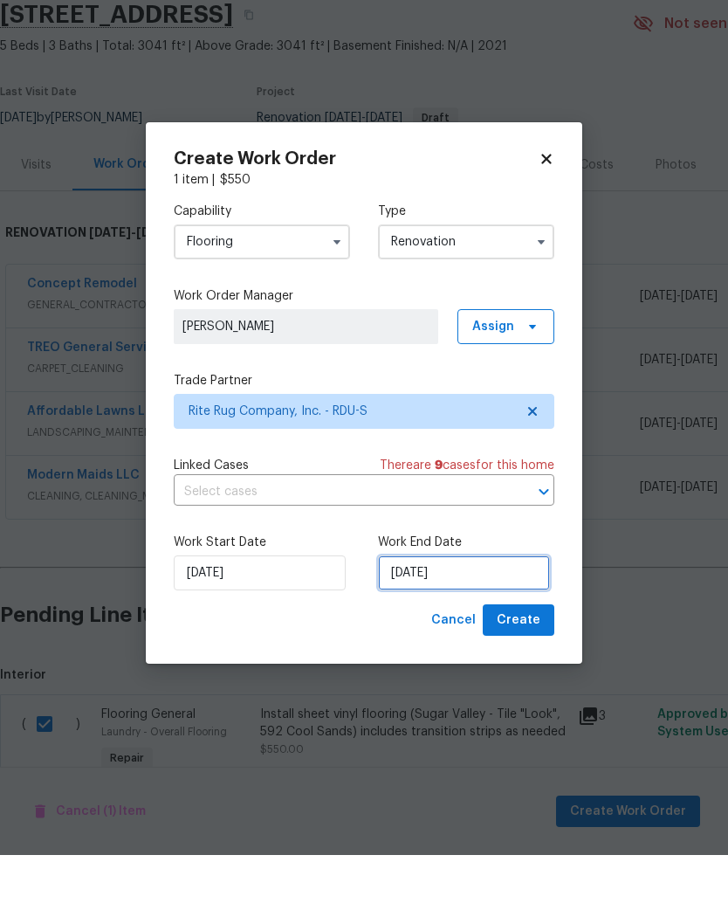
click at [430, 624] on input "[DATE]" at bounding box center [464, 641] width 172 height 35
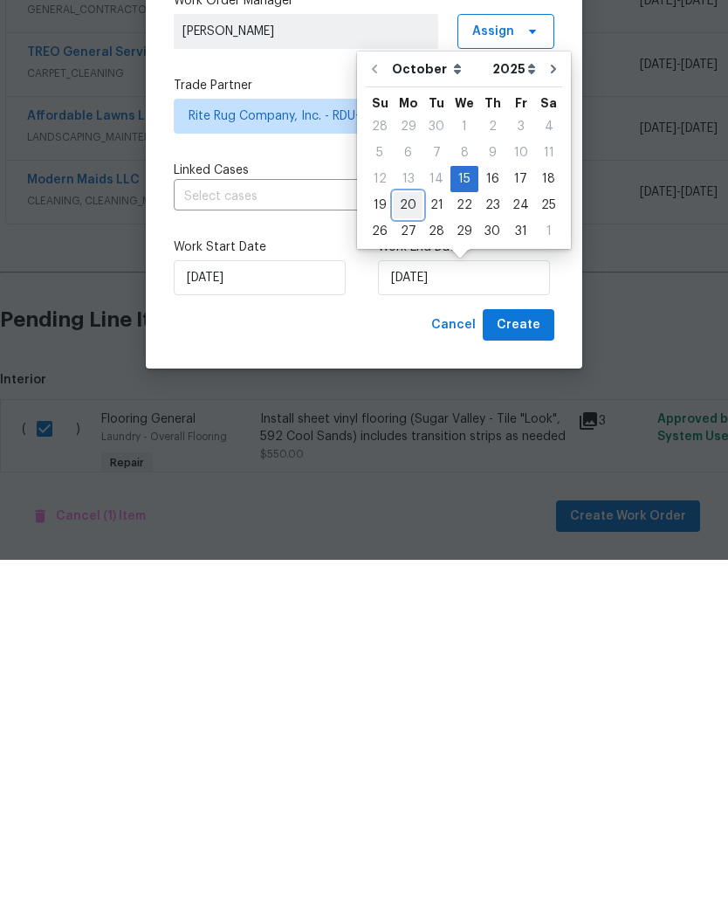
click at [403, 557] on div "20" at bounding box center [408, 569] width 29 height 24
type input "[DATE]"
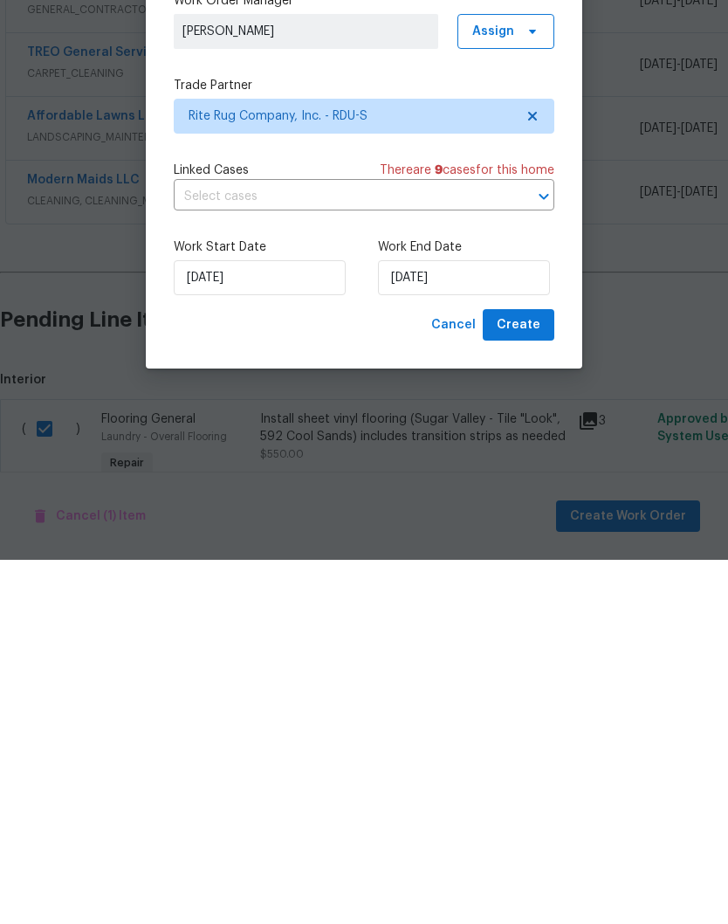
scroll to position [72, 0]
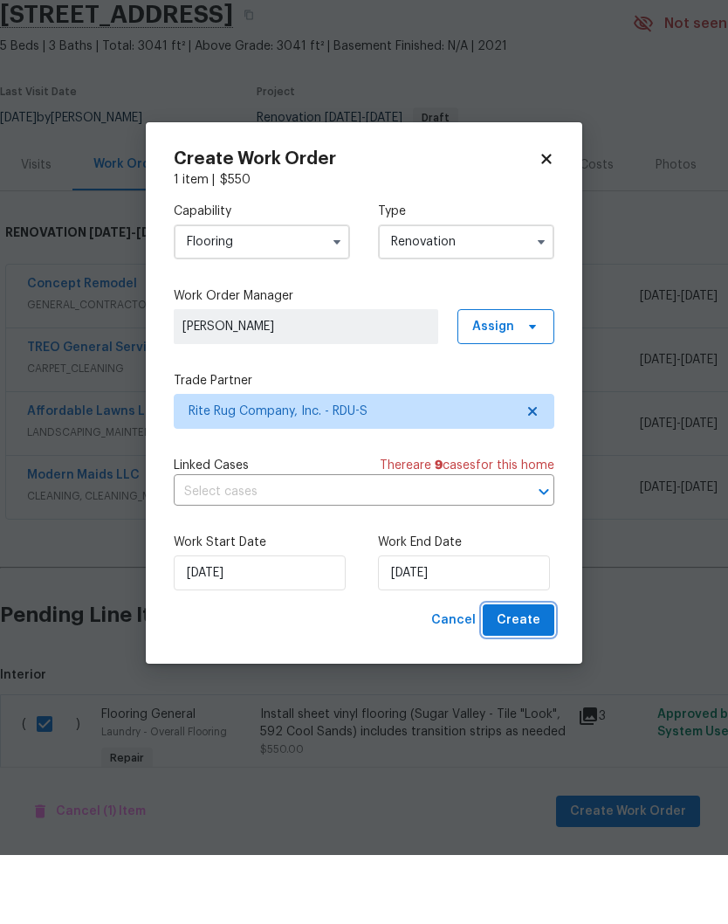
click at [525, 678] on span "Create" at bounding box center [519, 689] width 44 height 22
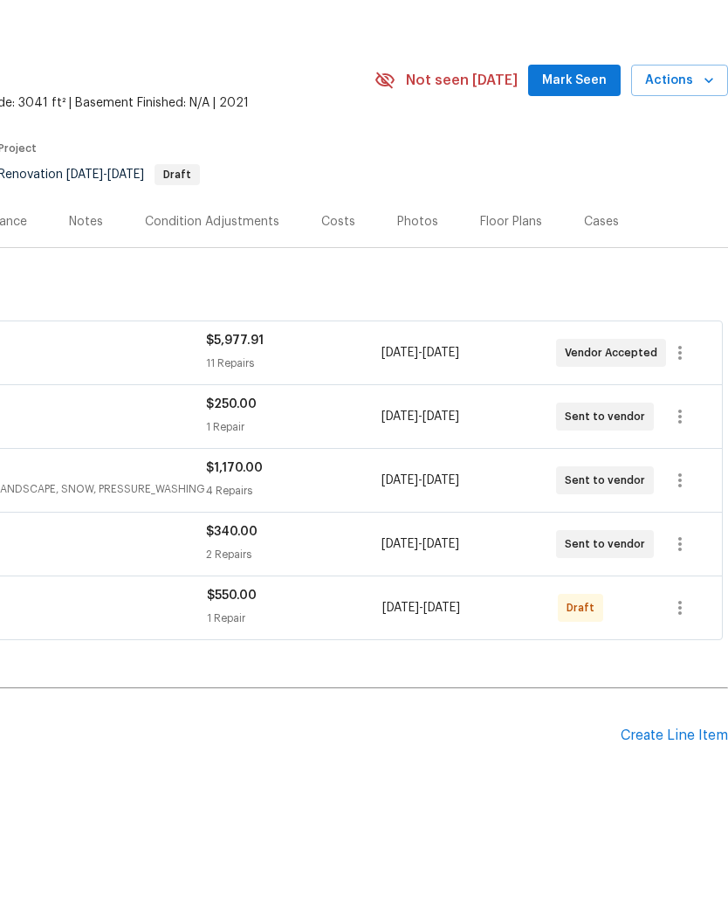
scroll to position [0, 258]
click at [689, 666] on icon "button" at bounding box center [680, 676] width 21 height 21
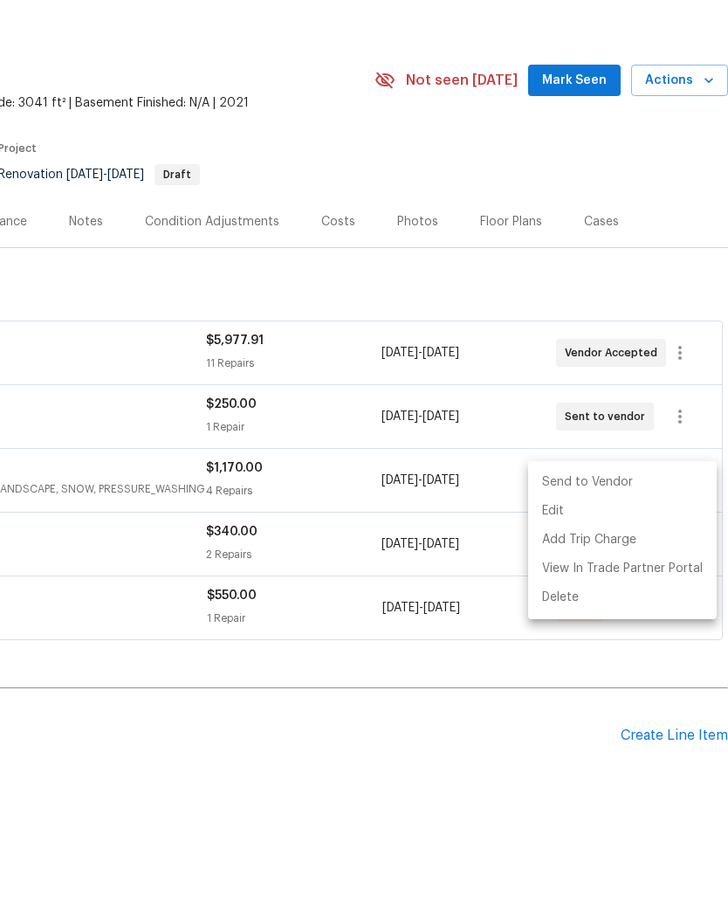
click at [648, 537] on li "Send to Vendor" at bounding box center [622, 551] width 189 height 29
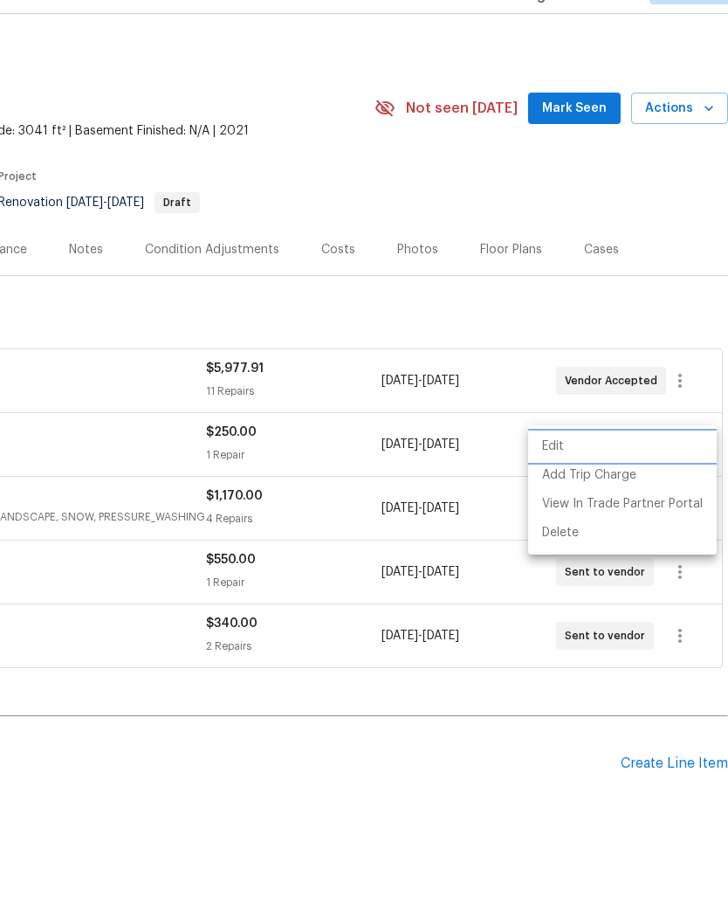
scroll to position [57, 0]
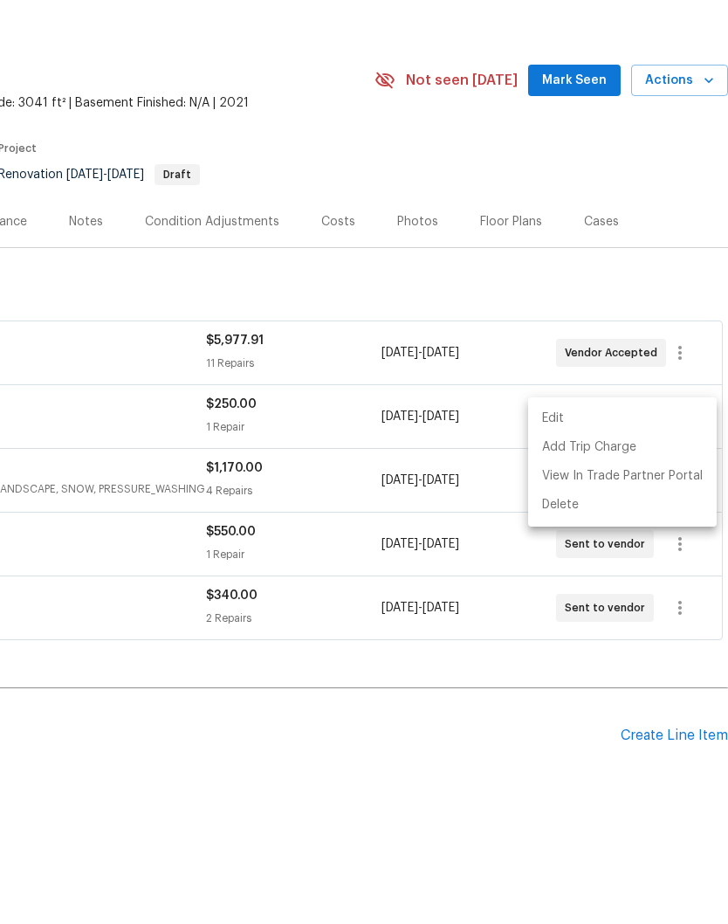
click at [553, 620] on div at bounding box center [364, 462] width 728 height 924
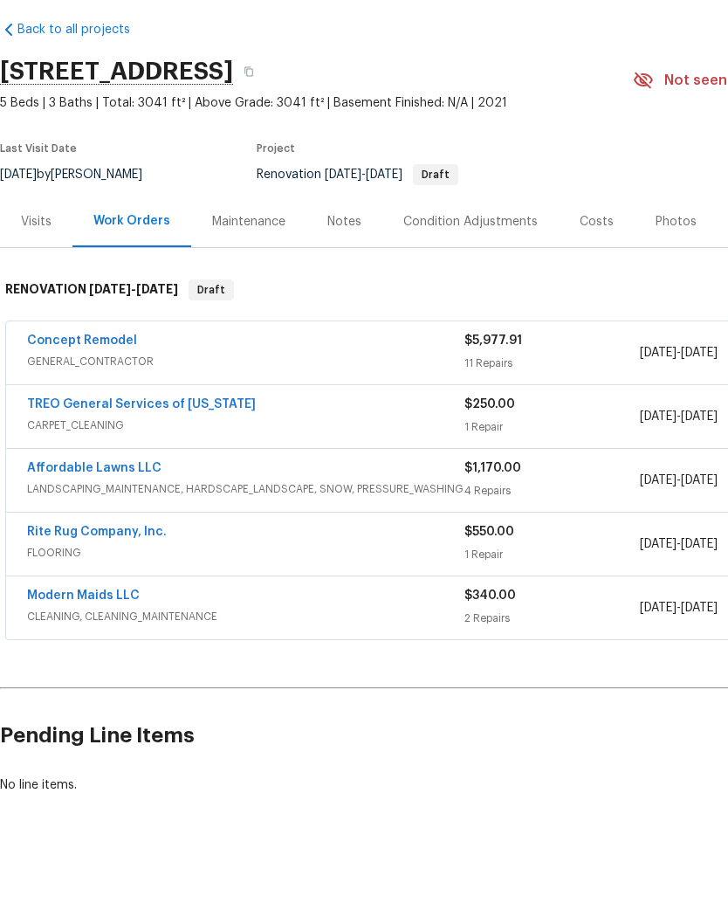
scroll to position [0, 0]
click at [89, 594] on link "Rite Rug Company, Inc." at bounding box center [97, 600] width 140 height 12
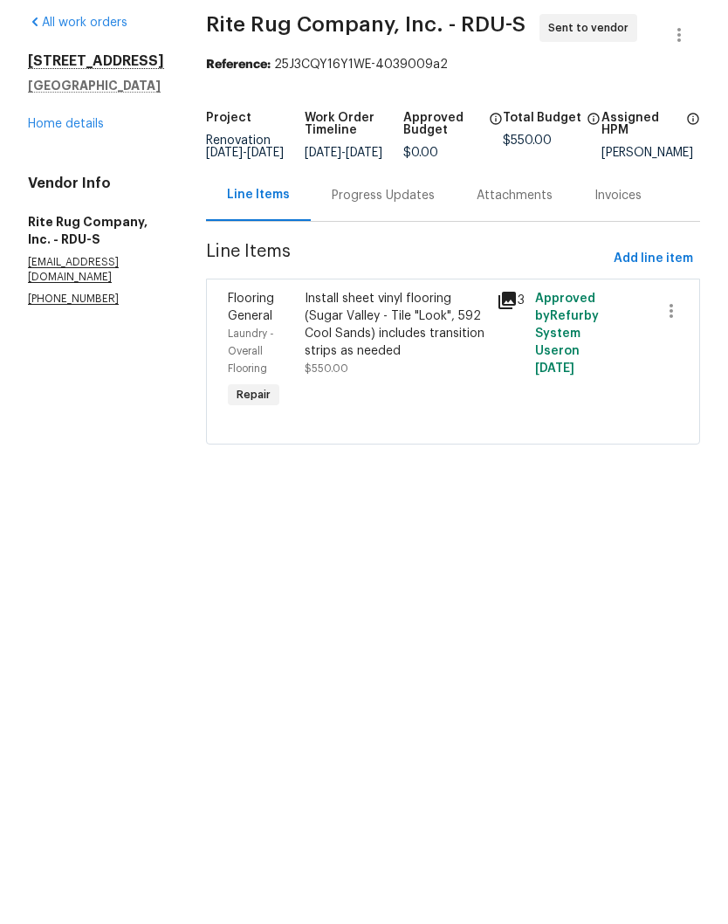
click at [376, 359] on div "Install sheet vinyl flooring (Sugar Valley - Tile "Look", 592 Cool Sands) inclu…" at bounding box center [396, 394] width 182 height 70
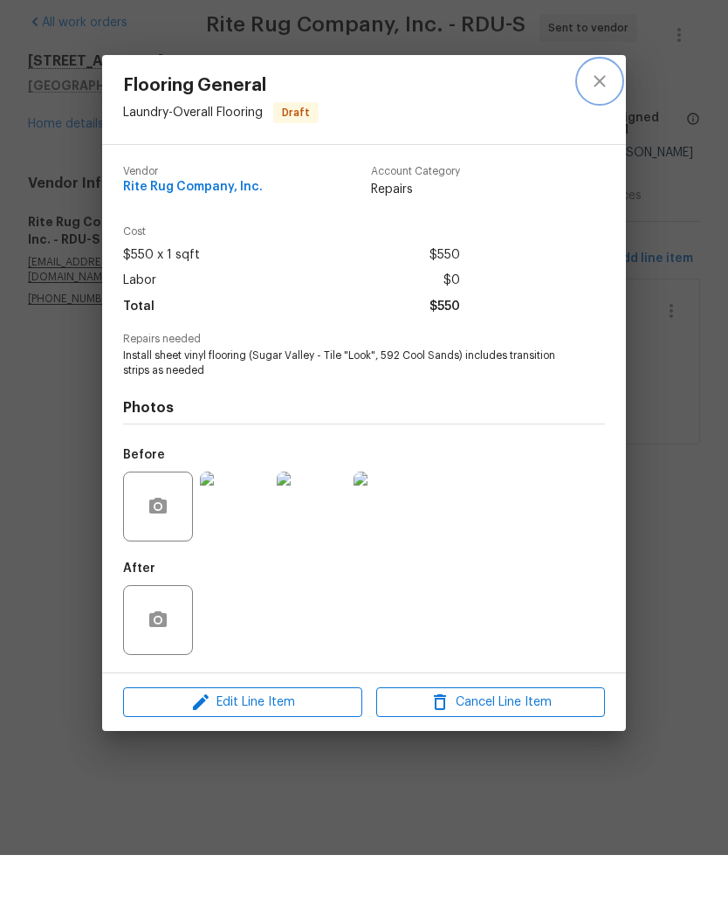
click at [596, 140] on icon "close" at bounding box center [599, 150] width 21 height 21
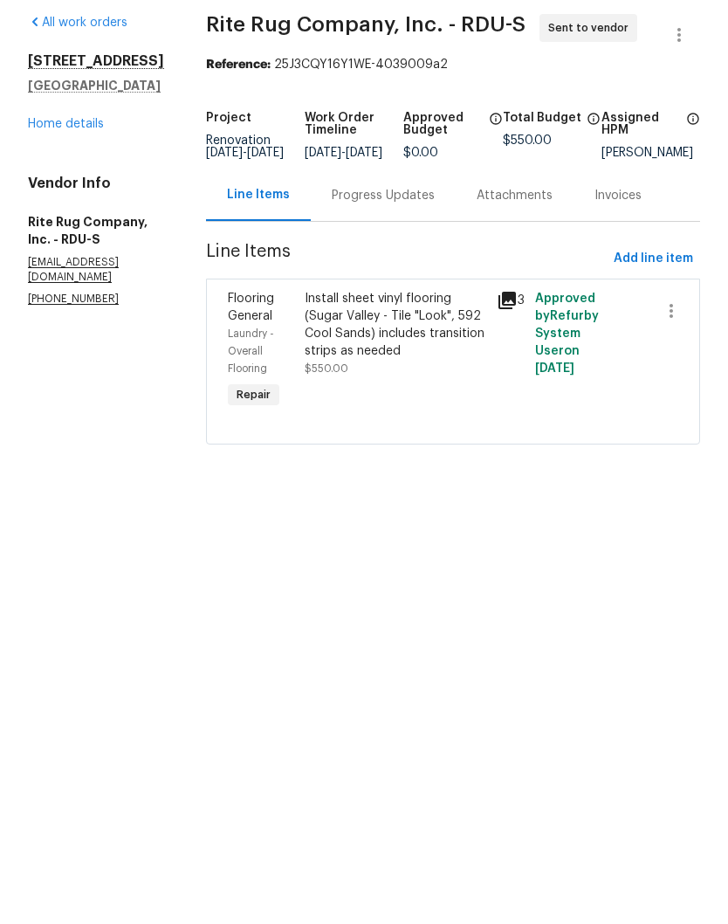
click at [393, 256] on div "Progress Updates" at bounding box center [383, 264] width 103 height 17
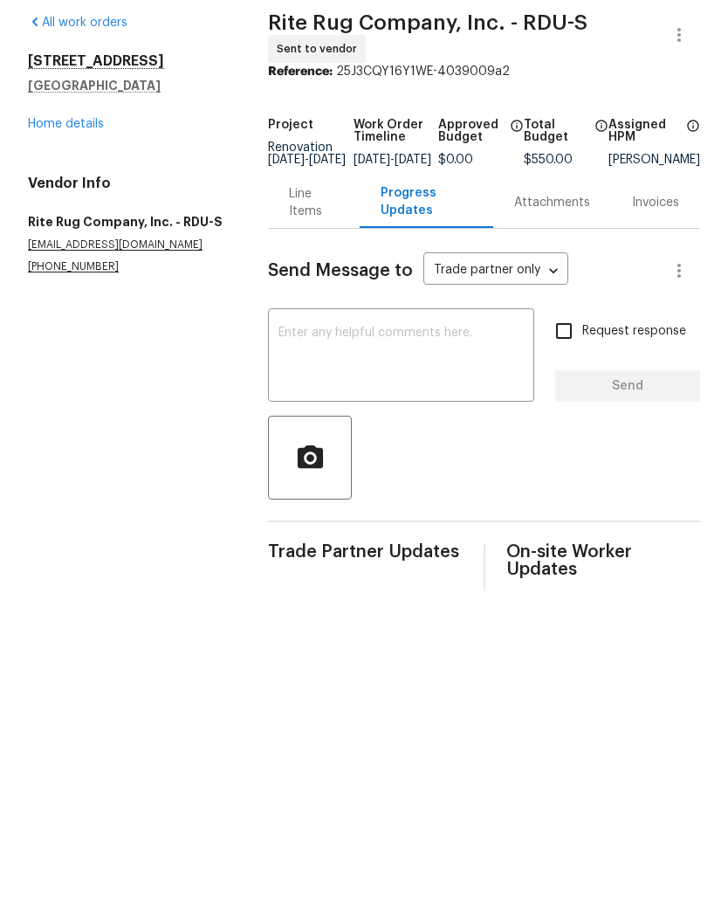
click at [305, 395] on textarea at bounding box center [400, 425] width 245 height 61
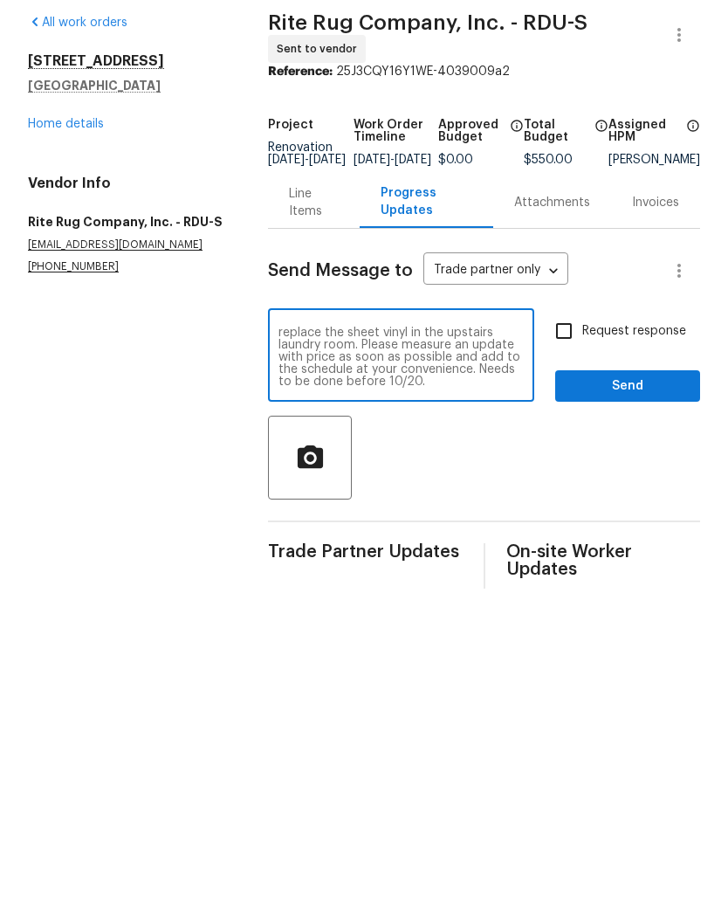
type textarea "This will be ready to go ASAP. Just need to replace the sheet vinyl in the upst…"
click at [570, 381] on input "Request response" at bounding box center [564, 399] width 37 height 37
checkbox input "true"
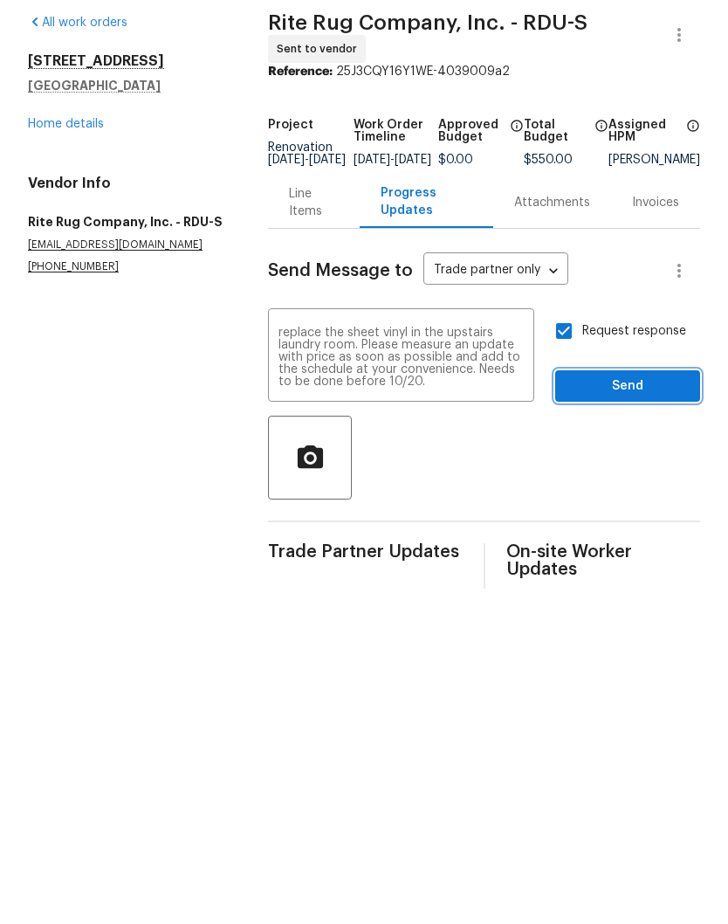
click at [604, 444] on span "Send" at bounding box center [627, 455] width 117 height 22
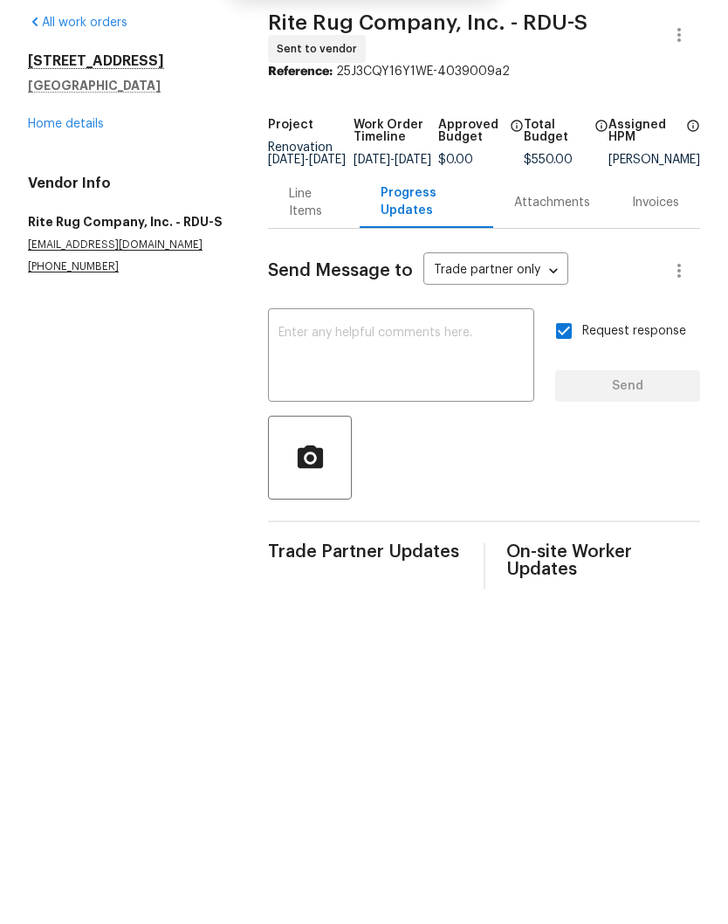
scroll to position [0, 0]
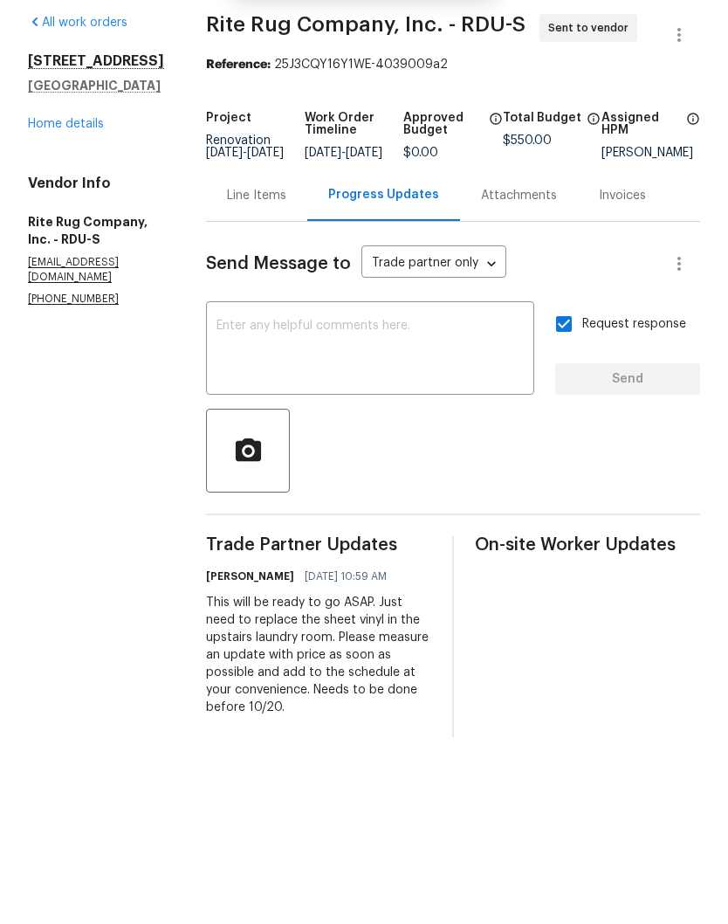
click at [66, 187] on link "Home details" at bounding box center [66, 193] width 76 height 12
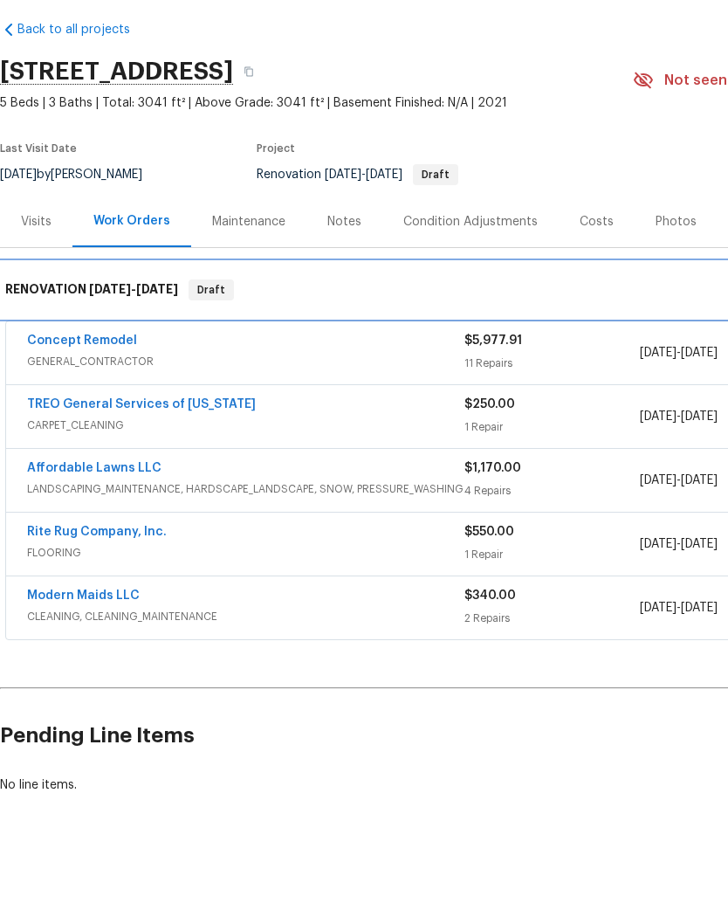
click at [95, 331] on div "RENOVATION [DATE] - [DATE] Draft" at bounding box center [493, 359] width 986 height 56
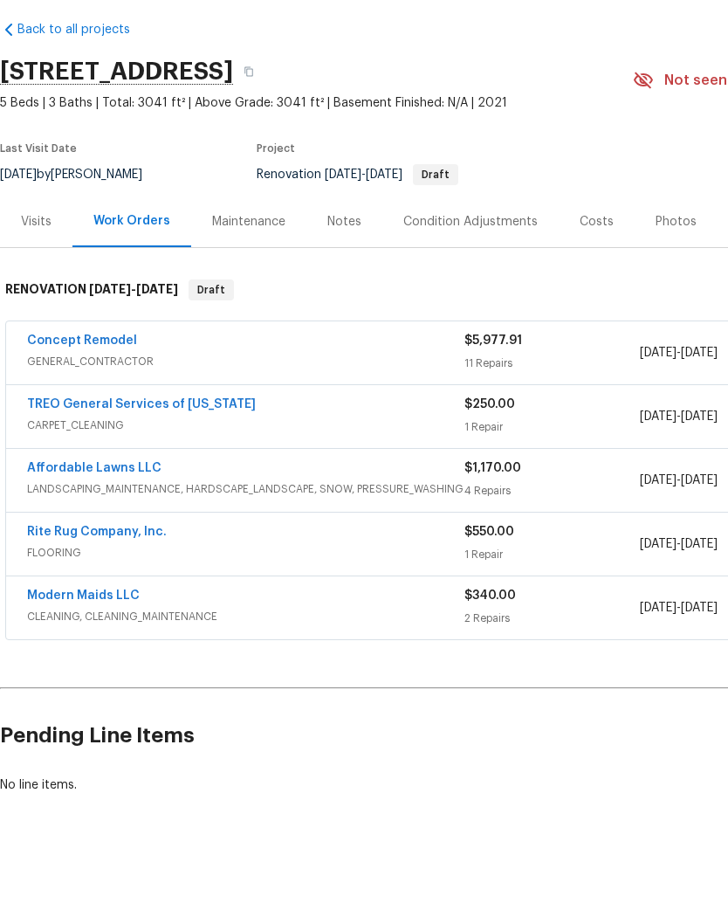
click at [79, 403] on link "Concept Remodel" at bounding box center [82, 409] width 110 height 12
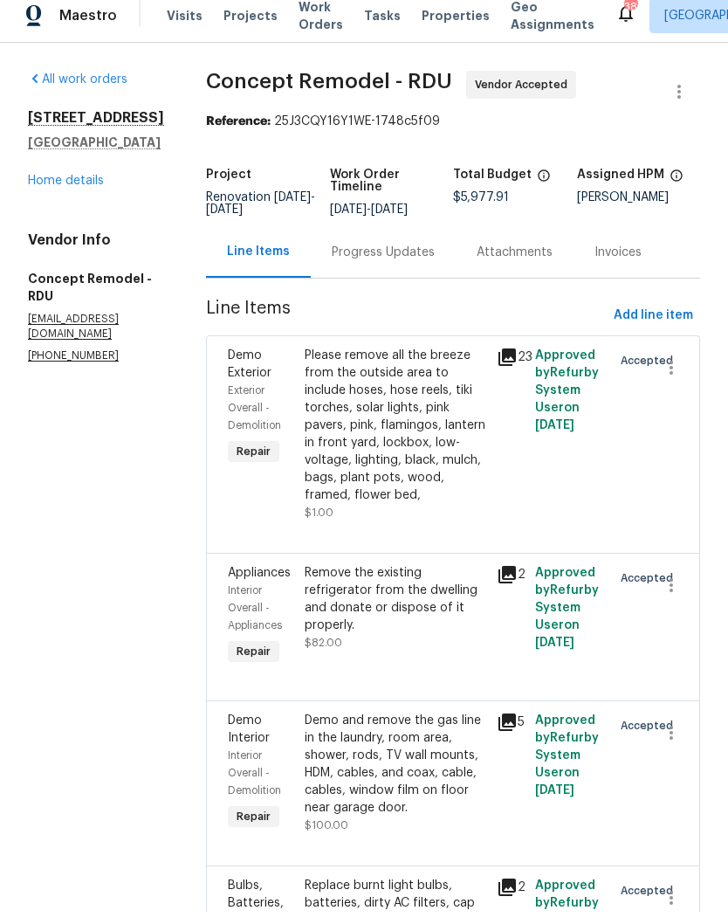
click at [332, 256] on div "Progress Updates" at bounding box center [383, 264] width 103 height 17
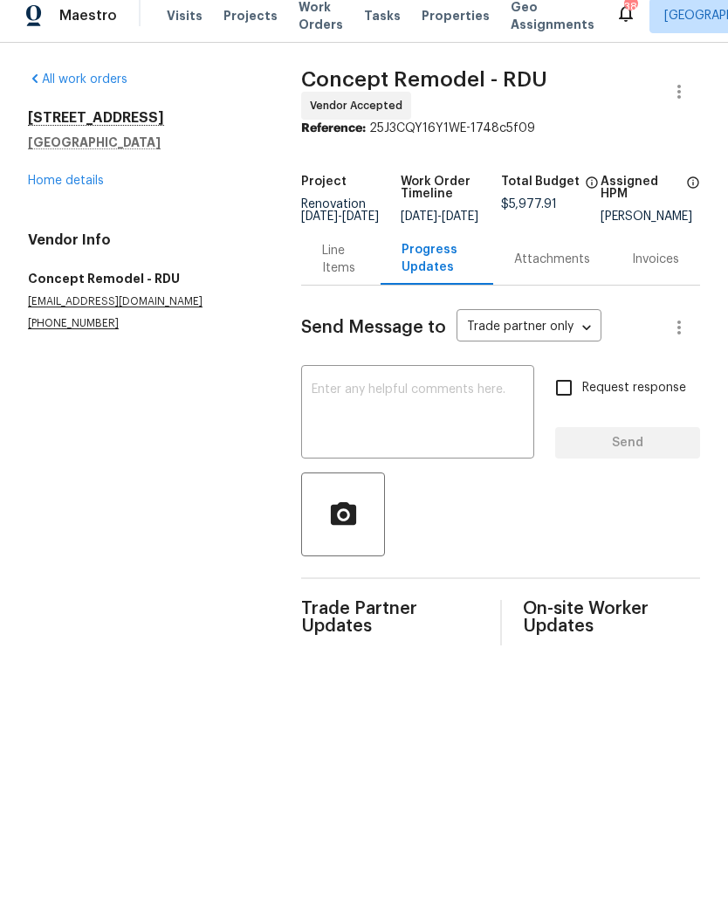
click at [315, 409] on textarea at bounding box center [418, 425] width 212 height 61
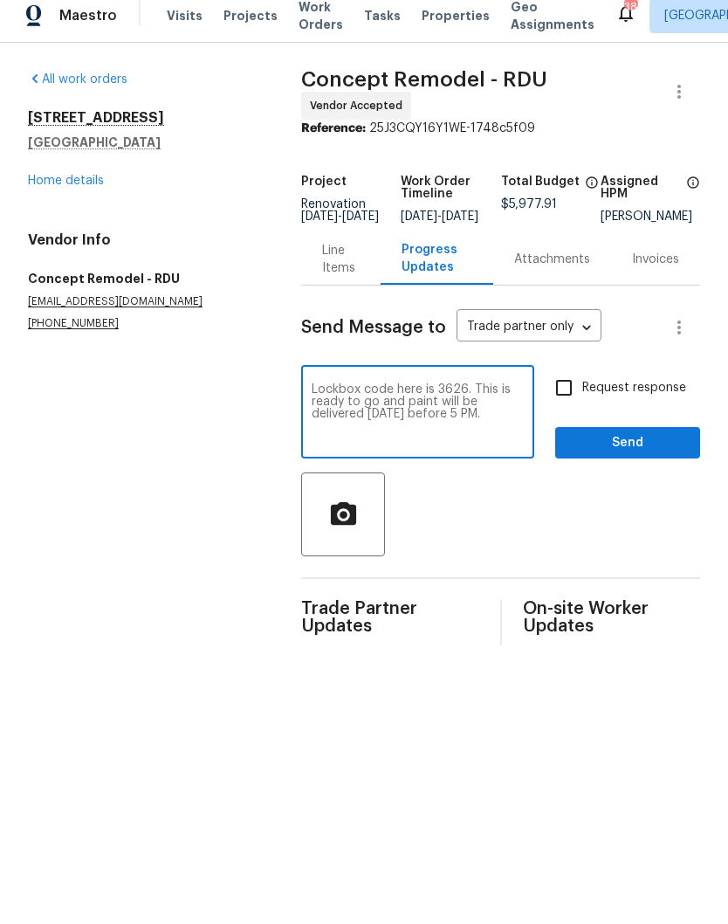
type textarea "Lockbox code here is 3626. This is ready to go and paint will be delivered [DAT…"
click at [571, 395] on input "Request response" at bounding box center [564, 399] width 37 height 37
checkbox input "true"
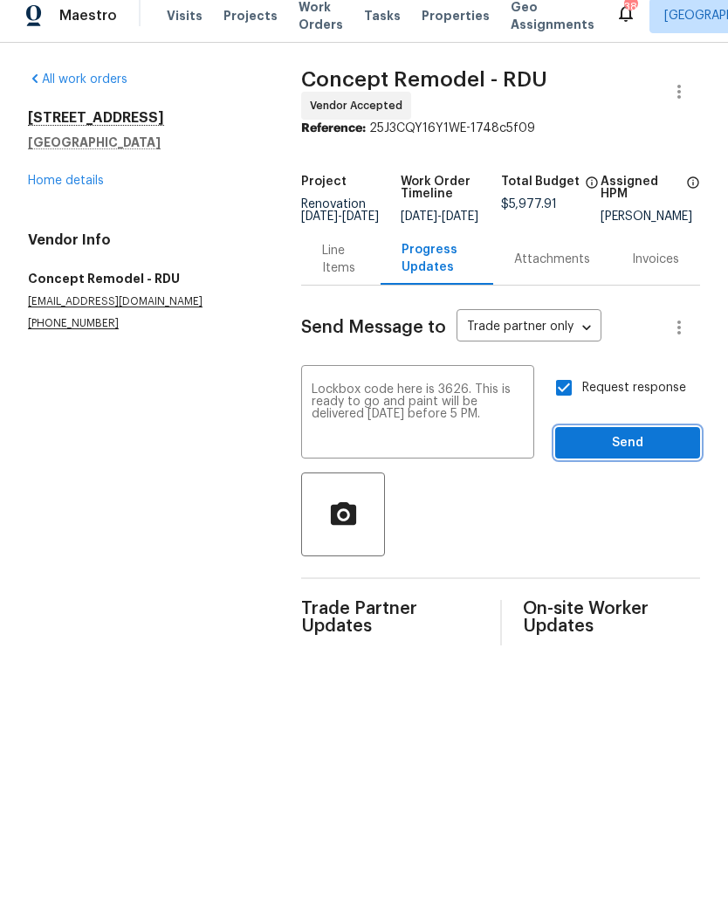
click at [614, 451] on span "Send" at bounding box center [627, 455] width 117 height 22
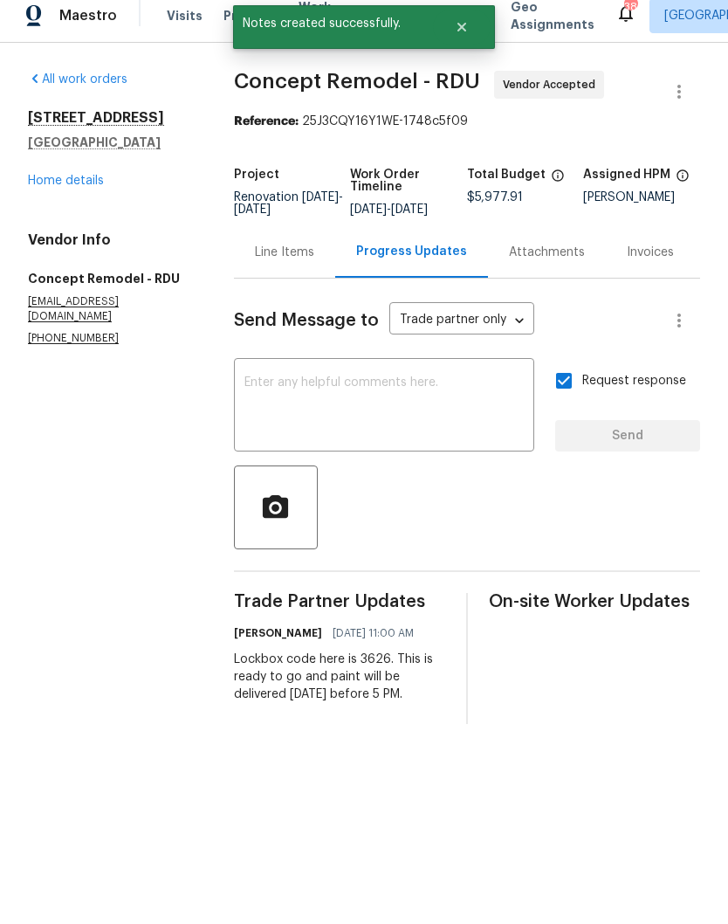
click at [312, 413] on textarea at bounding box center [383, 418] width 279 height 61
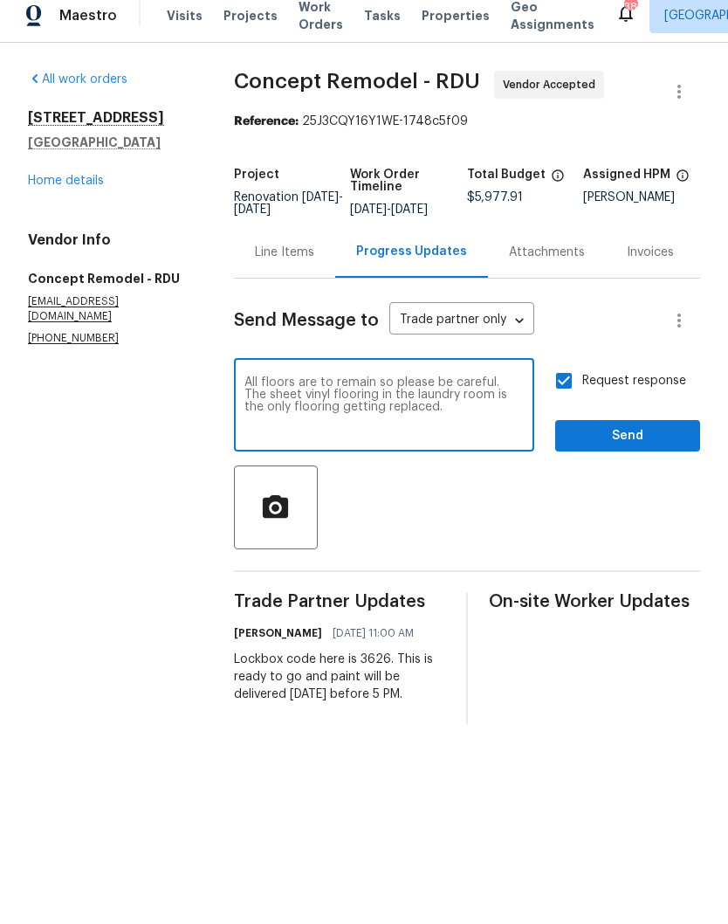
type textarea "All floors are to remain so please be careful. The sheet vinyl flooring in the …"
click at [640, 448] on span "Send" at bounding box center [627, 448] width 117 height 22
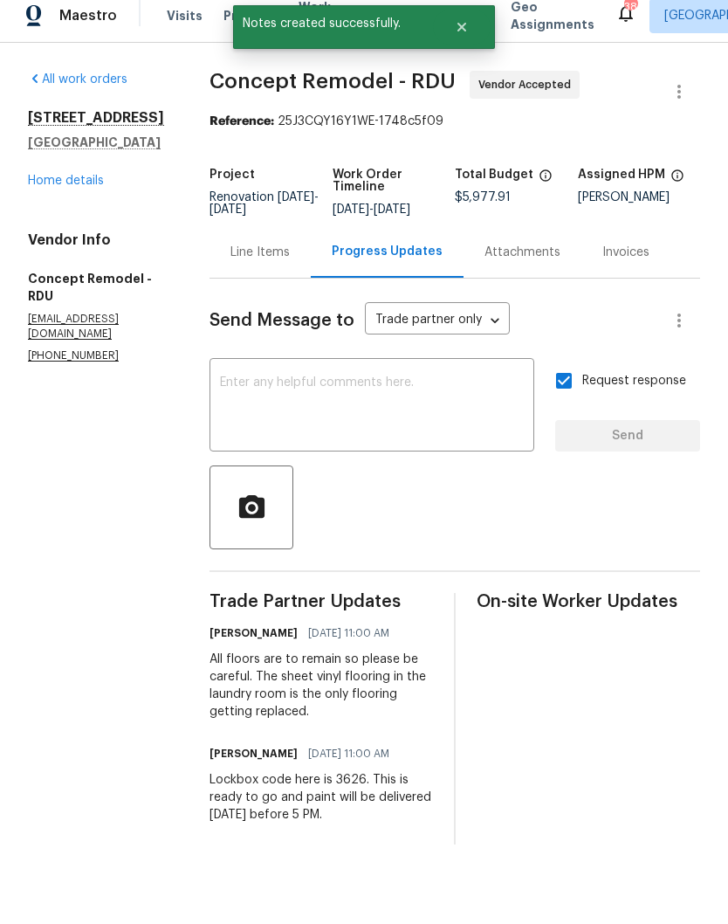
click at [465, 414] on textarea at bounding box center [372, 418] width 304 height 61
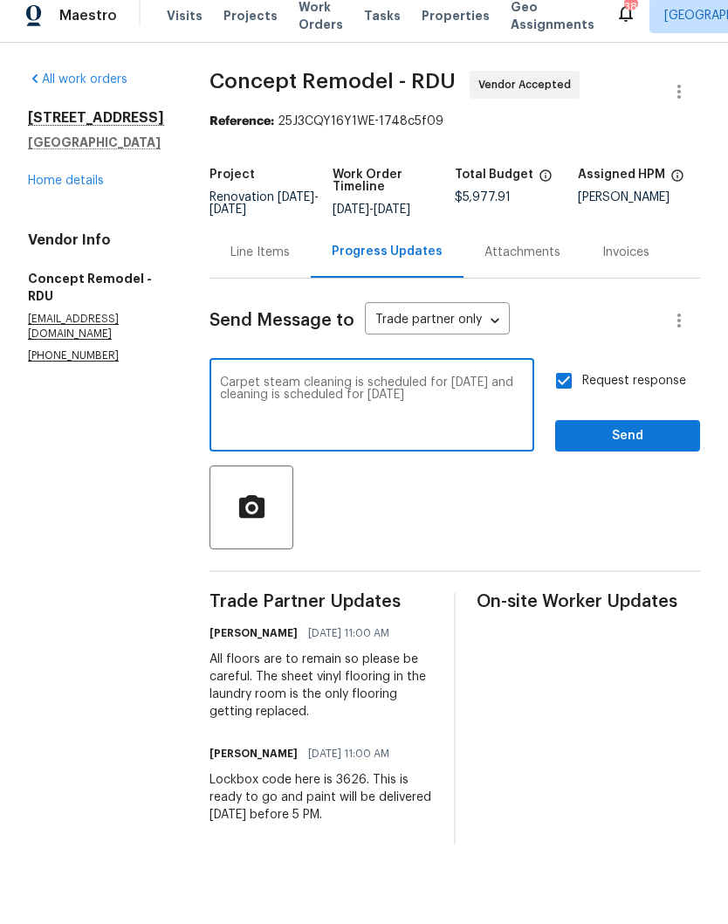
type textarea "Carpet steam cleaning is scheduled for [DATE] and cleaning is scheduled for [DA…"
click at [639, 450] on span "Send" at bounding box center [627, 448] width 117 height 22
